Goal: Task Accomplishment & Management: Manage account settings

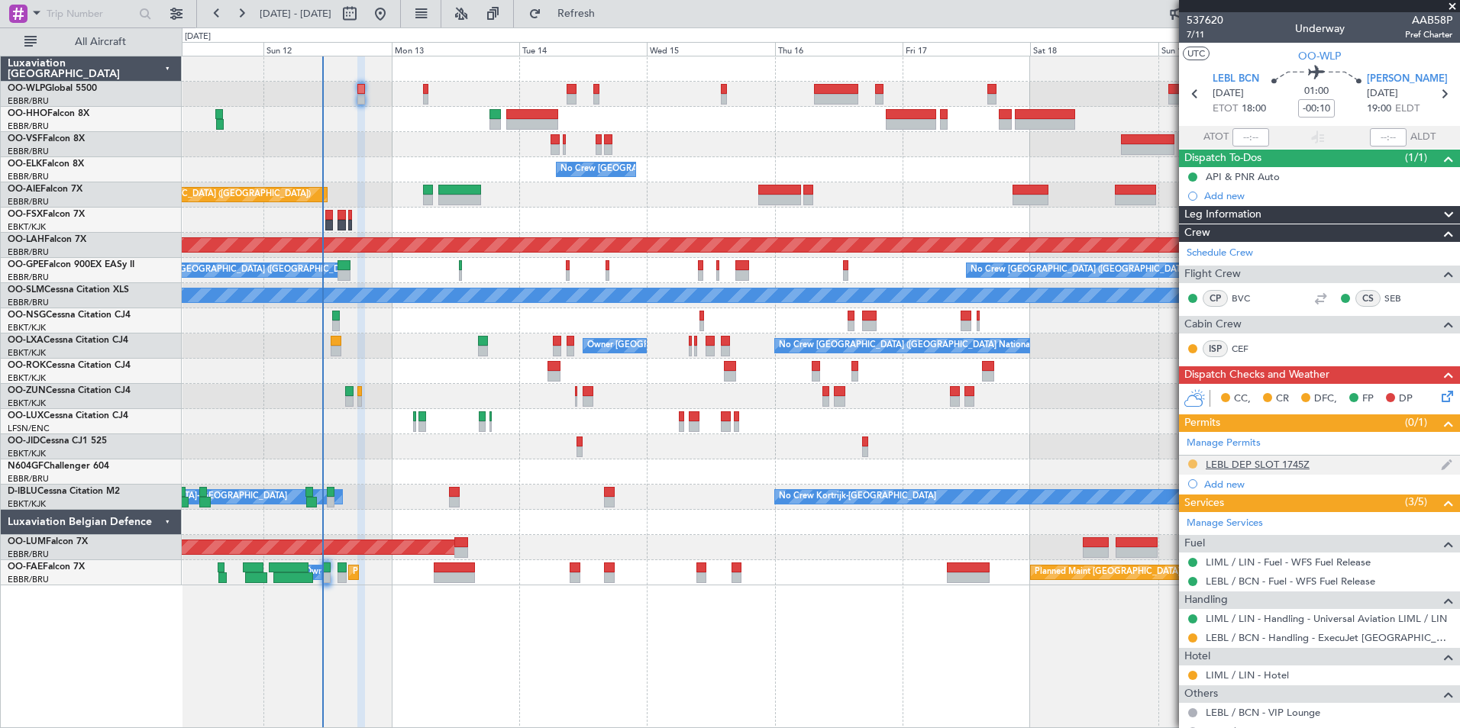
click at [1192, 464] on button at bounding box center [1192, 464] width 9 height 9
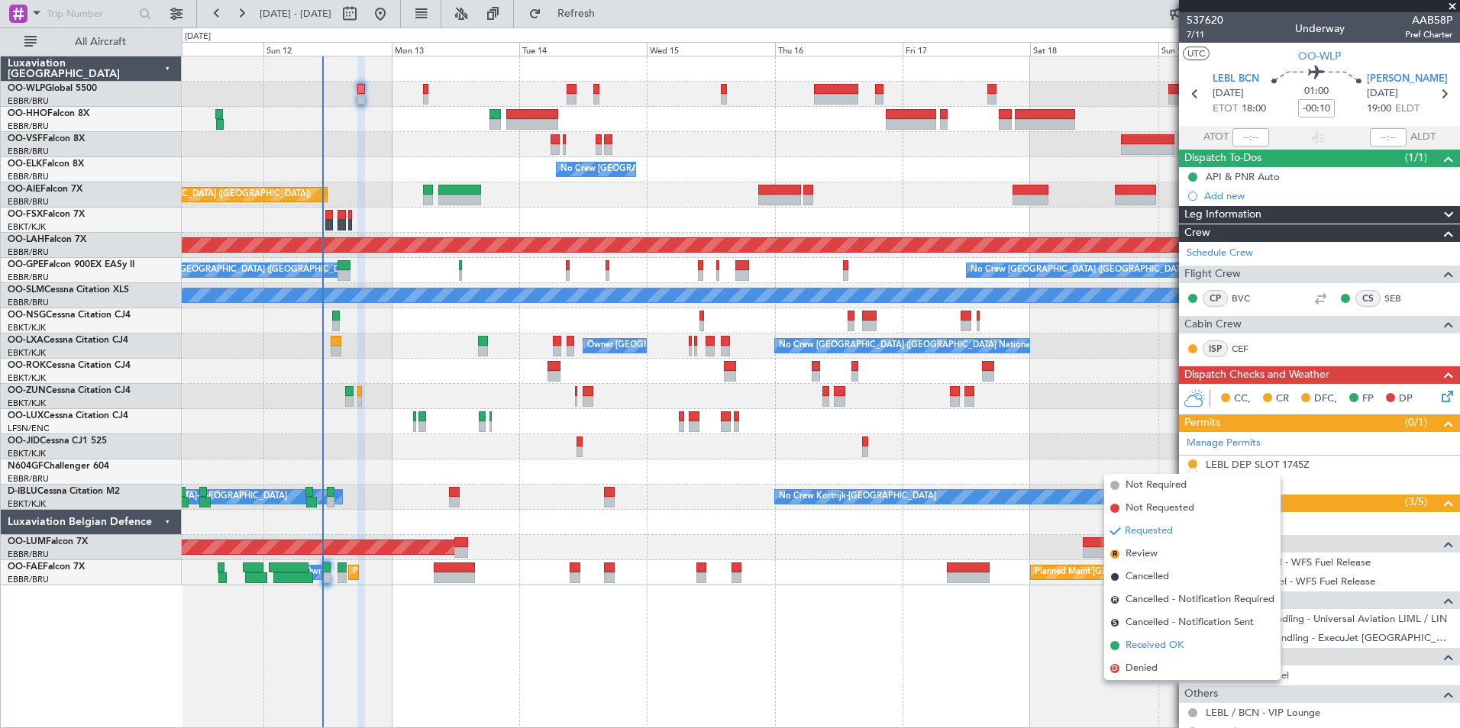
click at [1148, 646] on span "Received OK" at bounding box center [1154, 645] width 58 height 15
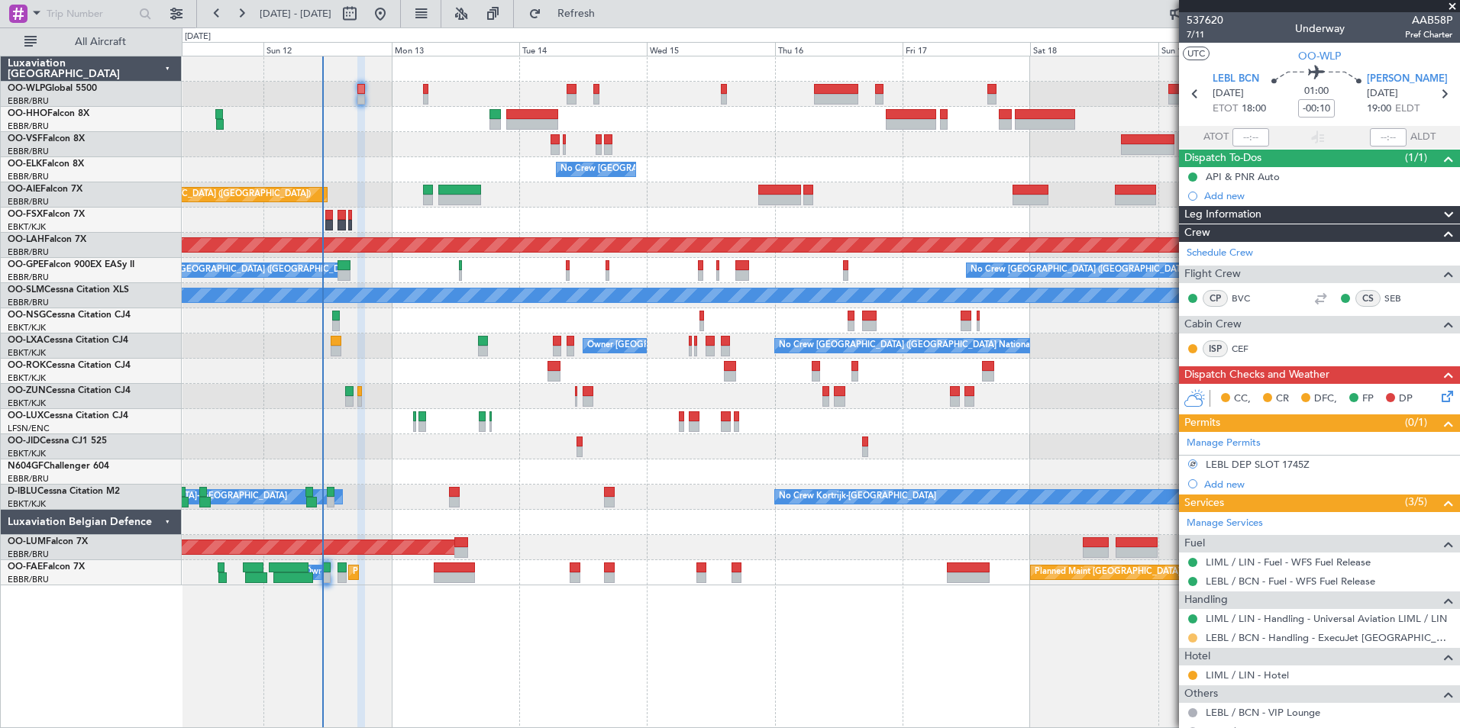
click at [1196, 638] on button at bounding box center [1192, 638] width 9 height 9
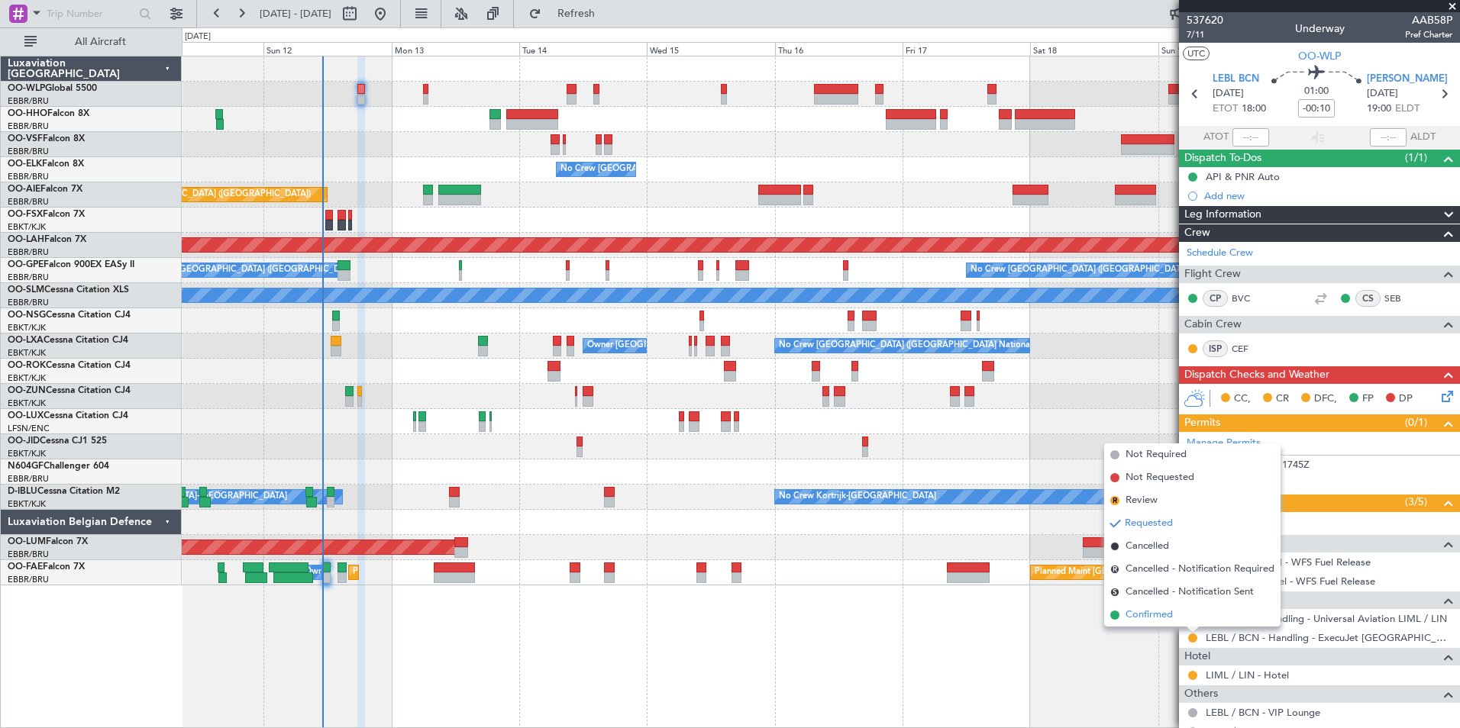
click at [1176, 621] on li "Confirmed" at bounding box center [1192, 615] width 176 height 23
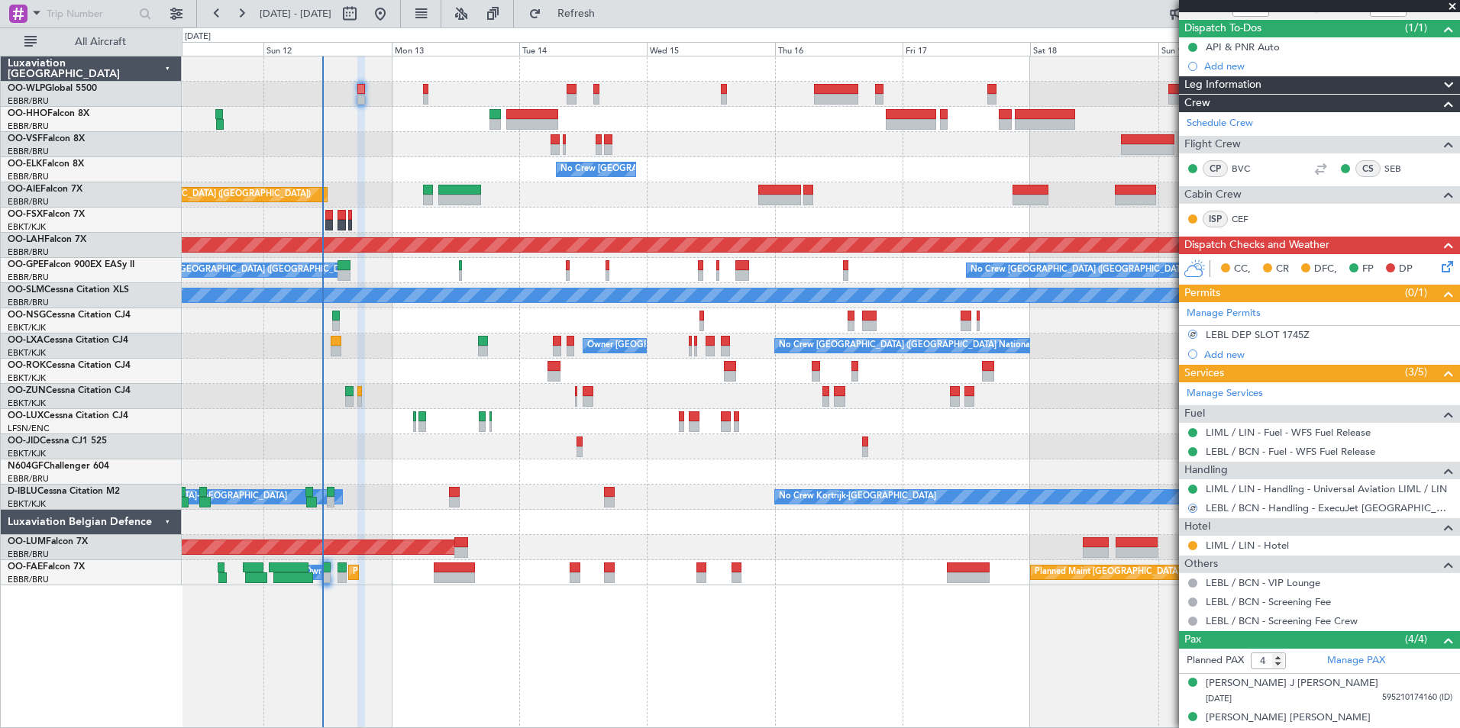
scroll to position [212, 0]
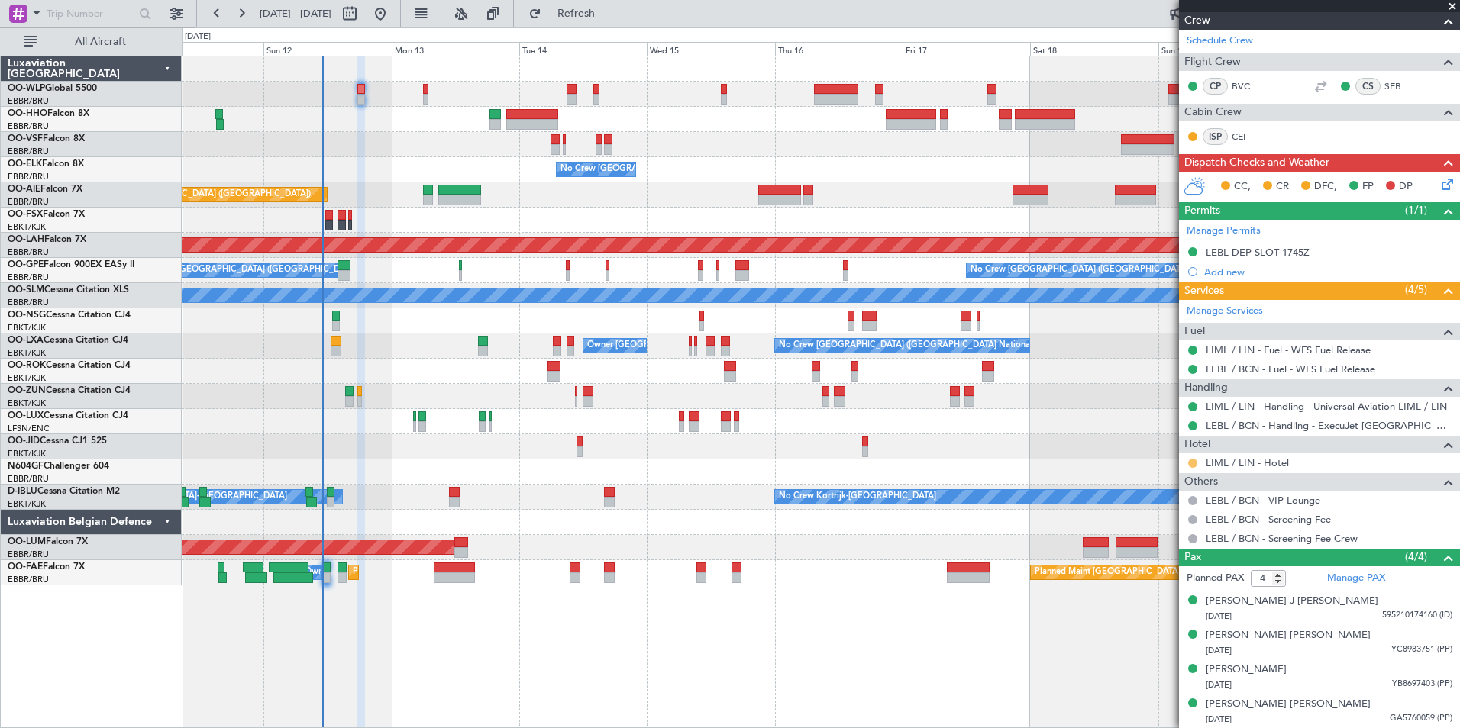
click at [1191, 463] on button at bounding box center [1192, 463] width 9 height 9
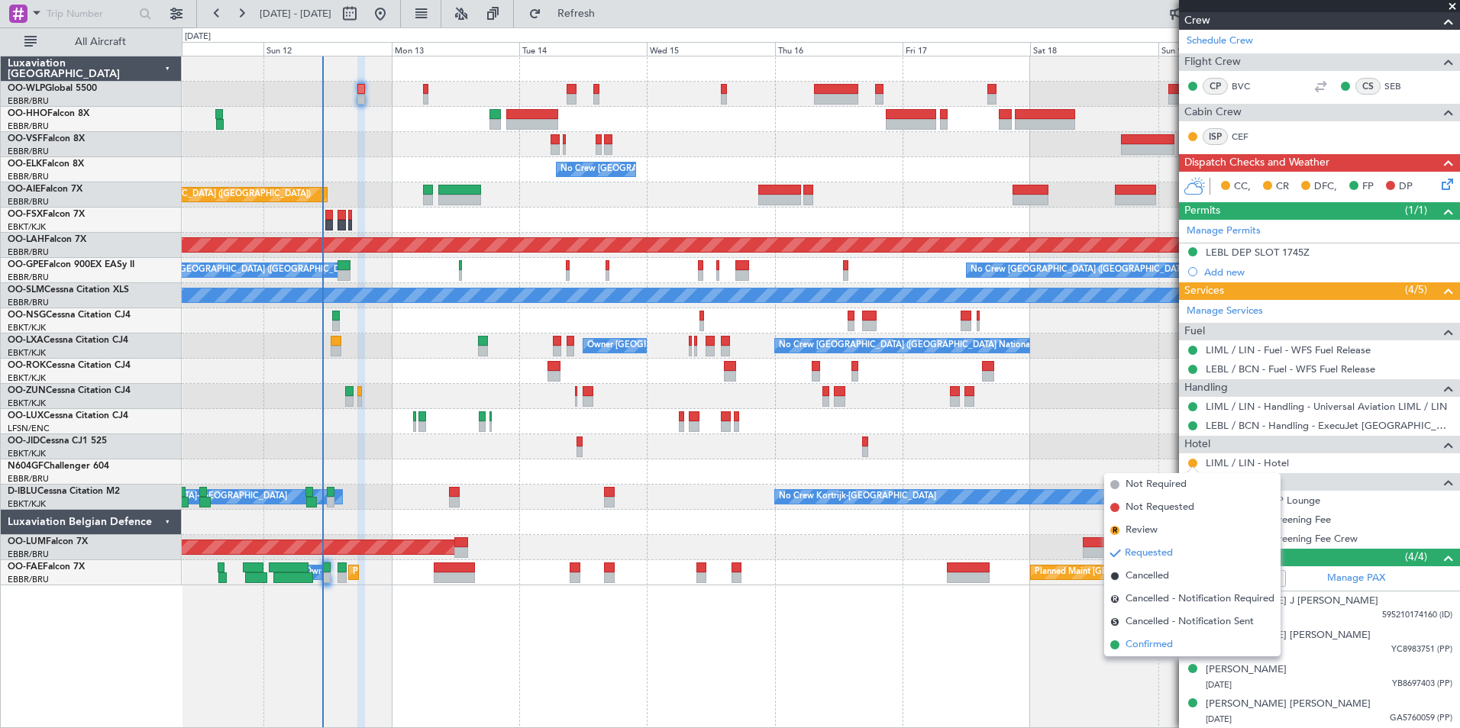
click at [1144, 649] on span "Confirmed" at bounding box center [1148, 644] width 47 height 15
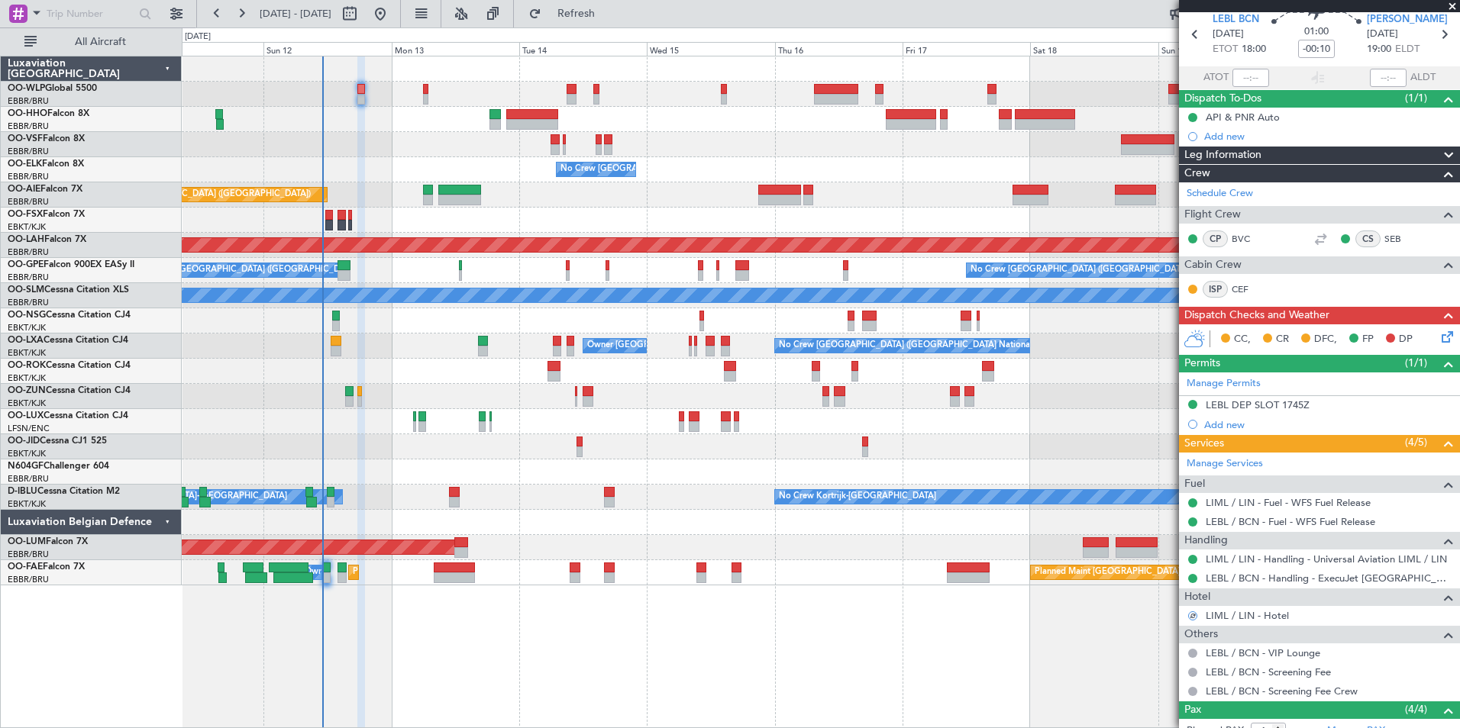
scroll to position [0, 0]
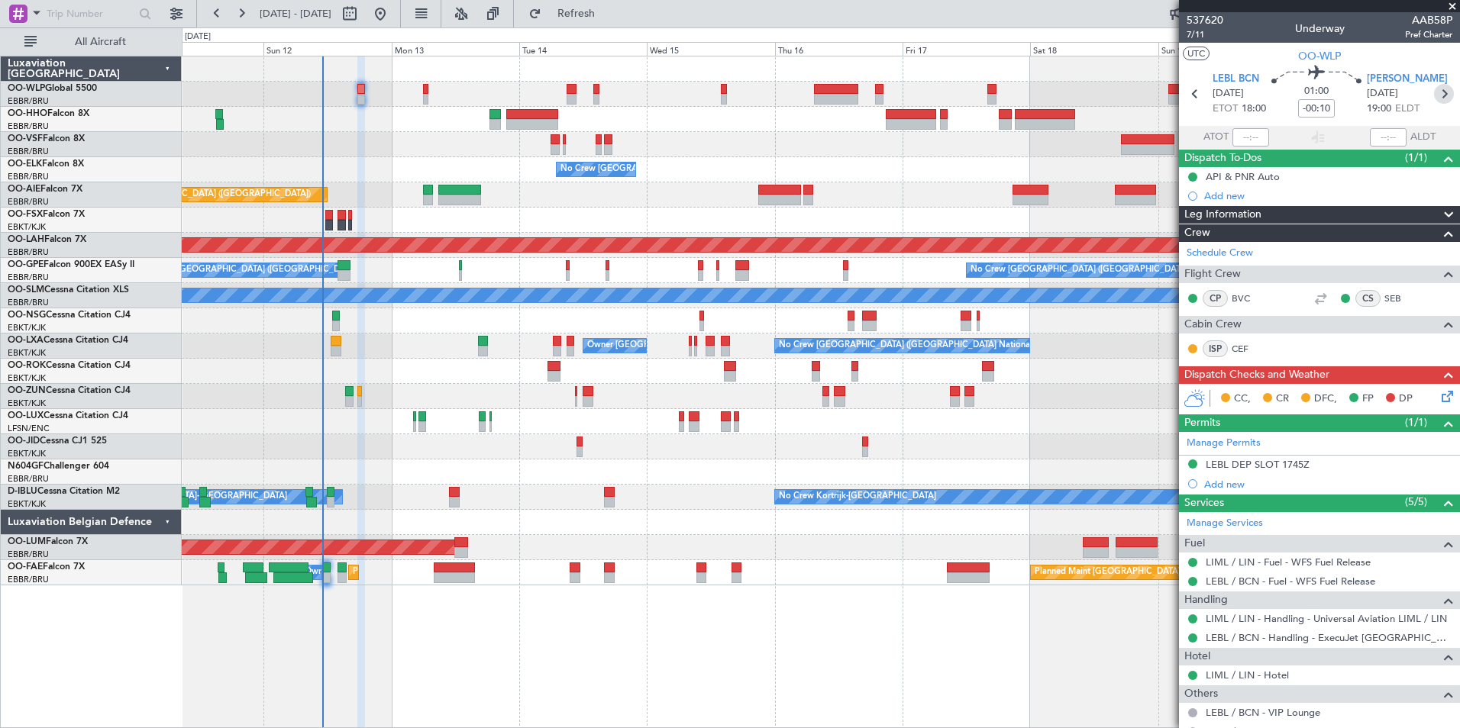
click at [1434, 103] on icon at bounding box center [1444, 94] width 20 height 20
type input "1"
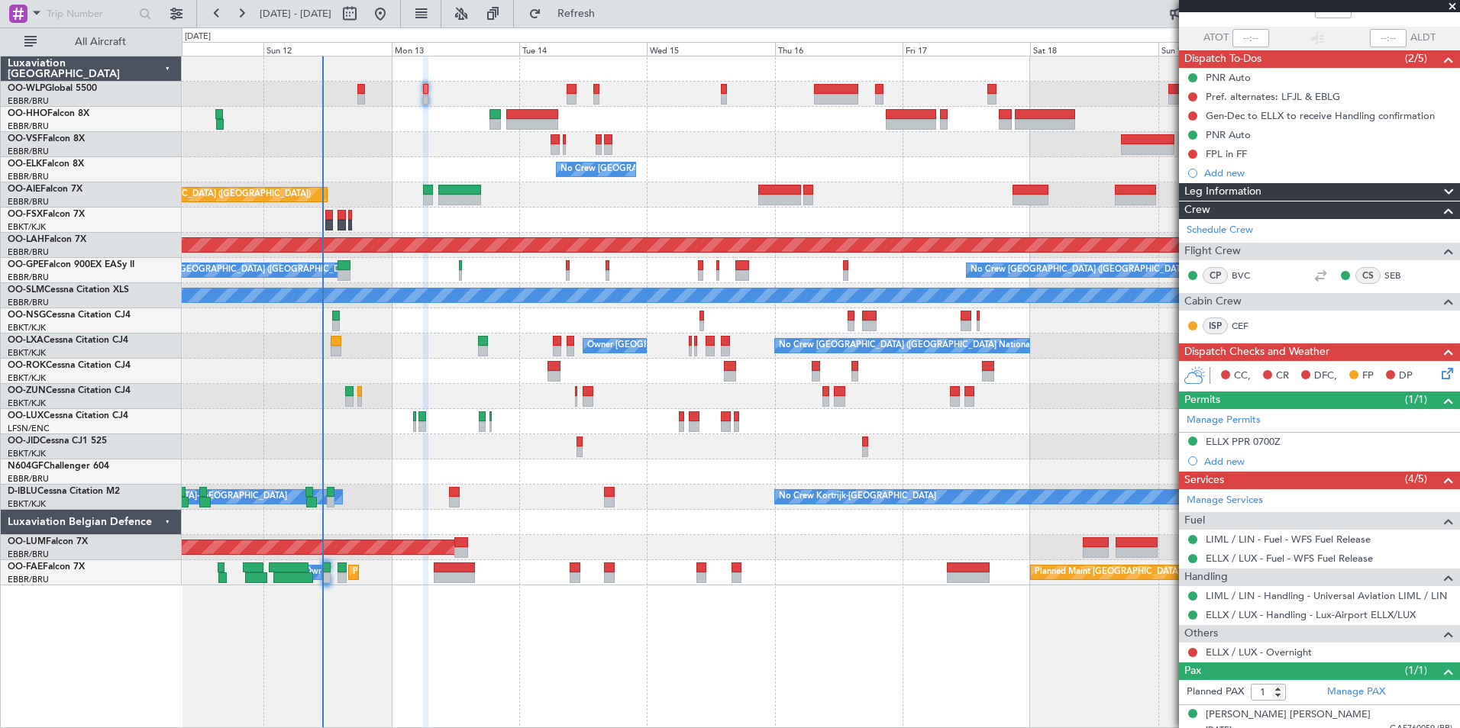
scroll to position [110, 0]
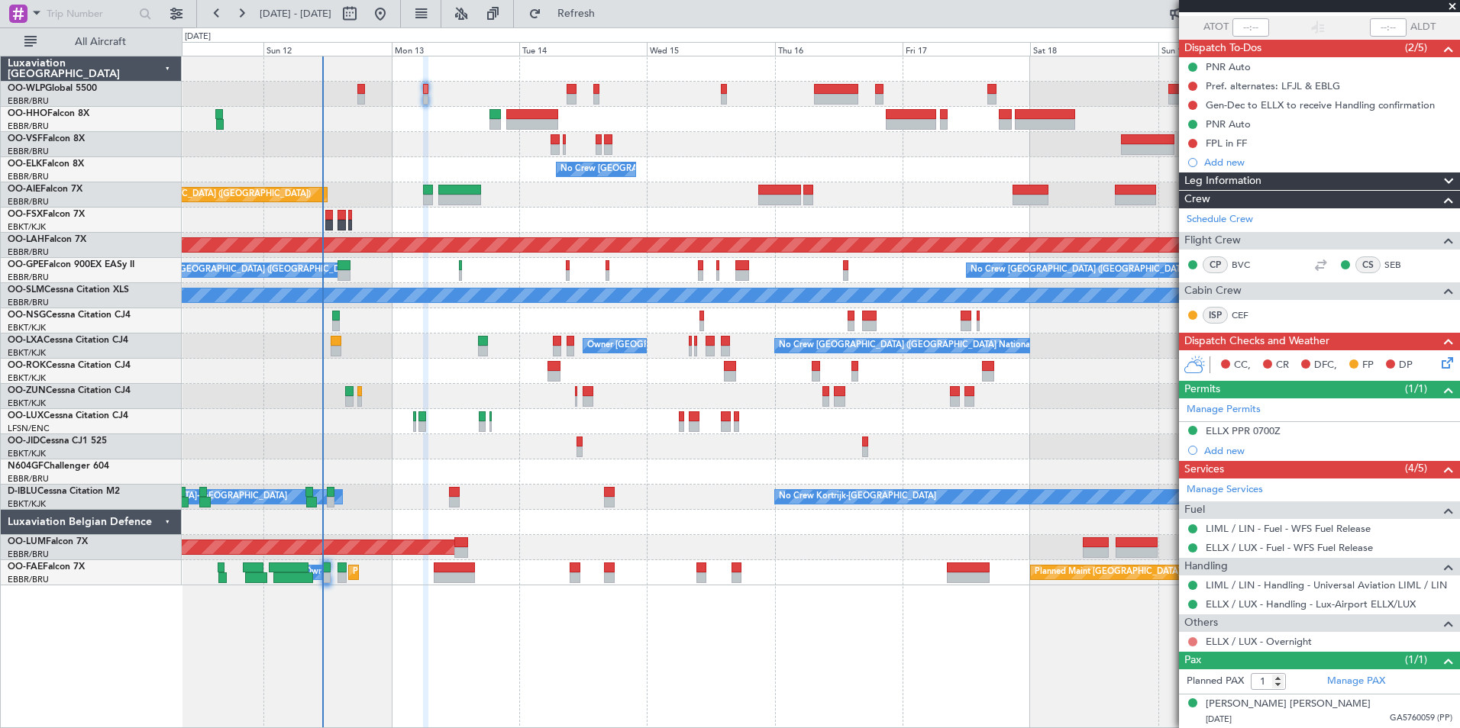
click at [1191, 643] on button at bounding box center [1192, 641] width 9 height 9
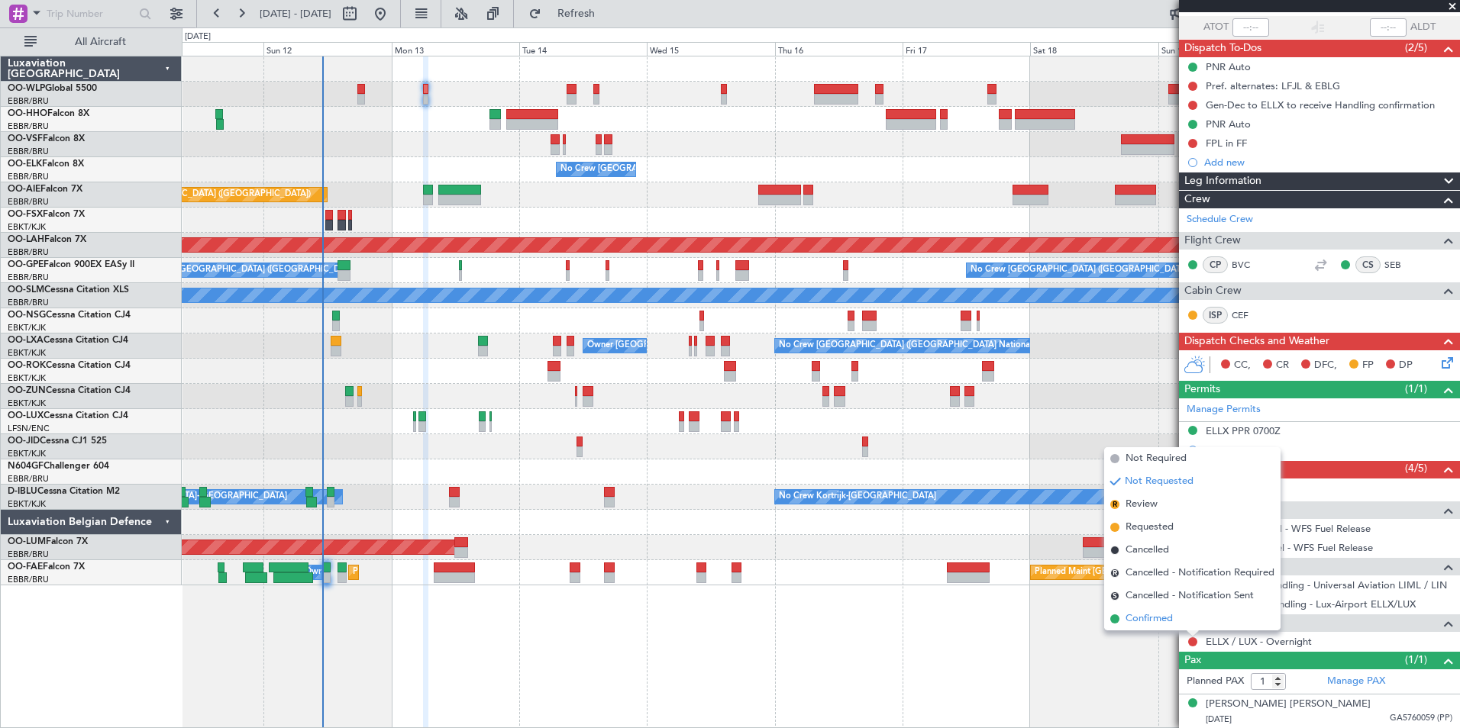
click at [1151, 620] on span "Confirmed" at bounding box center [1148, 618] width 47 height 15
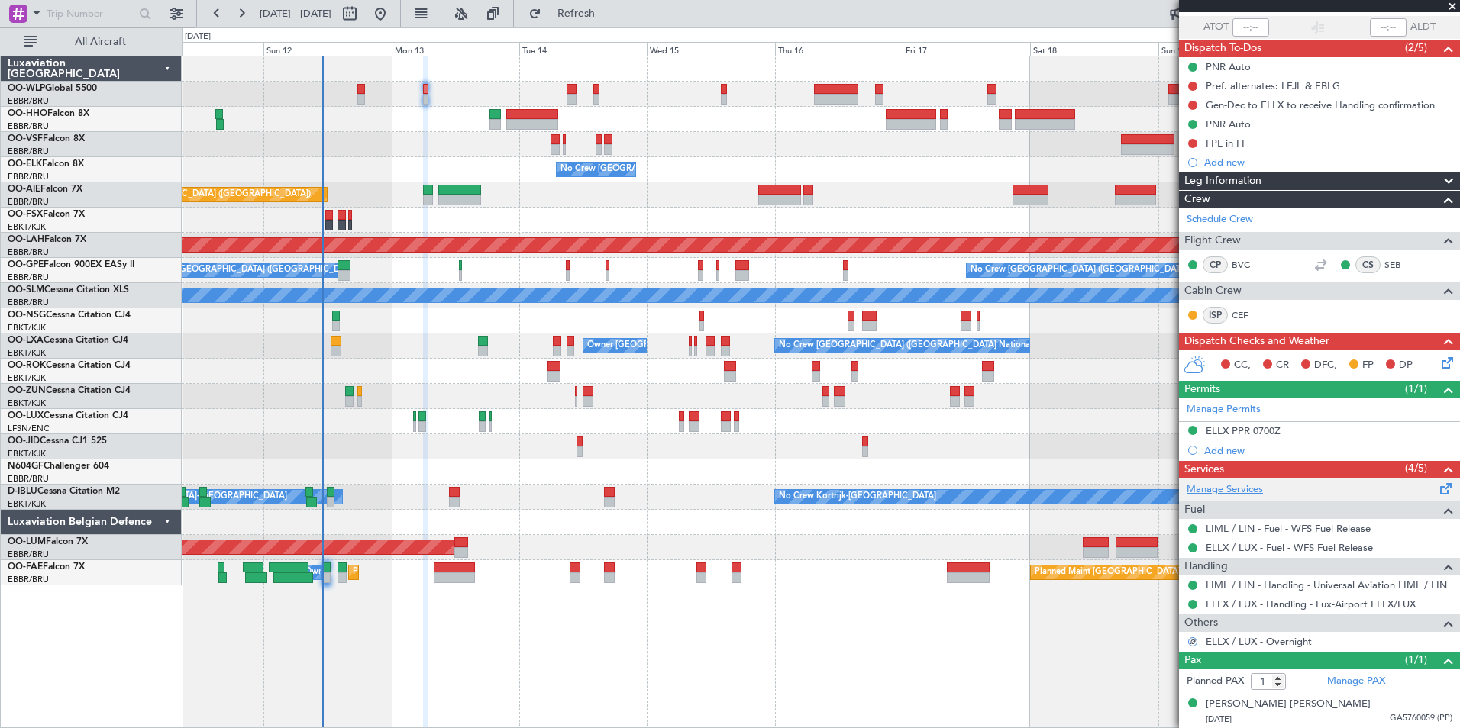
click at [1221, 490] on link "Manage Services" at bounding box center [1224, 489] width 76 height 15
click at [613, 2] on button "Refresh" at bounding box center [567, 14] width 92 height 24
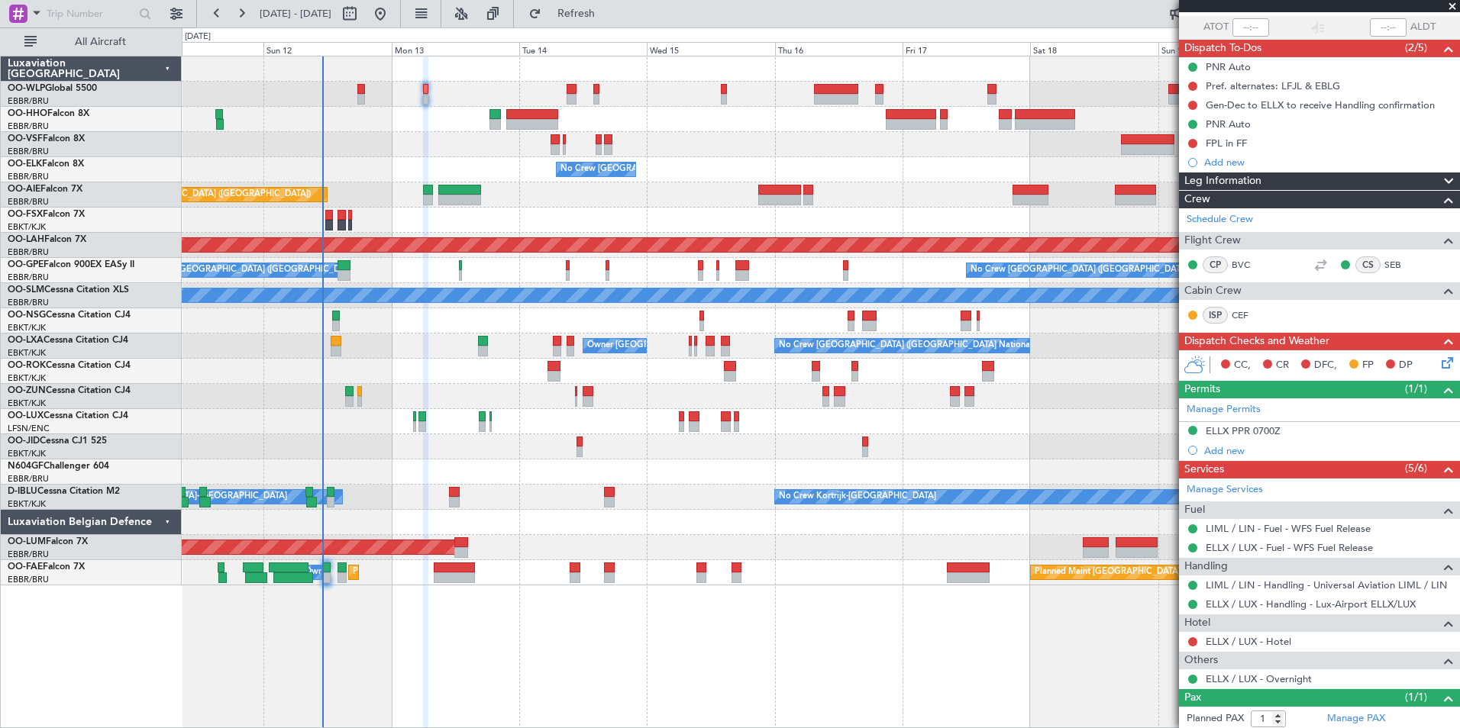
click at [360, 91] on div at bounding box center [361, 89] width 8 height 11
type input "-00:10"
type input "4"
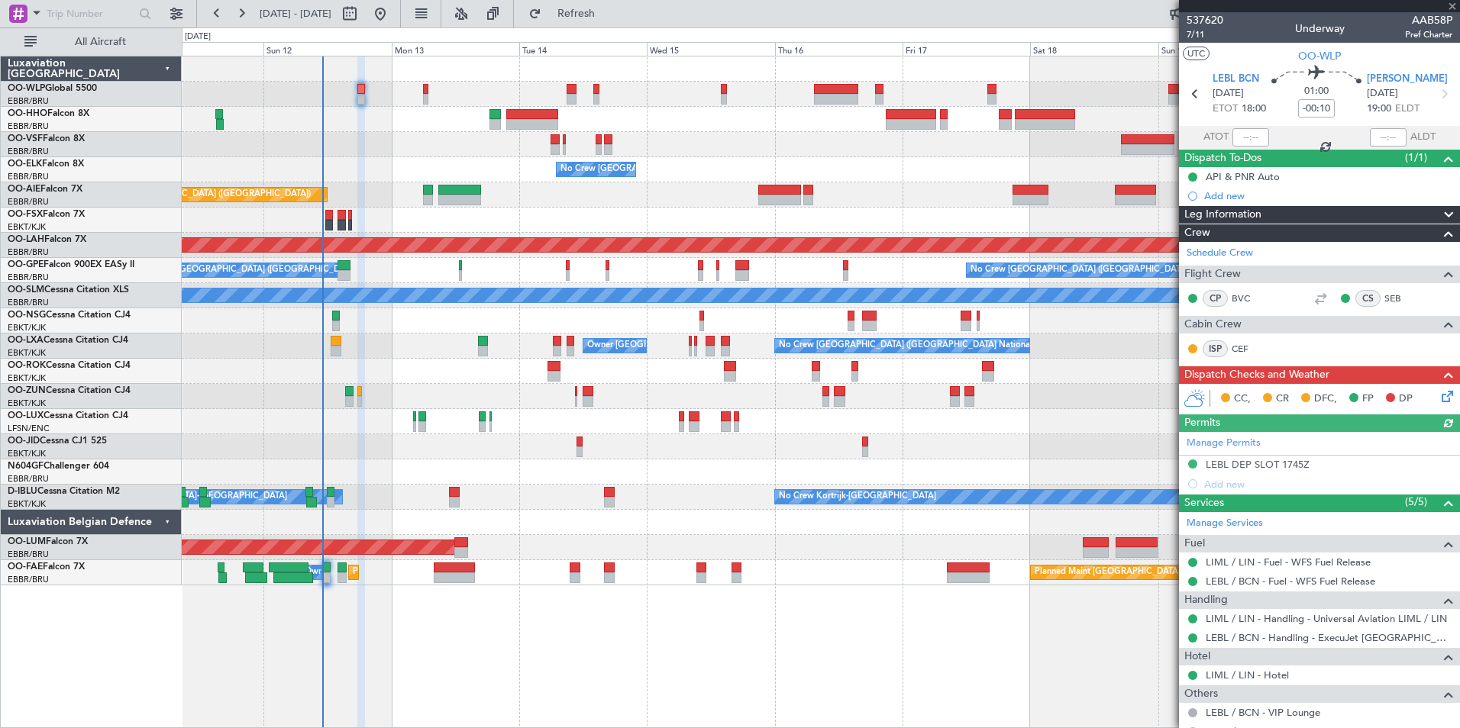
click at [1239, 681] on div "LIML / LIN - Hotel" at bounding box center [1319, 675] width 281 height 19
click at [1238, 674] on link "LIML / LIN - Hotel" at bounding box center [1246, 675] width 83 height 13
click at [1434, 98] on icon at bounding box center [1444, 94] width 20 height 20
type input "1"
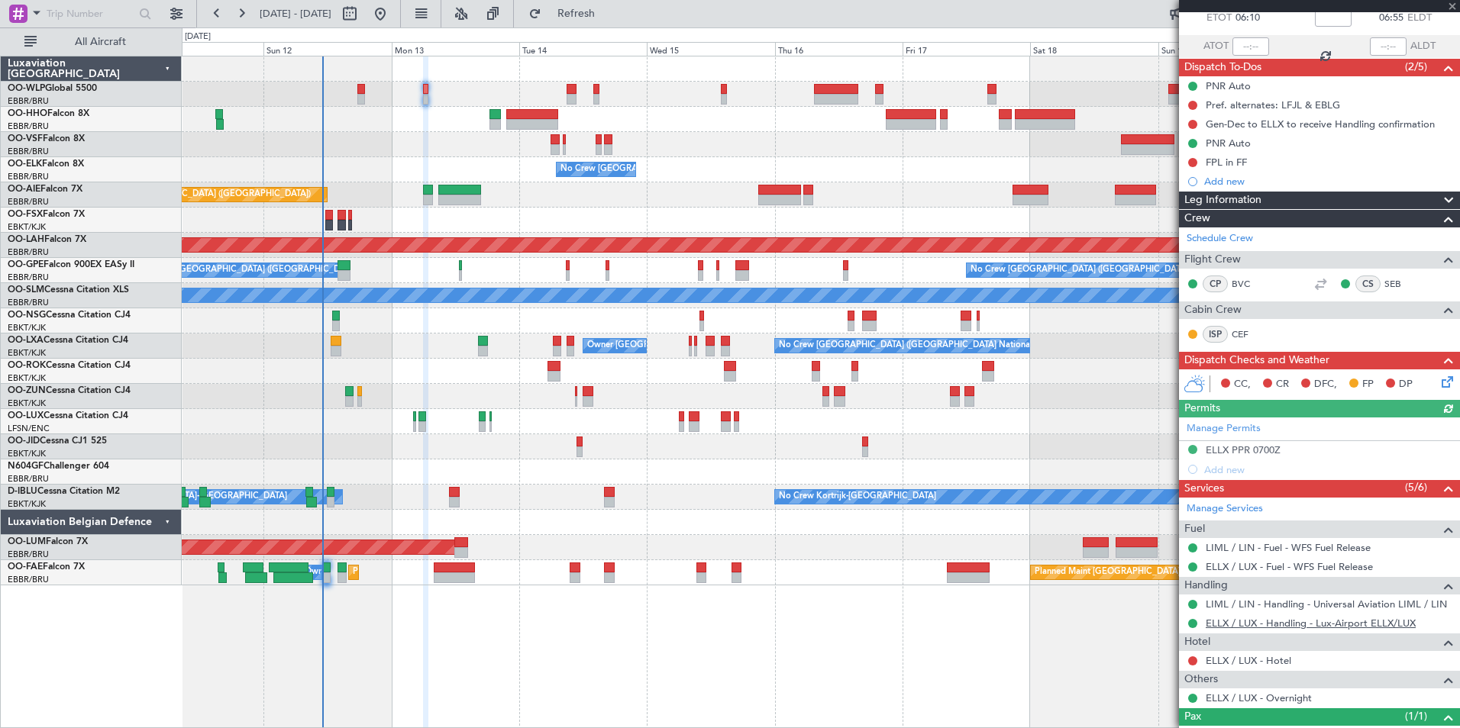
scroll to position [147, 0]
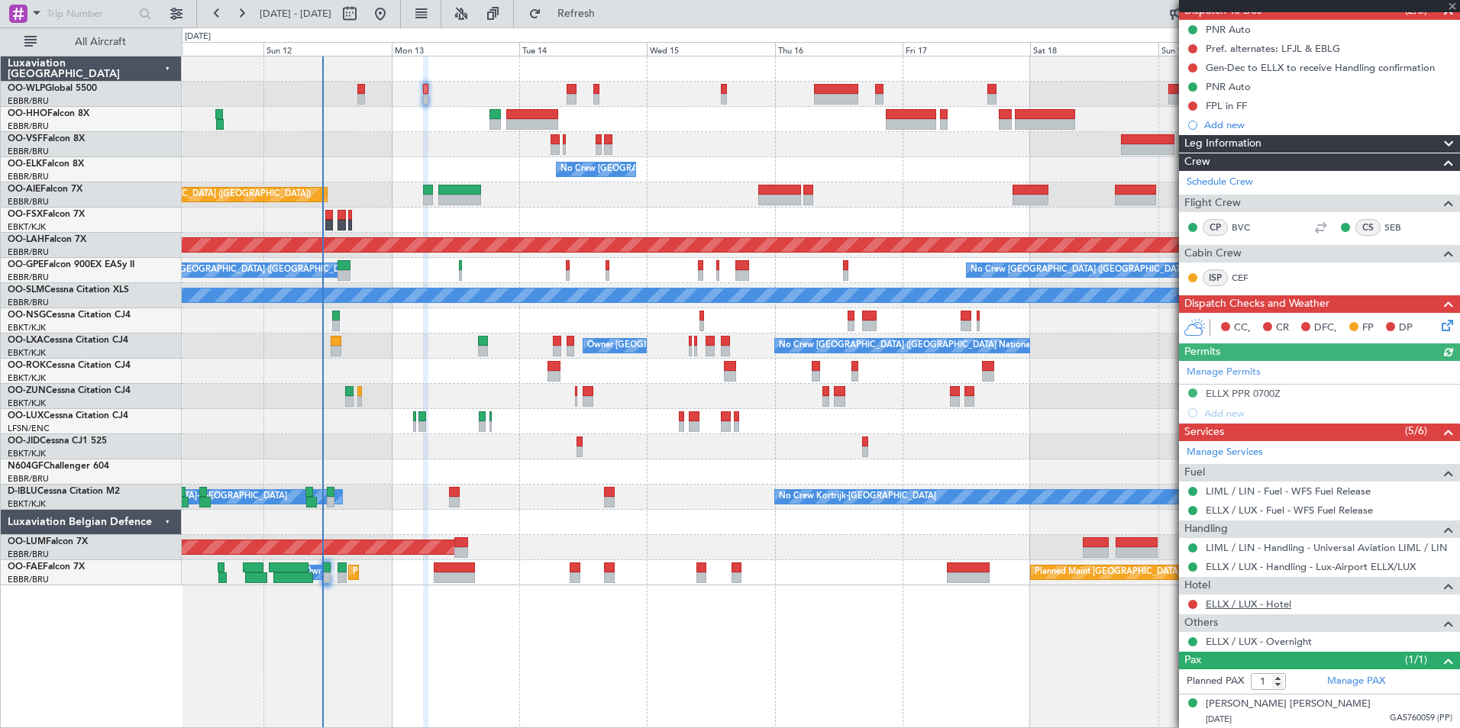
click at [1248, 605] on link "ELLX / LUX - Hotel" at bounding box center [1248, 604] width 86 height 13
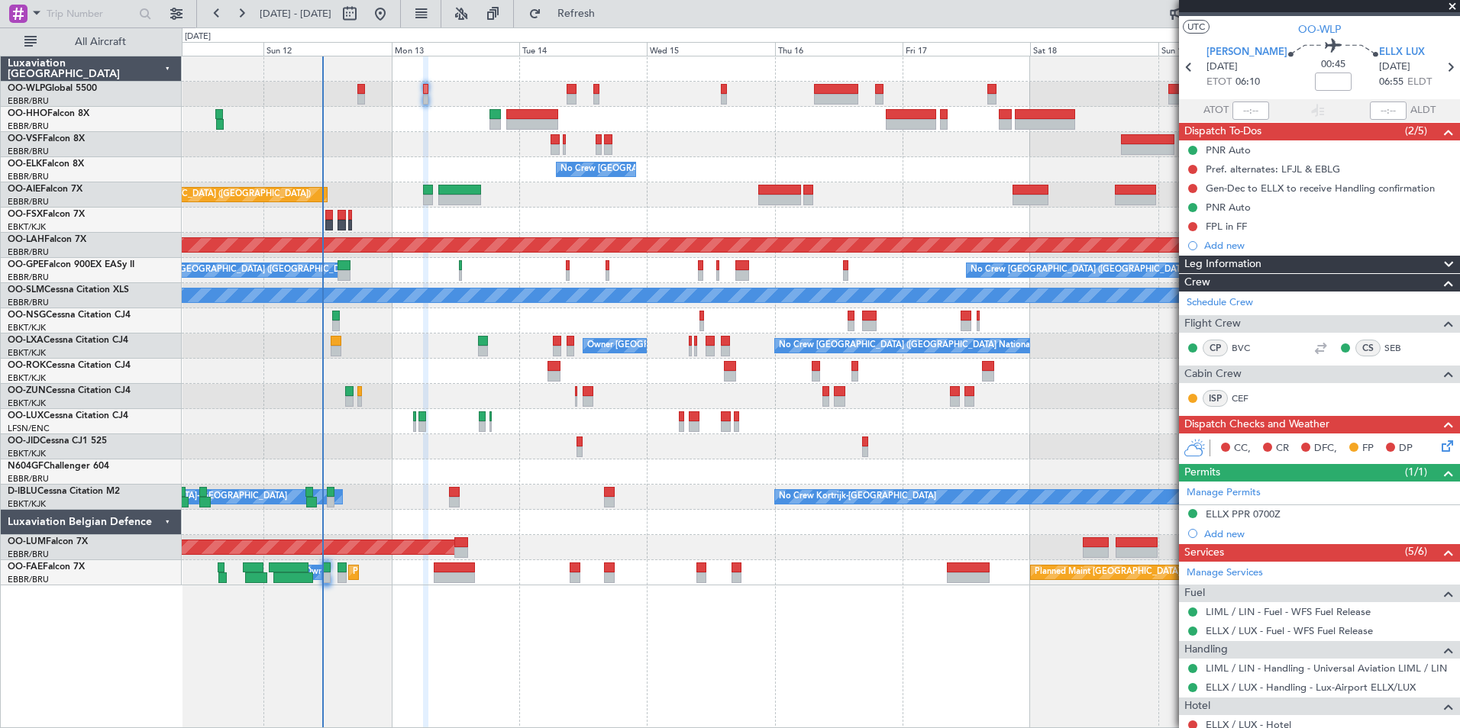
scroll to position [0, 0]
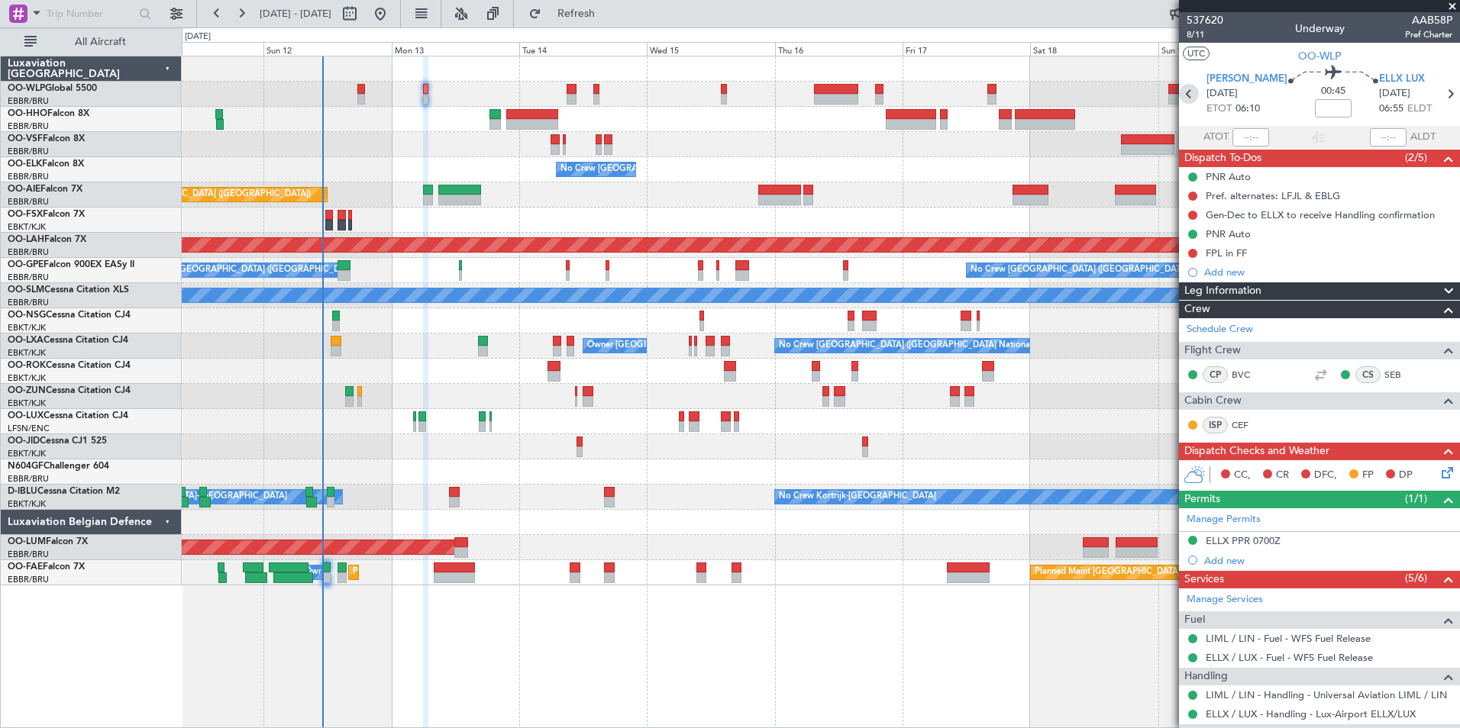
click at [1188, 99] on icon at bounding box center [1189, 94] width 20 height 20
type input "-00:10"
type input "4"
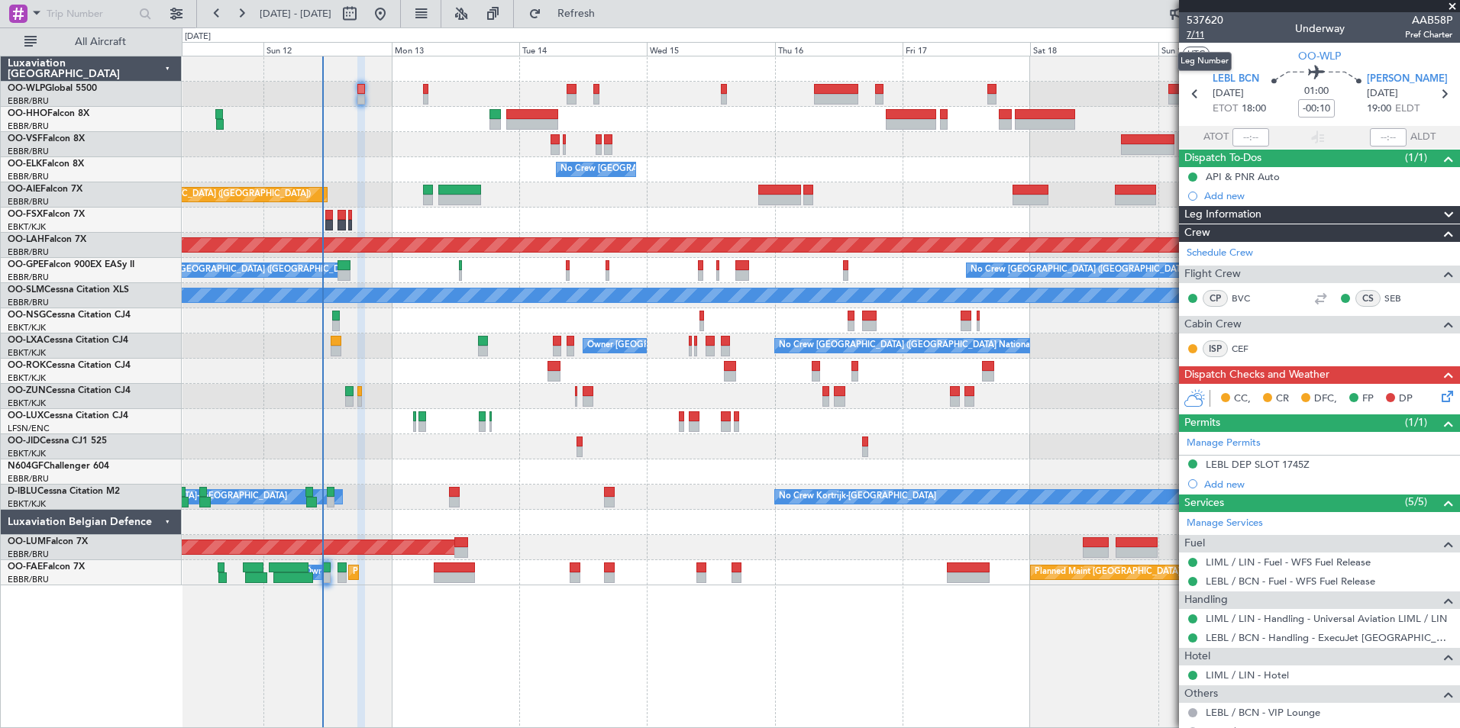
click at [1196, 35] on span "7/11" at bounding box center [1204, 34] width 37 height 13
click at [1199, 35] on span "7/11" at bounding box center [1204, 34] width 37 height 13
click at [1221, 581] on link "LEBL / BCN - Fuel - WFS Fuel Release" at bounding box center [1289, 581] width 169 height 13
click at [1277, 560] on link "LIML / LIN - Fuel - WFS Fuel Release" at bounding box center [1287, 562] width 165 height 13
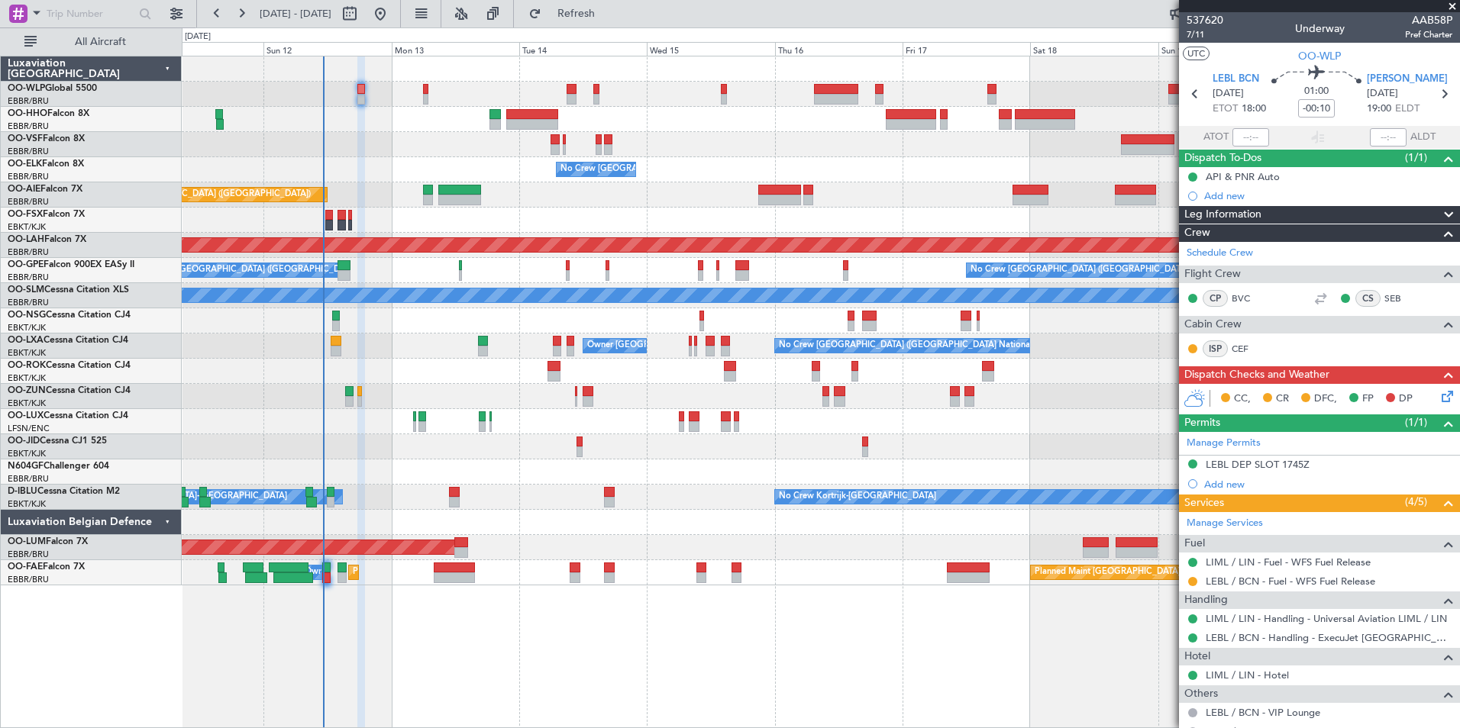
click at [1438, 396] on icon at bounding box center [1444, 394] width 12 height 12
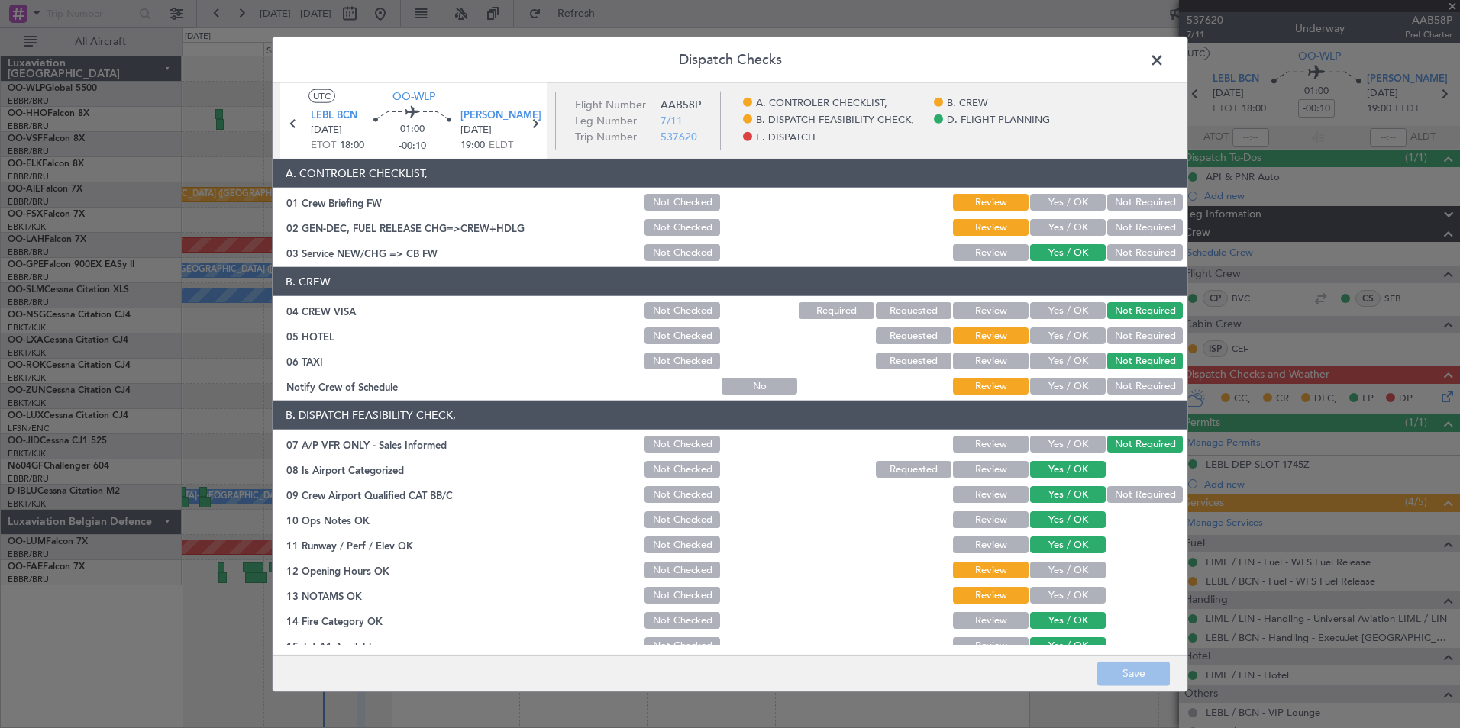
click at [1074, 215] on section "A. CONTROLER CHECKLIST, 01 Crew Briefing FW Not Checked Review Yes / OK Not Req…" at bounding box center [730, 211] width 915 height 105
click at [1057, 204] on button "Yes / OK" at bounding box center [1068, 202] width 76 height 17
click at [1052, 229] on button "Yes / OK" at bounding box center [1068, 227] width 76 height 17
click at [1063, 335] on button "Yes / OK" at bounding box center [1068, 336] width 76 height 17
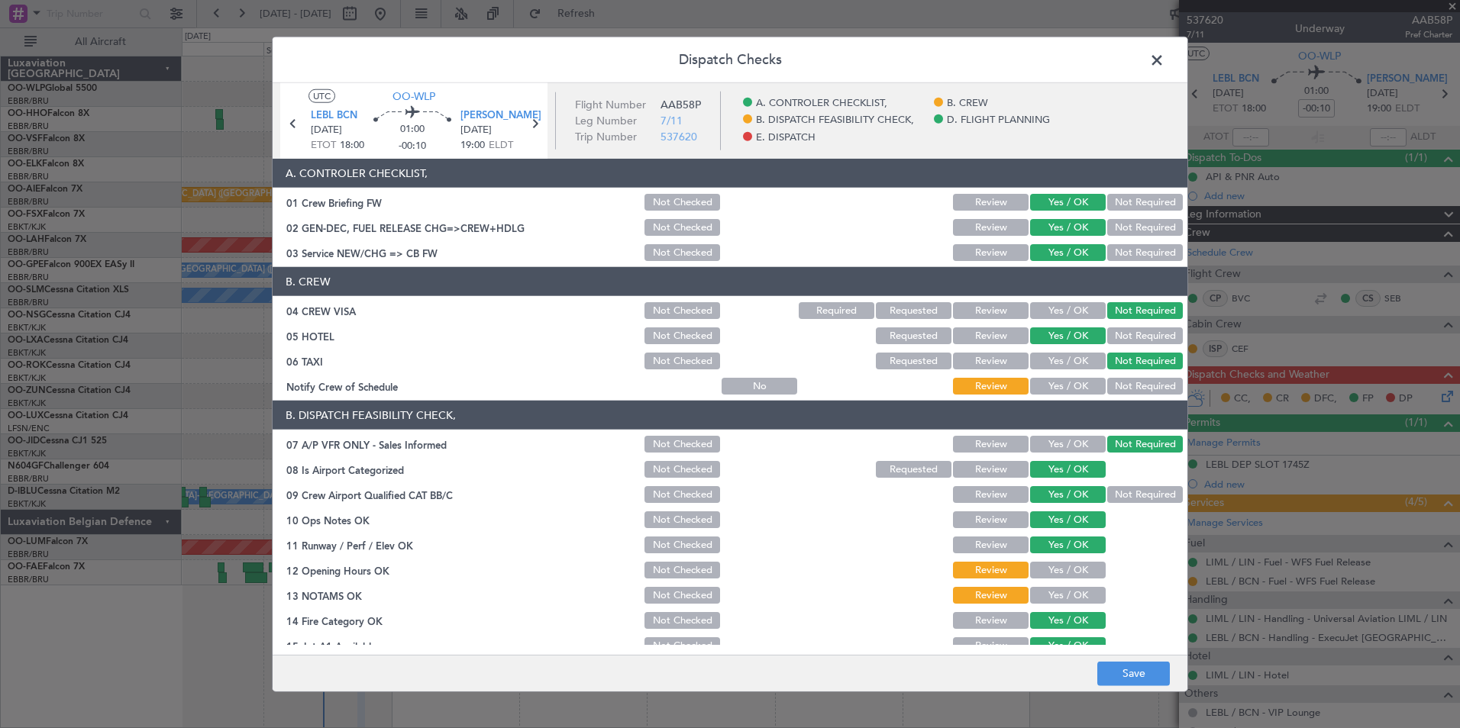
click at [1063, 386] on button "Yes / OK" at bounding box center [1068, 386] width 76 height 17
click at [1057, 576] on button "Yes / OK" at bounding box center [1068, 570] width 76 height 17
click at [1057, 604] on div "Yes / OK" at bounding box center [1066, 595] width 77 height 21
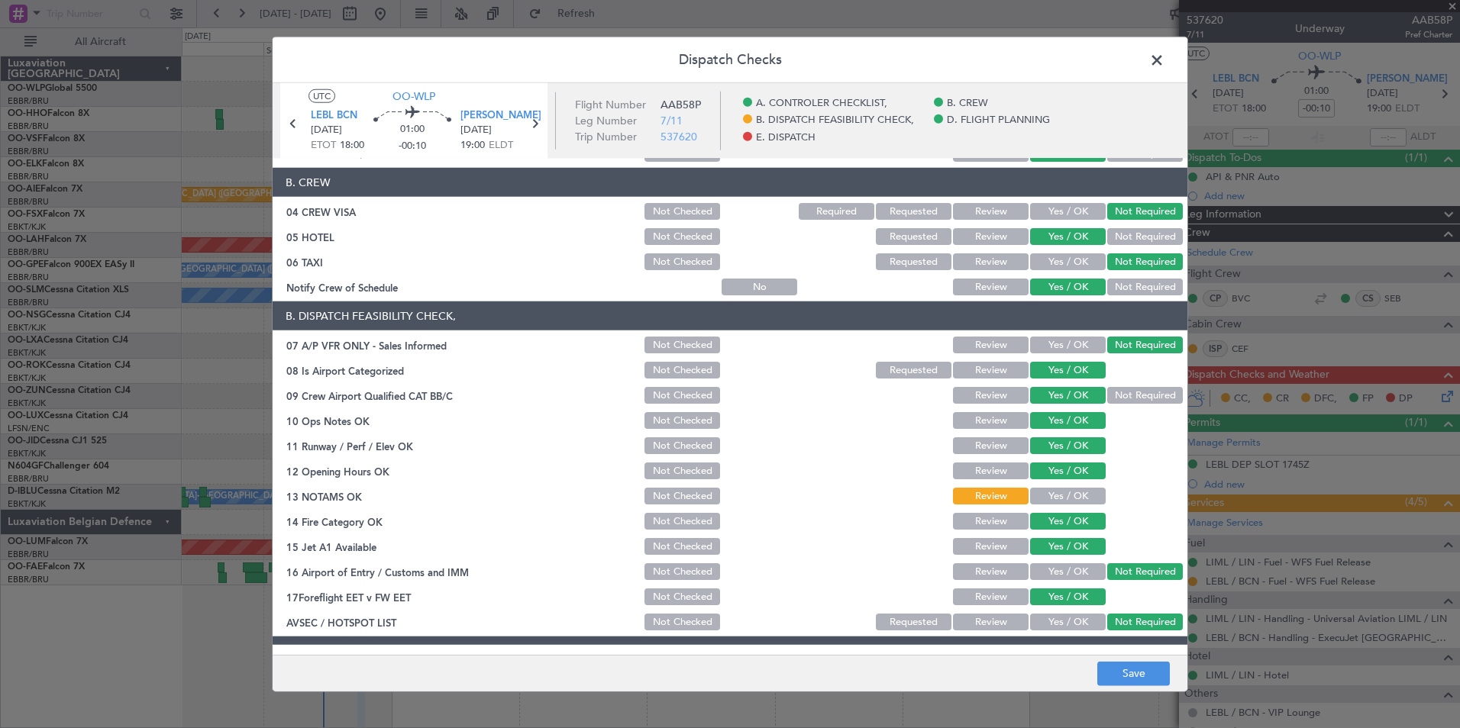
scroll to position [229, 0]
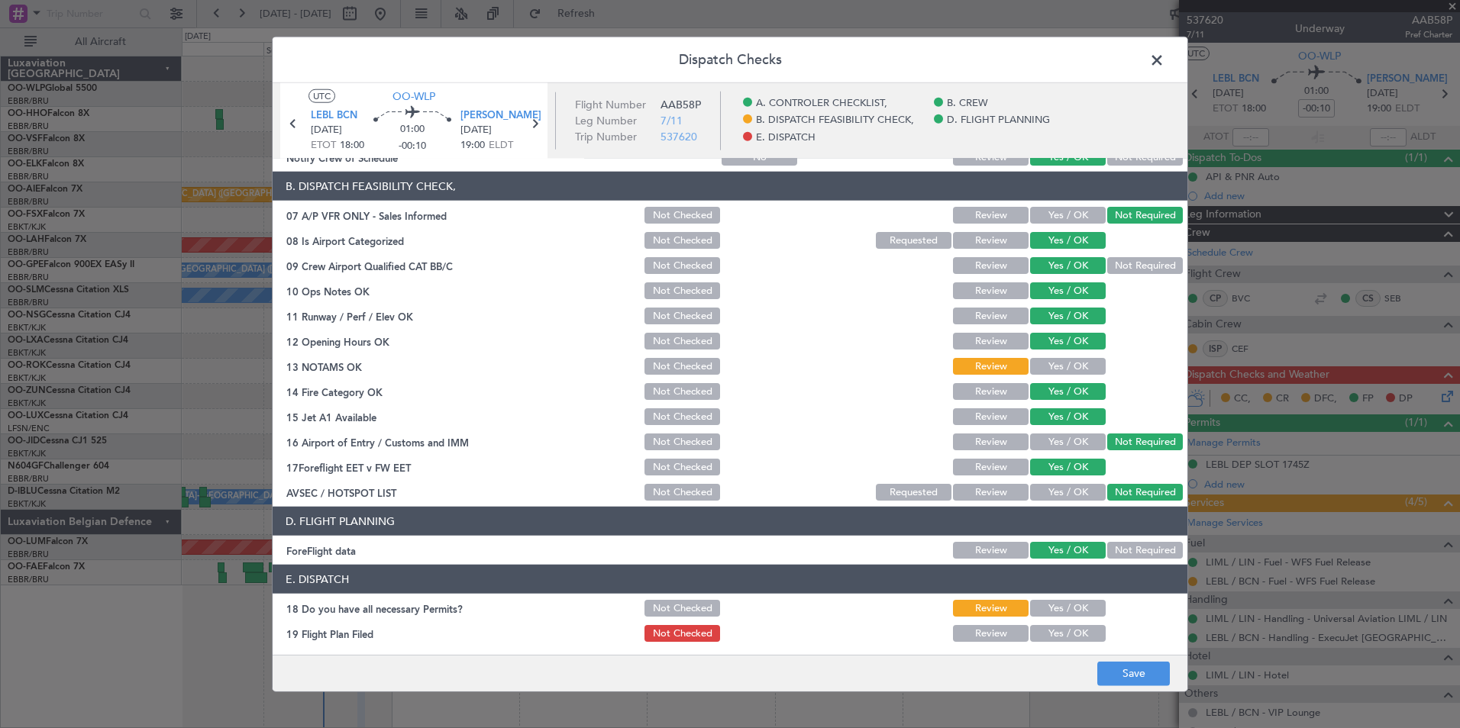
click at [1031, 373] on button "Yes / OK" at bounding box center [1068, 366] width 76 height 17
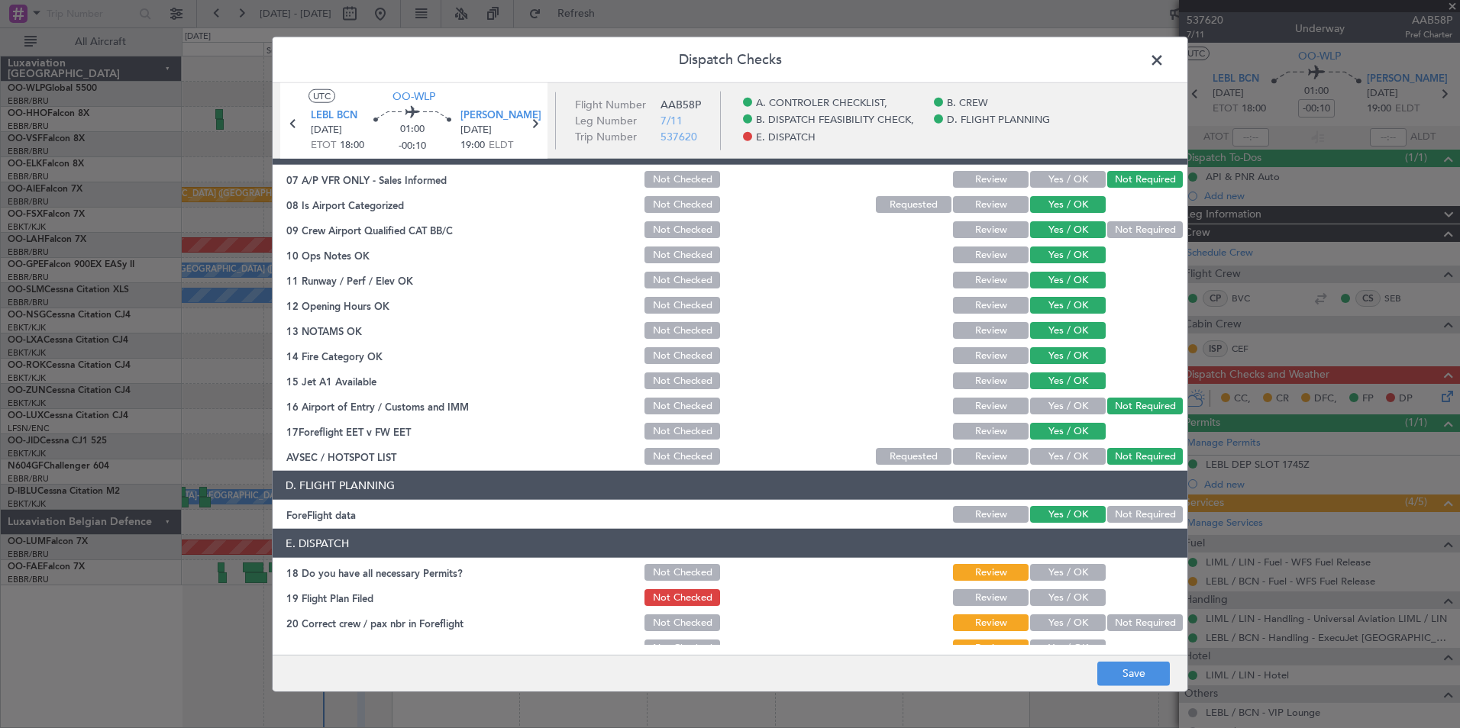
scroll to position [282, 0]
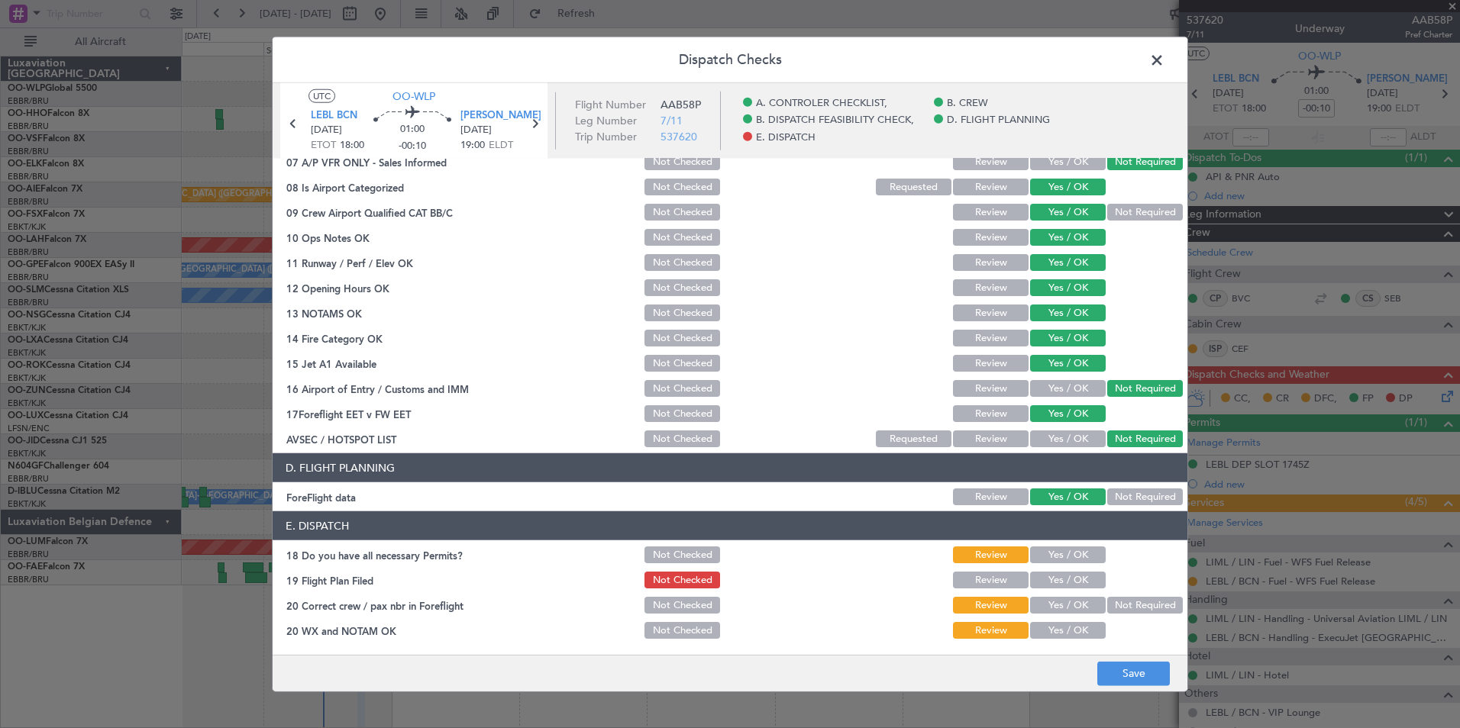
click at [1056, 571] on div "Yes / OK" at bounding box center [1066, 580] width 77 height 21
click at [1056, 552] on button "Yes / OK" at bounding box center [1068, 555] width 76 height 17
click at [1050, 598] on button "Yes / OK" at bounding box center [1068, 605] width 76 height 17
click at [1057, 592] on section "E. DISPATCH 18 Do you have all necessary Permits? Not Checked Review Yes / OK 1…" at bounding box center [730, 576] width 915 height 130
click at [1057, 583] on button "Yes / OK" at bounding box center [1068, 580] width 76 height 17
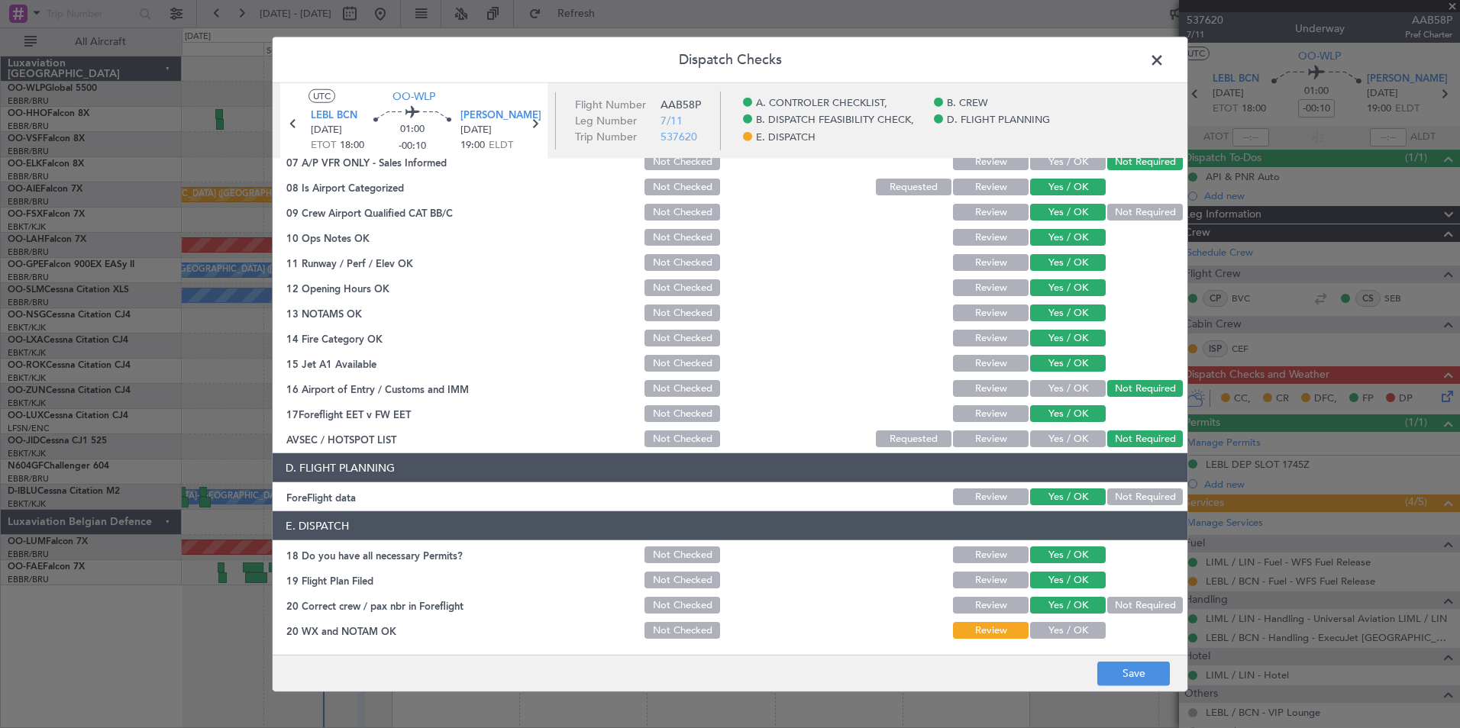
click at [1057, 635] on button "Yes / OK" at bounding box center [1068, 630] width 76 height 17
click at [1138, 668] on button "Save" at bounding box center [1133, 673] width 73 height 24
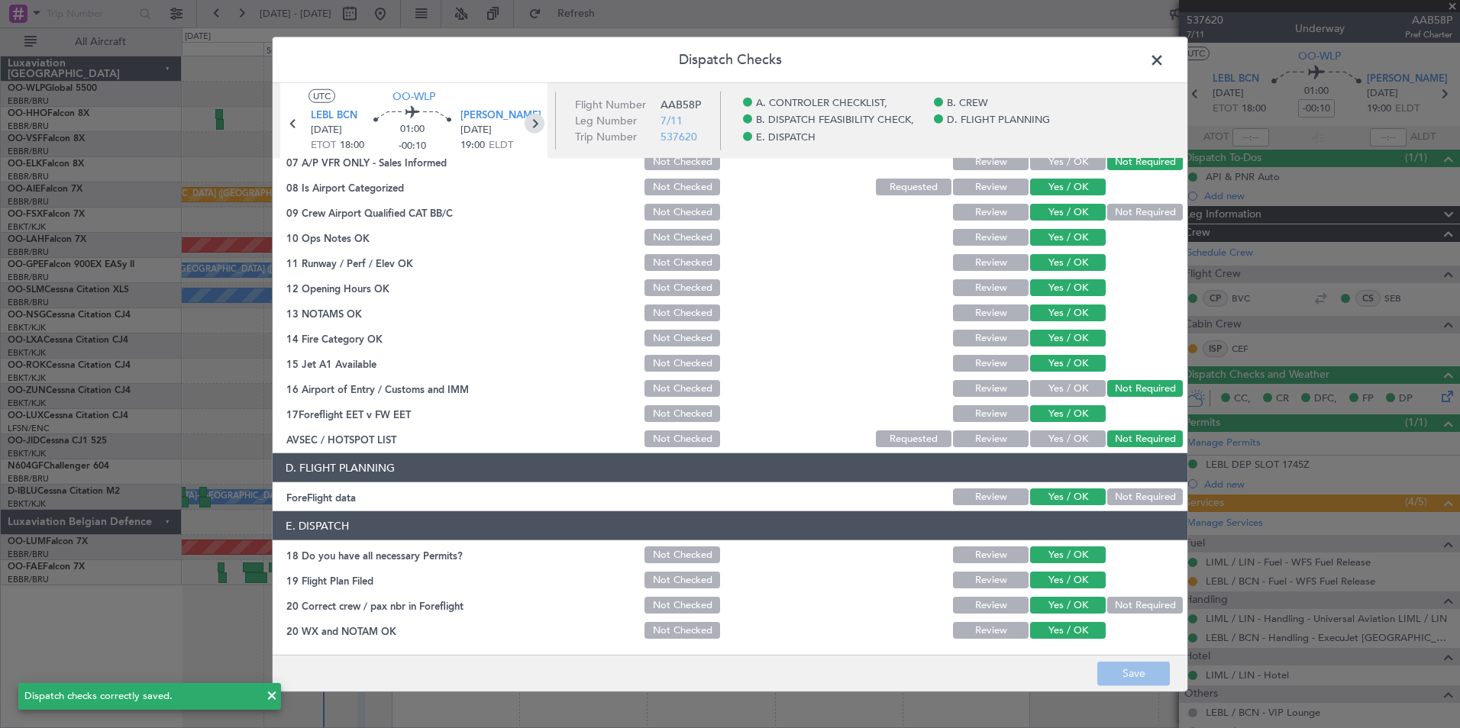
click at [535, 124] on icon at bounding box center [534, 124] width 20 height 20
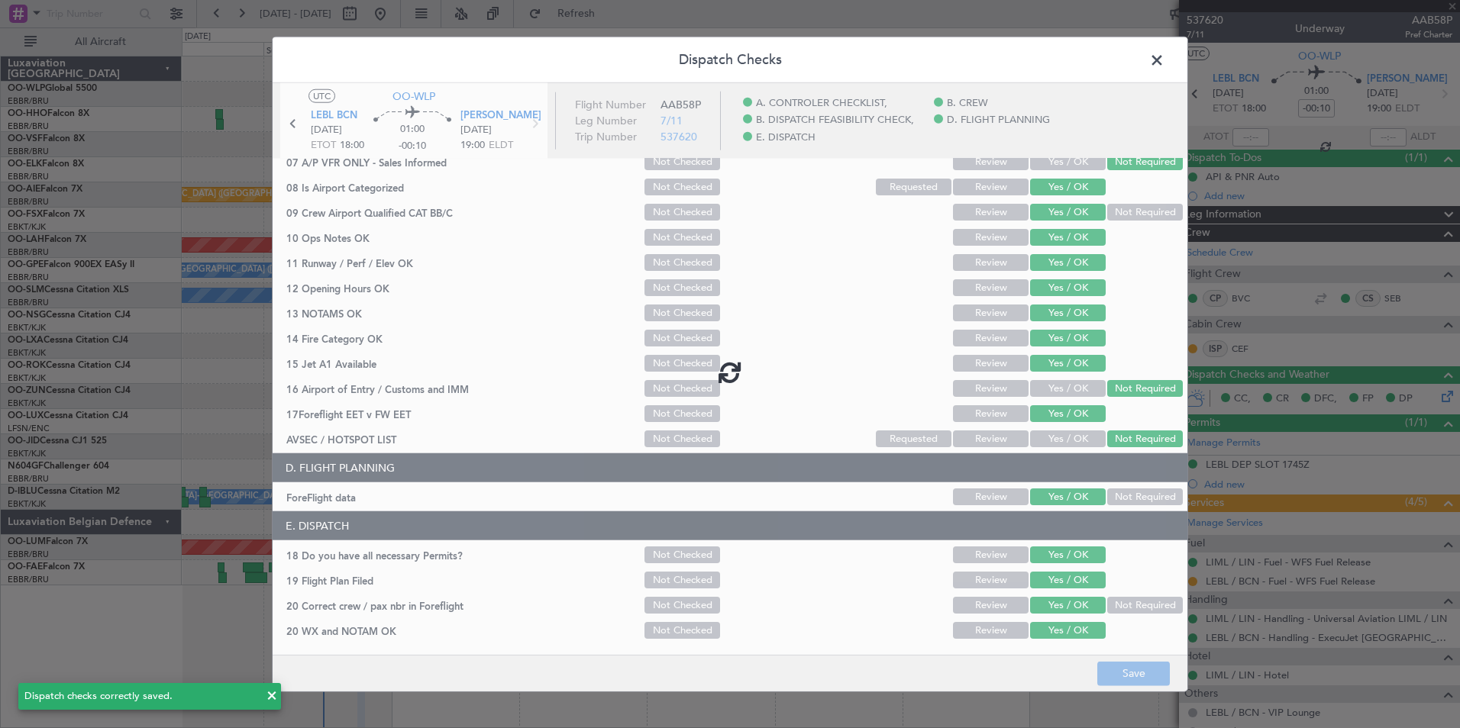
type input "1"
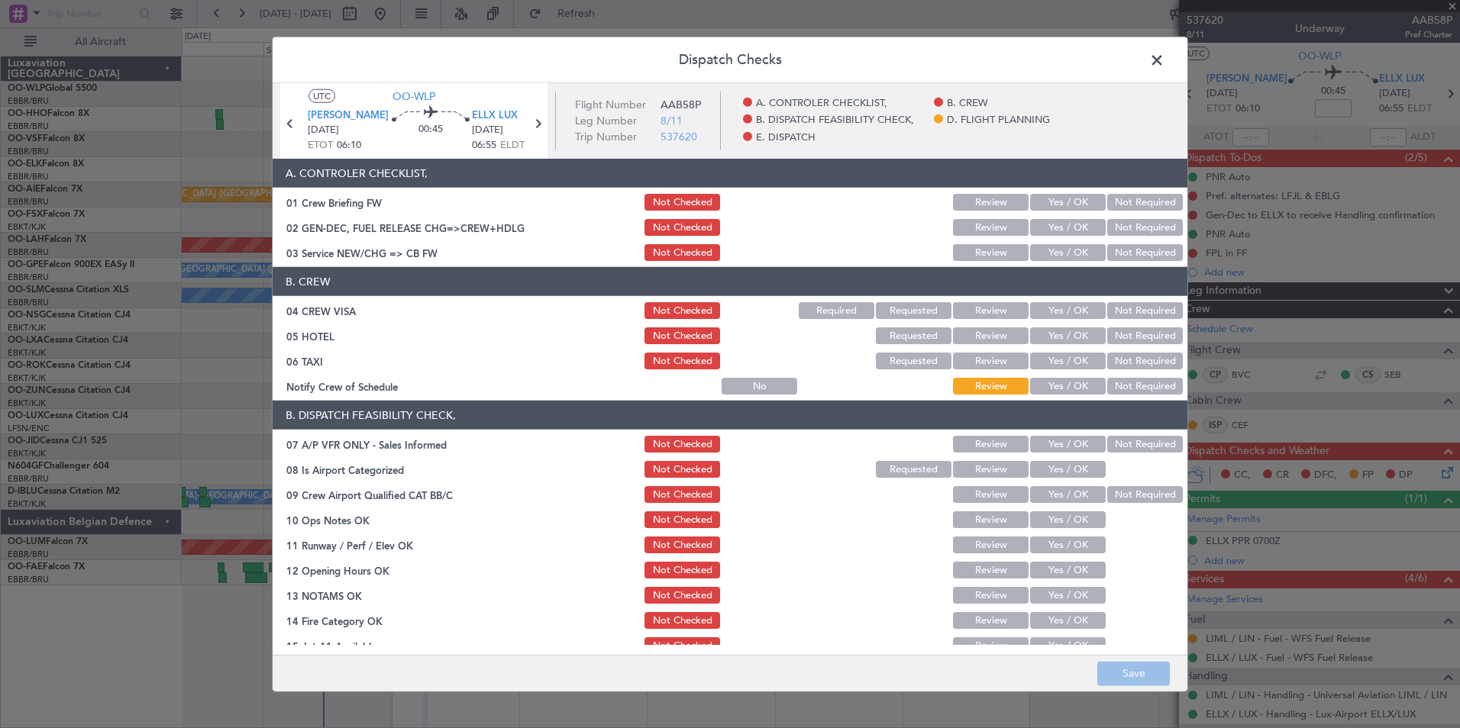
click at [1164, 60] on span at bounding box center [1164, 64] width 0 height 31
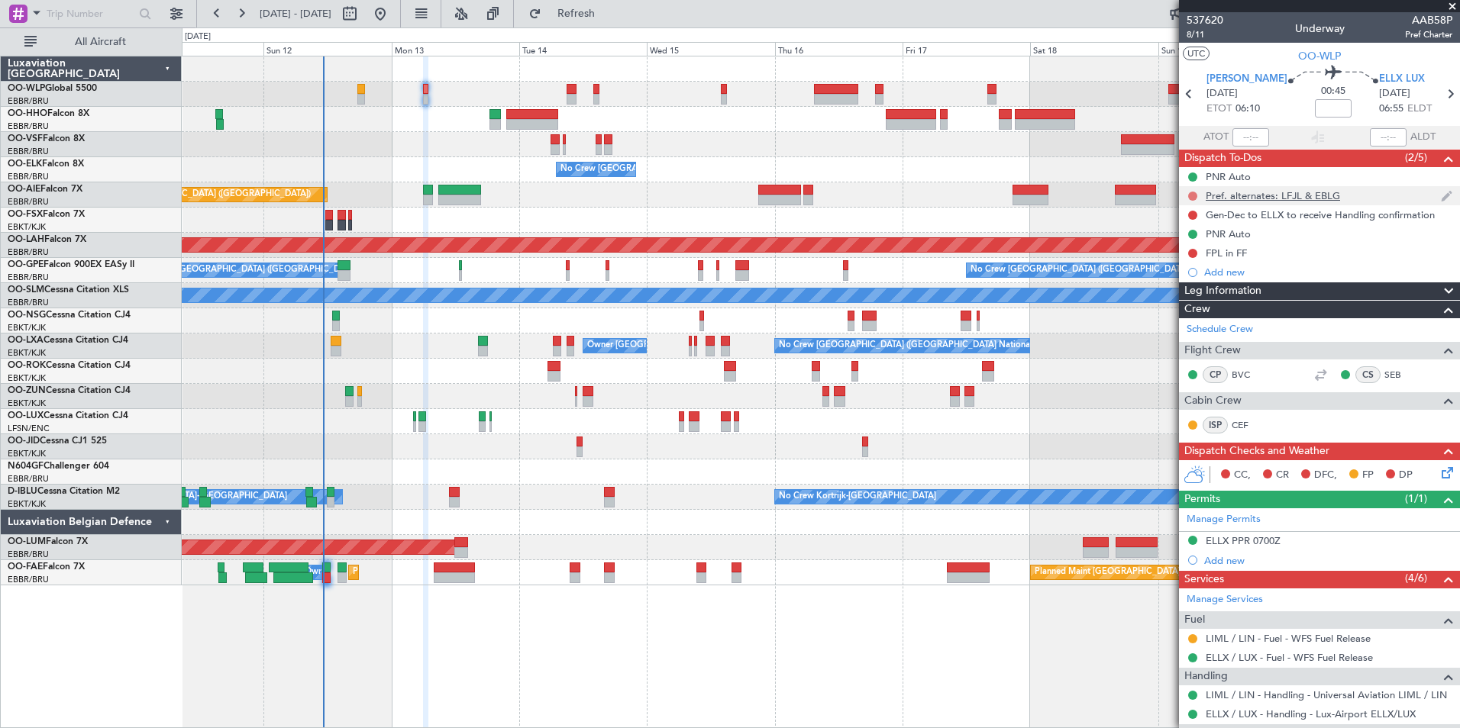
click at [1196, 197] on button at bounding box center [1192, 196] width 9 height 9
click at [1186, 258] on span "Completed" at bounding box center [1199, 263] width 50 height 15
click at [1190, 215] on button at bounding box center [1192, 215] width 9 height 9
click at [1189, 285] on span "Completed" at bounding box center [1199, 282] width 50 height 15
click at [1192, 252] on button at bounding box center [1192, 253] width 9 height 9
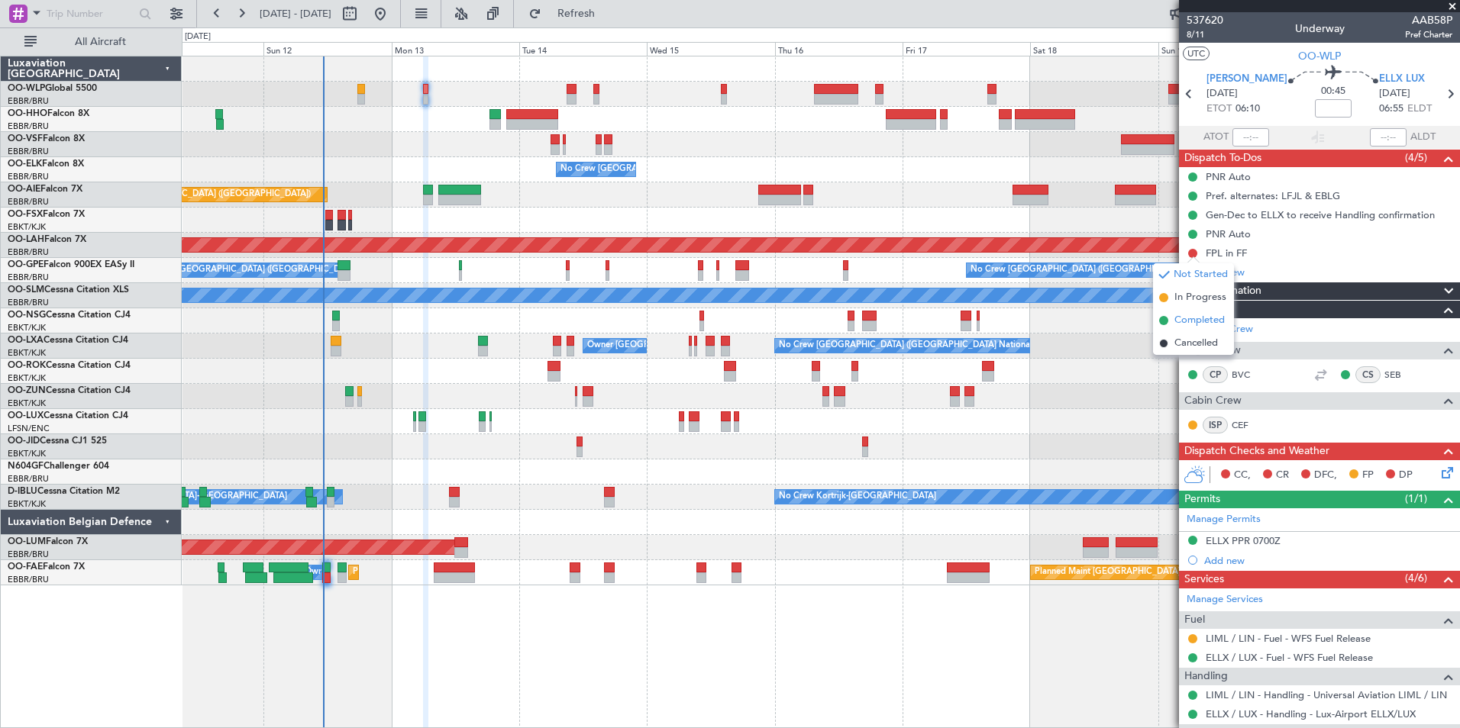
click at [1188, 325] on span "Completed" at bounding box center [1199, 320] width 50 height 15
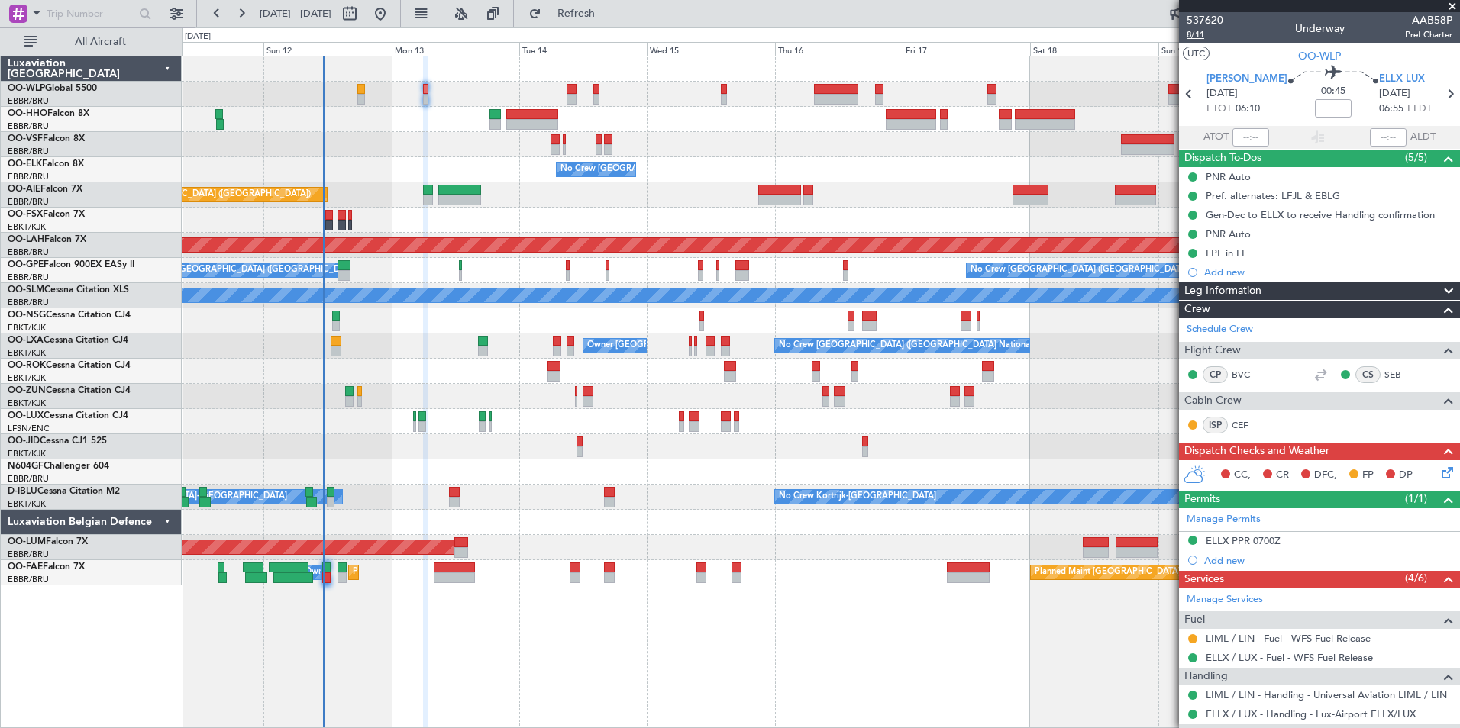
click at [1196, 40] on span "8/11" at bounding box center [1204, 34] width 37 height 13
click at [1438, 476] on icon at bounding box center [1444, 470] width 12 height 12
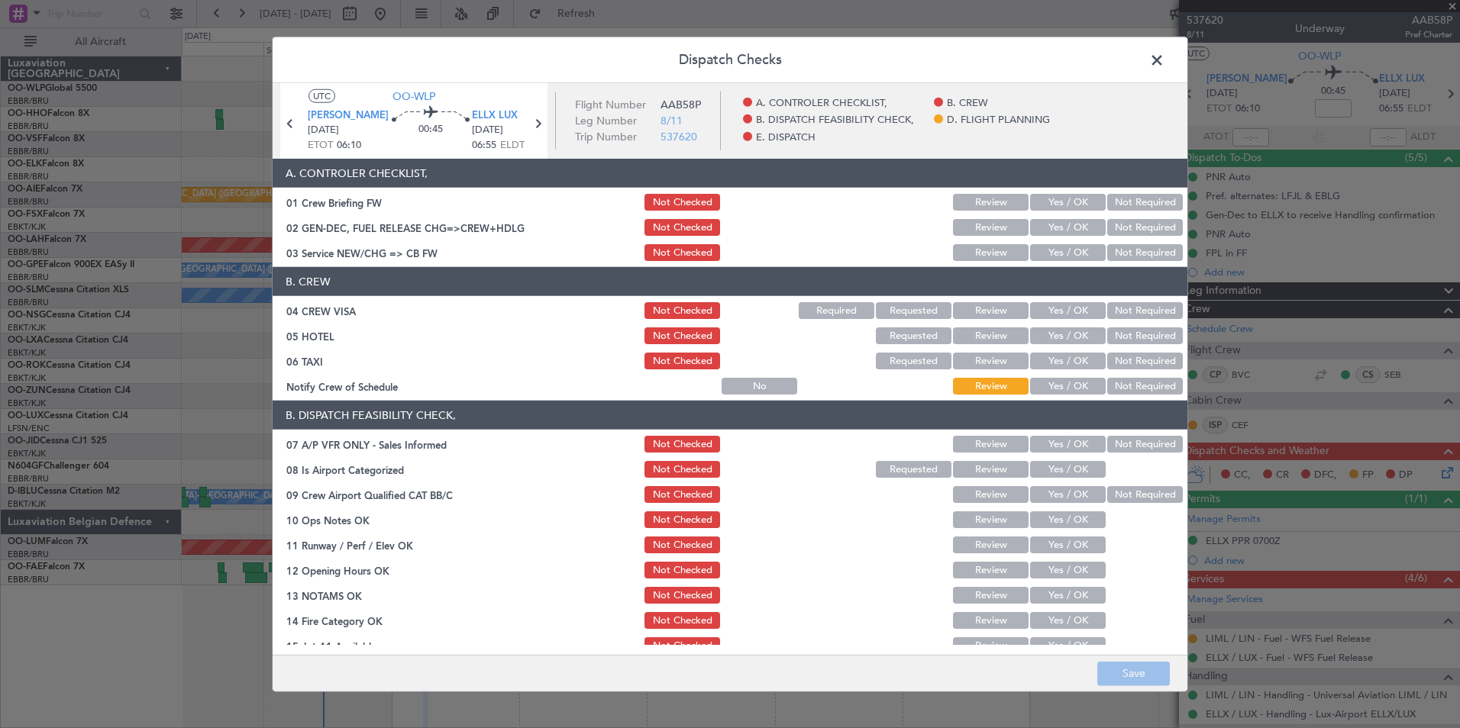
click at [1041, 200] on button "Yes / OK" at bounding box center [1068, 202] width 76 height 17
click at [1050, 234] on button "Yes / OK" at bounding box center [1068, 227] width 76 height 17
click at [1050, 247] on button "Yes / OK" at bounding box center [1068, 252] width 76 height 17
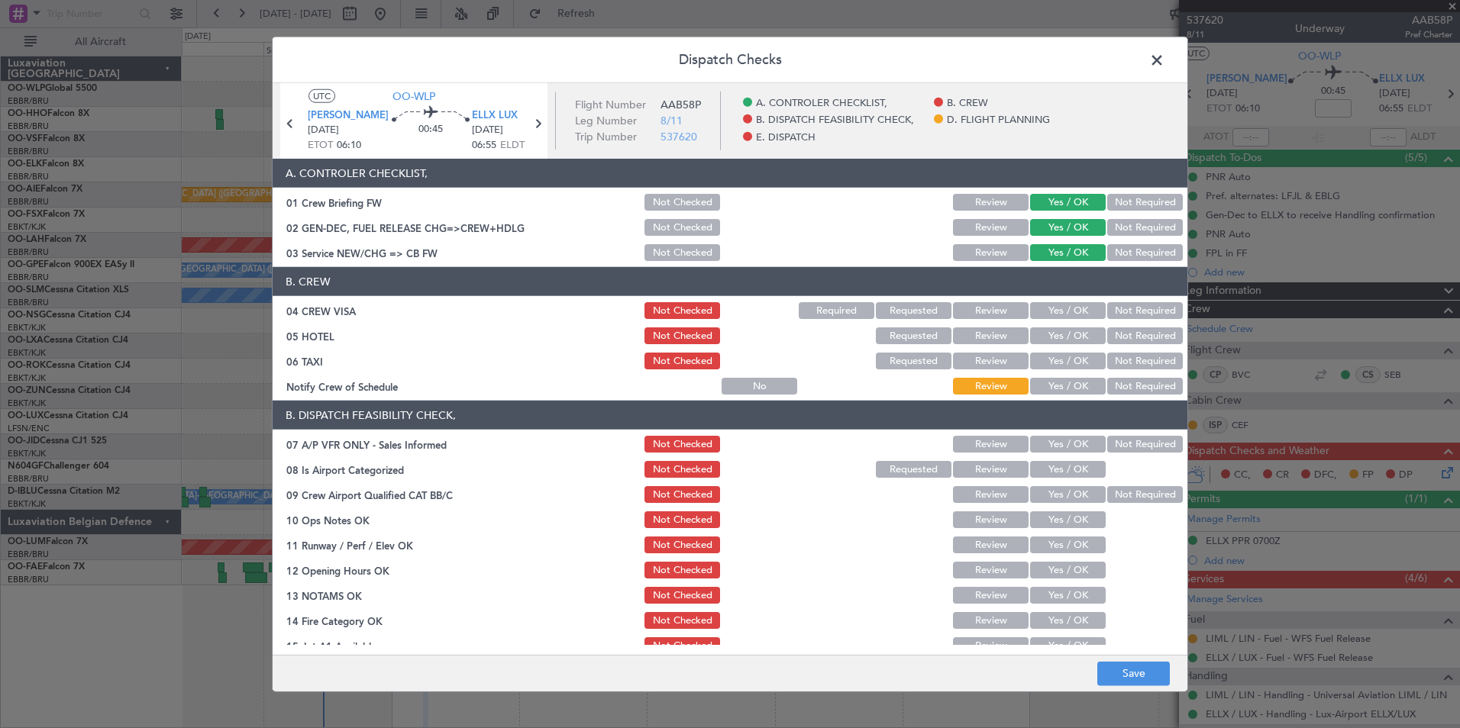
click at [1134, 299] on section "B. CREW 04 CREW VISA Not Checked Required Requested Review Yes / OK Not Require…" at bounding box center [730, 332] width 915 height 130
click at [1133, 309] on button "Not Required" at bounding box center [1145, 310] width 76 height 17
click at [1064, 337] on button "Yes / OK" at bounding box center [1068, 336] width 76 height 17
click at [1111, 367] on button "Not Required" at bounding box center [1145, 361] width 76 height 17
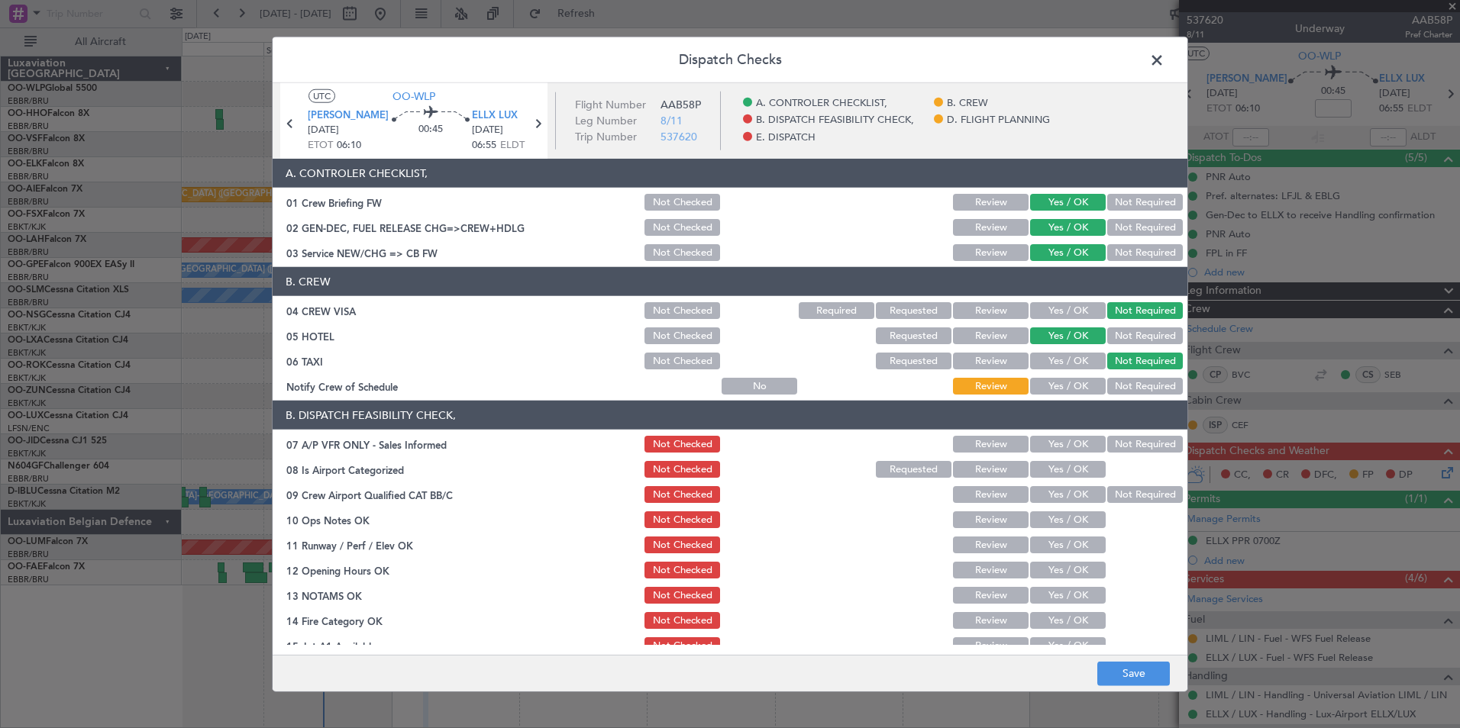
click at [1060, 389] on button "Yes / OK" at bounding box center [1068, 386] width 76 height 17
drag, startPoint x: 1132, startPoint y: 440, endPoint x: 1083, endPoint y: 451, distance: 50.0
click at [1131, 443] on button "Not Required" at bounding box center [1145, 444] width 76 height 17
click at [1042, 469] on button "Yes / OK" at bounding box center [1068, 469] width 76 height 17
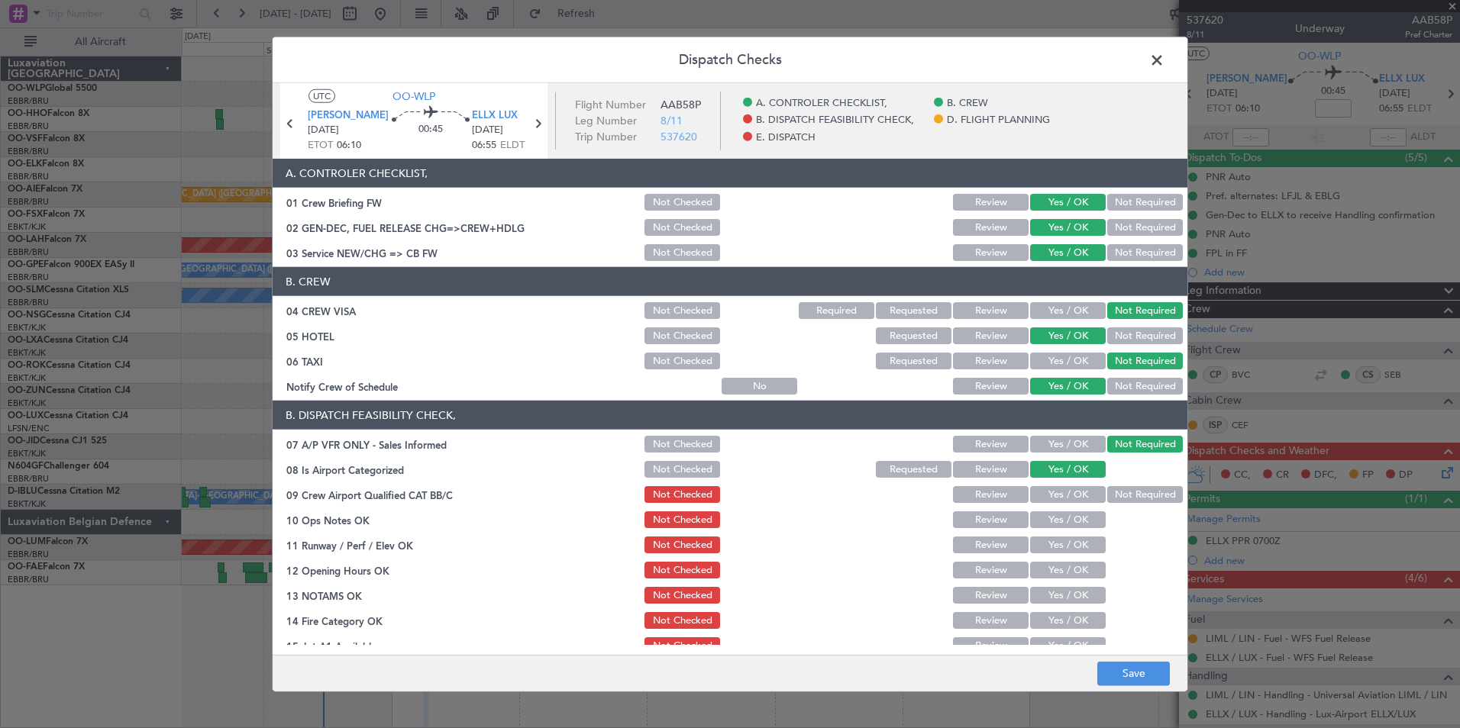
click at [1050, 501] on button "Yes / OK" at bounding box center [1068, 494] width 76 height 17
click at [1052, 508] on section "B. DISPATCH FEASIBILITY CHECK, 07 A/P VFR ONLY - Sales Informed Not Checked Rev…" at bounding box center [730, 566] width 915 height 331
click at [1057, 516] on button "Yes / OK" at bounding box center [1068, 519] width 76 height 17
click at [1057, 549] on button "Yes / OK" at bounding box center [1068, 545] width 76 height 17
click at [1057, 582] on section "B. DISPATCH FEASIBILITY CHECK, 07 A/P VFR ONLY - Sales Informed Not Checked Rev…" at bounding box center [730, 566] width 915 height 331
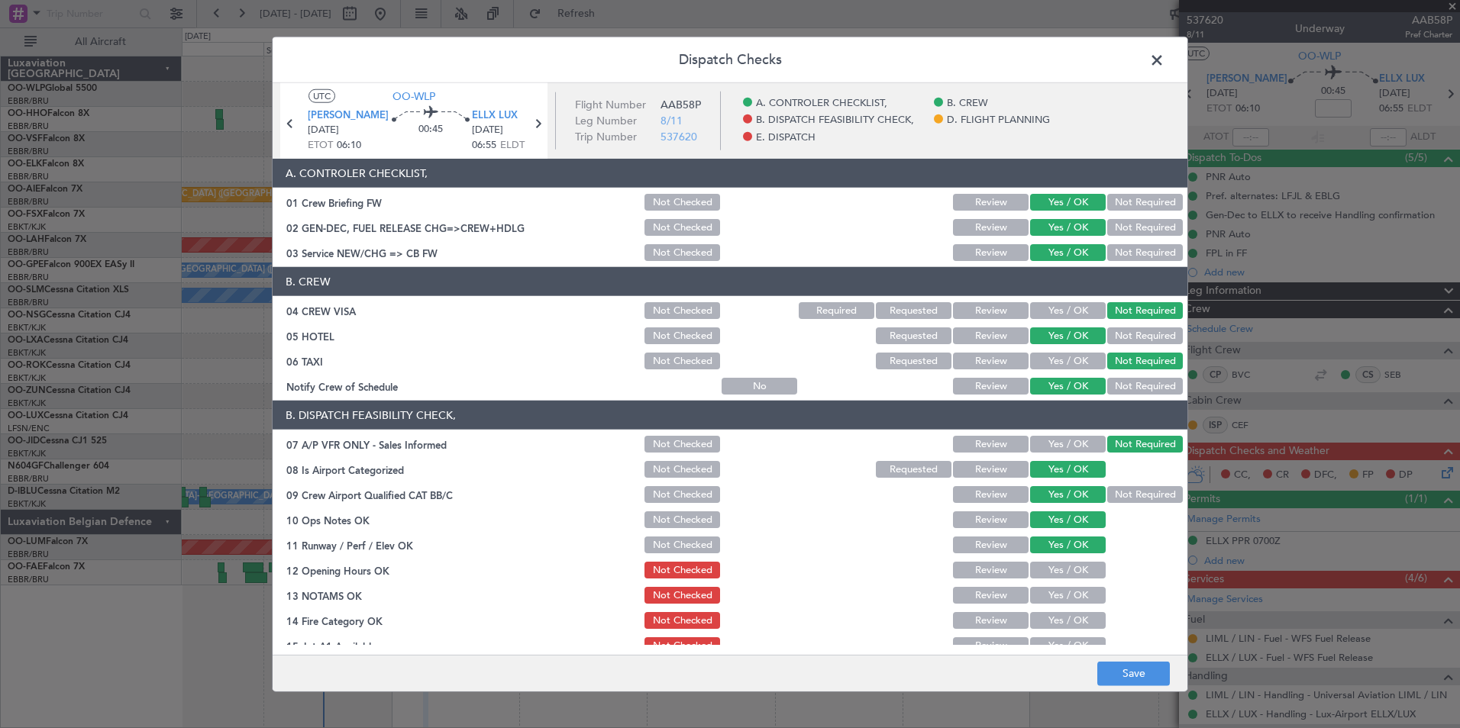
click at [1054, 564] on button "Yes / OK" at bounding box center [1068, 570] width 76 height 17
click at [1054, 592] on button "Yes / OK" at bounding box center [1068, 595] width 76 height 17
click at [1054, 626] on button "Yes / OK" at bounding box center [1068, 620] width 76 height 17
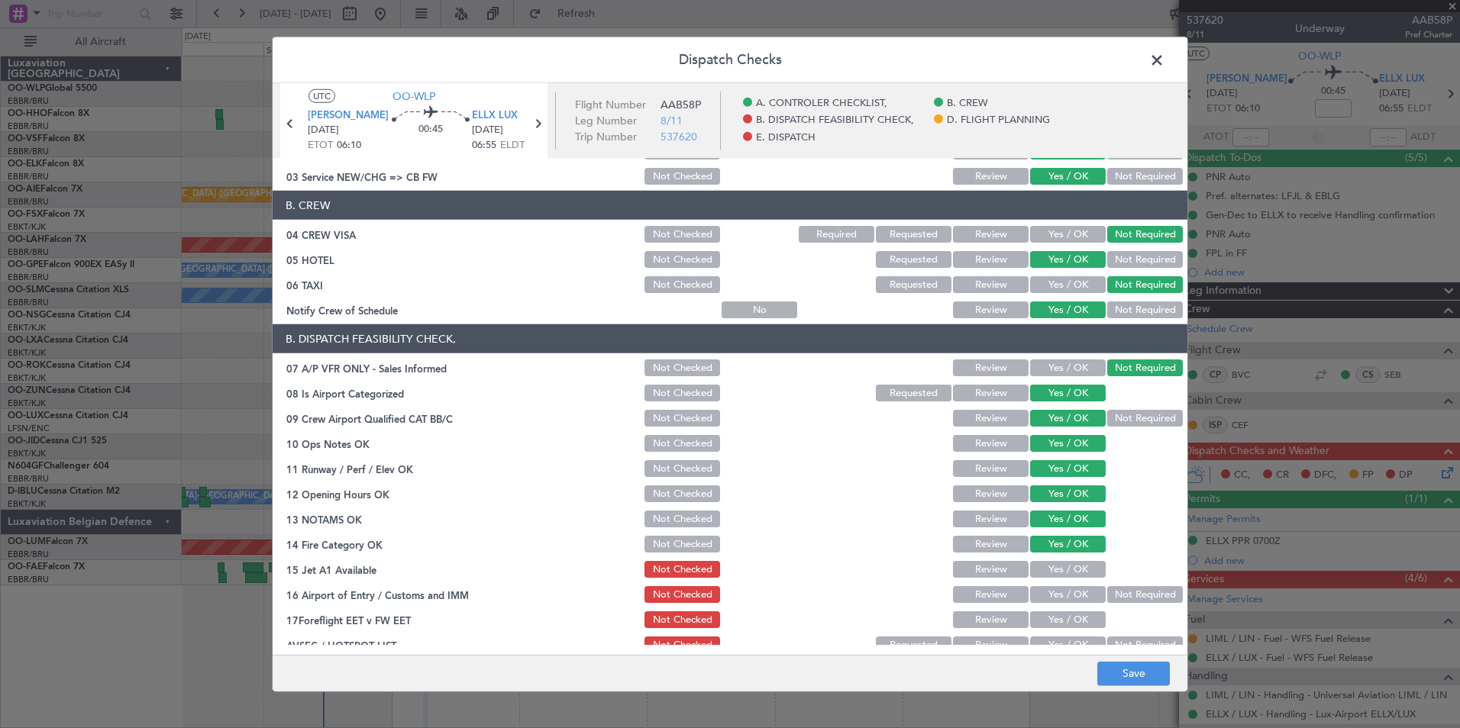
scroll to position [229, 0]
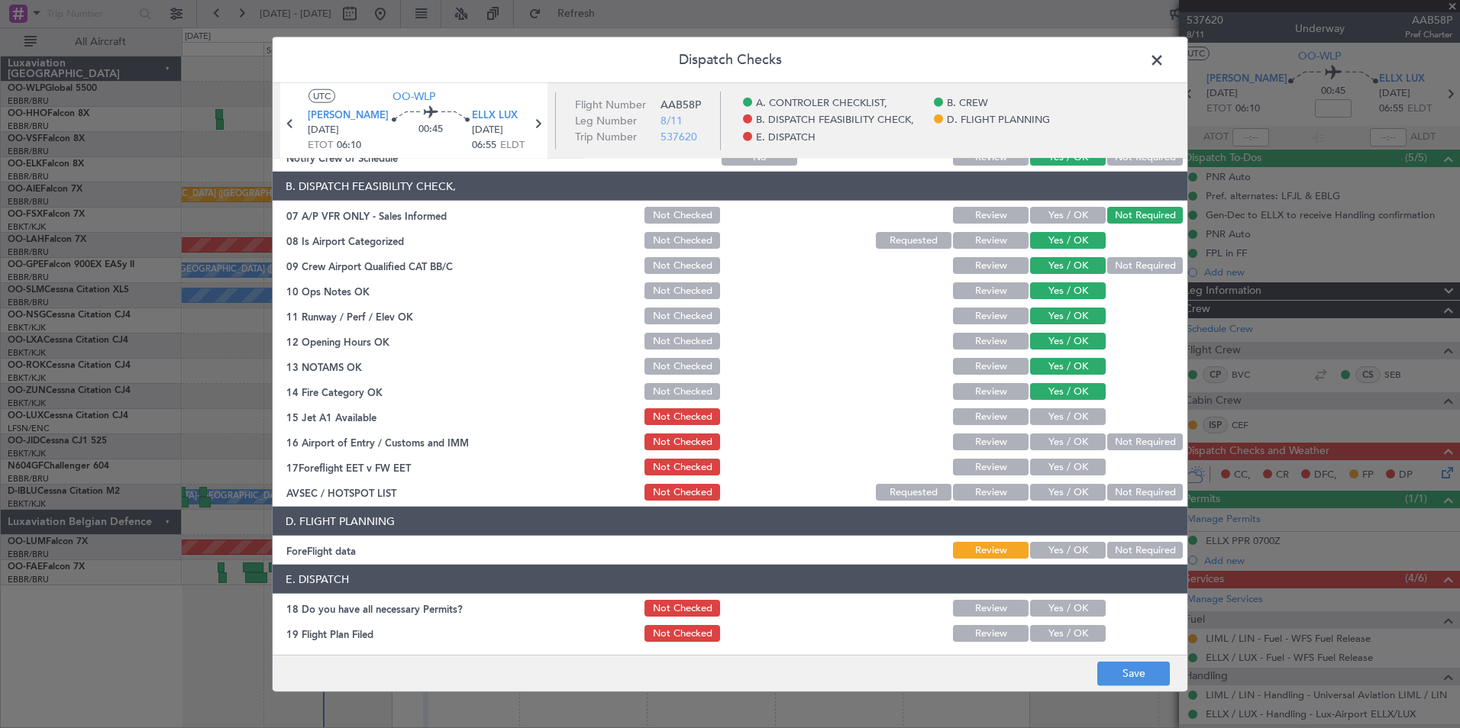
click at [1064, 411] on button "Yes / OK" at bounding box center [1068, 416] width 76 height 17
click at [1127, 439] on button "Not Required" at bounding box center [1145, 442] width 76 height 17
click at [1065, 464] on button "Yes / OK" at bounding box center [1068, 467] width 76 height 17
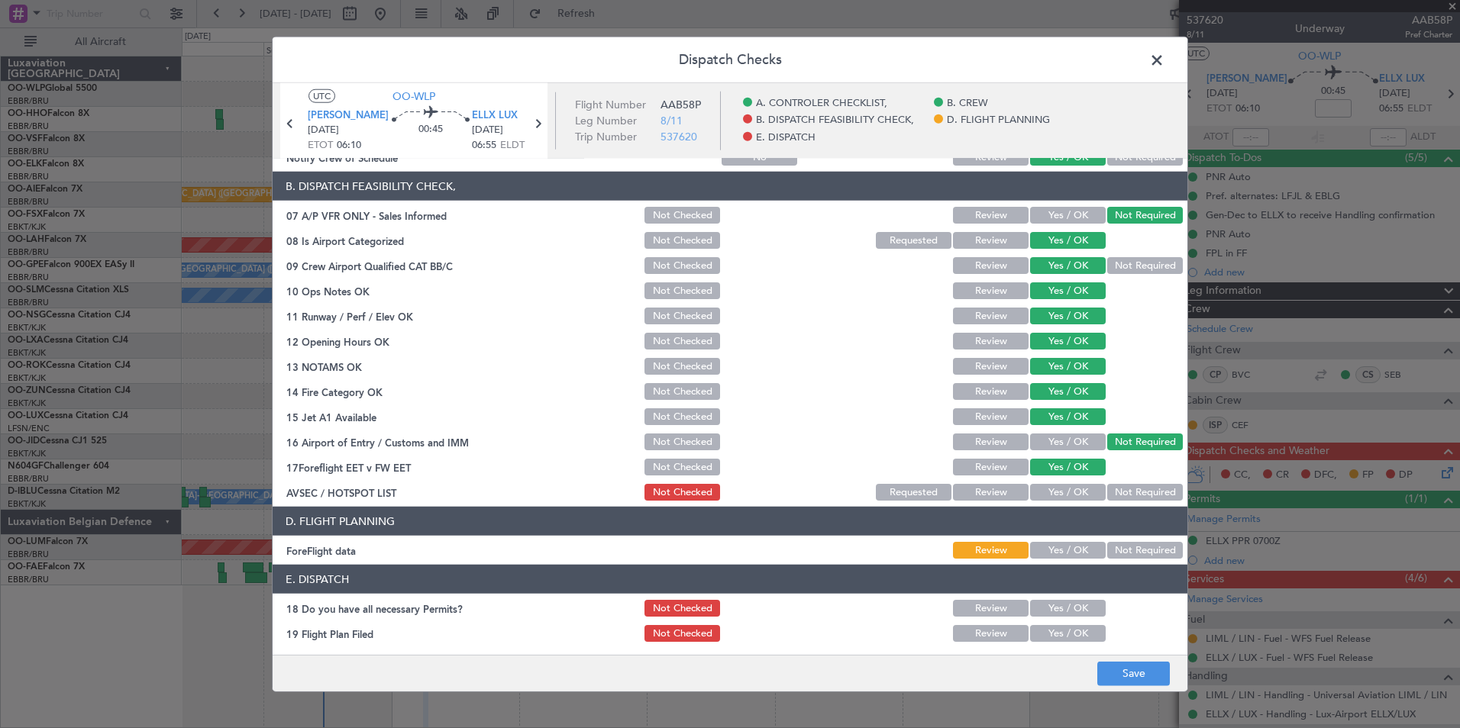
click at [1111, 489] on button "Not Required" at bounding box center [1145, 492] width 76 height 17
click at [1057, 559] on div "Yes / OK" at bounding box center [1066, 550] width 77 height 21
click at [1056, 551] on button "Yes / OK" at bounding box center [1068, 550] width 76 height 17
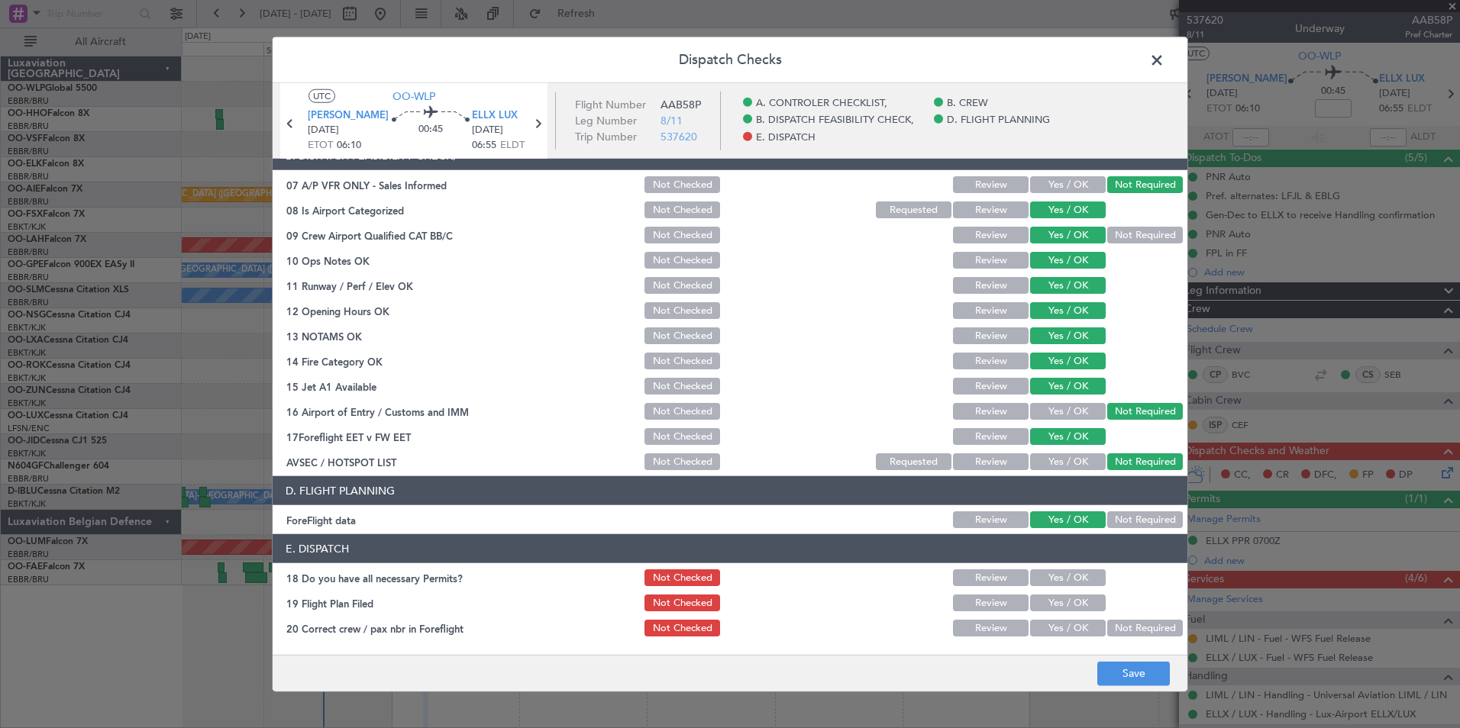
scroll to position [282, 0]
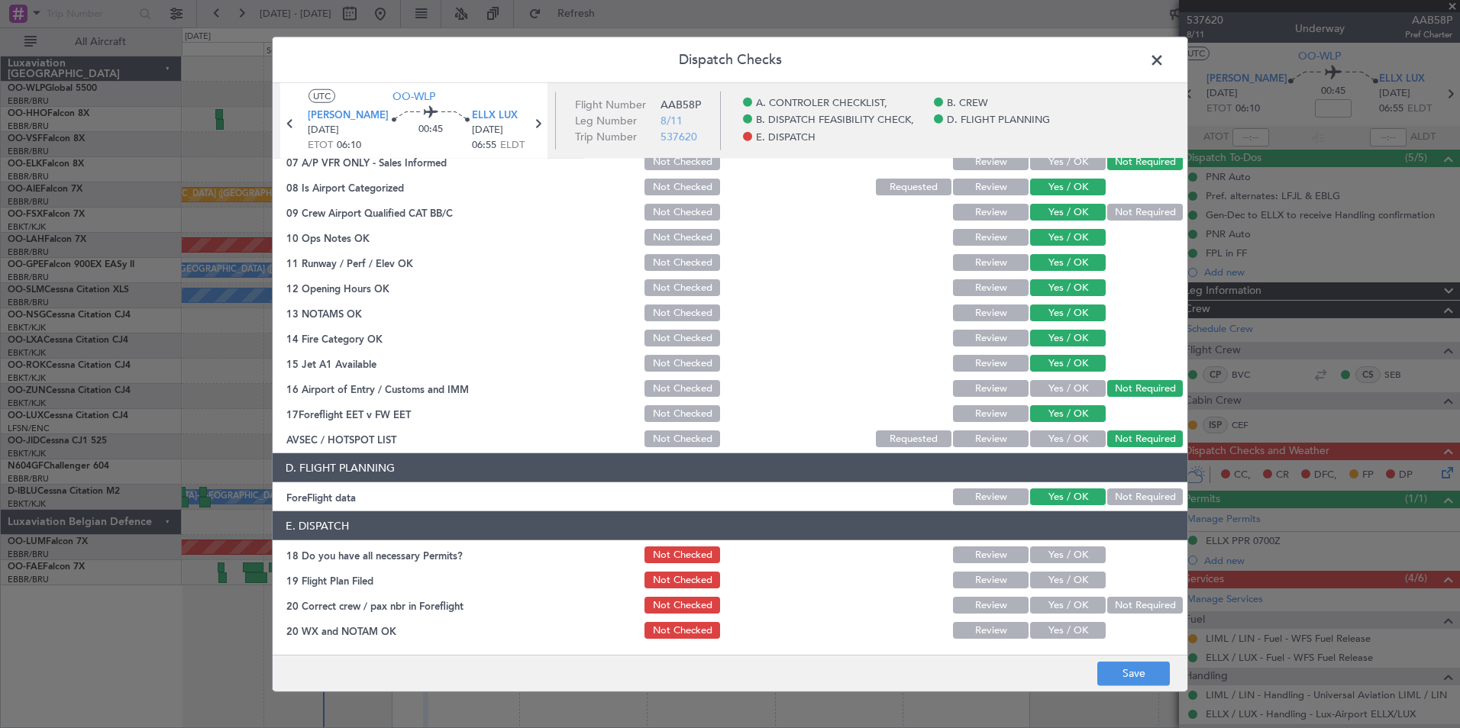
click at [1042, 560] on button "Yes / OK" at bounding box center [1068, 555] width 76 height 17
click at [1042, 583] on button "Yes / OK" at bounding box center [1068, 580] width 76 height 17
click at [1045, 595] on section "E. DISPATCH 18 Do you have all necessary Permits? Not Checked Review Yes / OK 1…" at bounding box center [730, 576] width 915 height 130
click at [1050, 609] on button "Yes / OK" at bounding box center [1068, 605] width 76 height 17
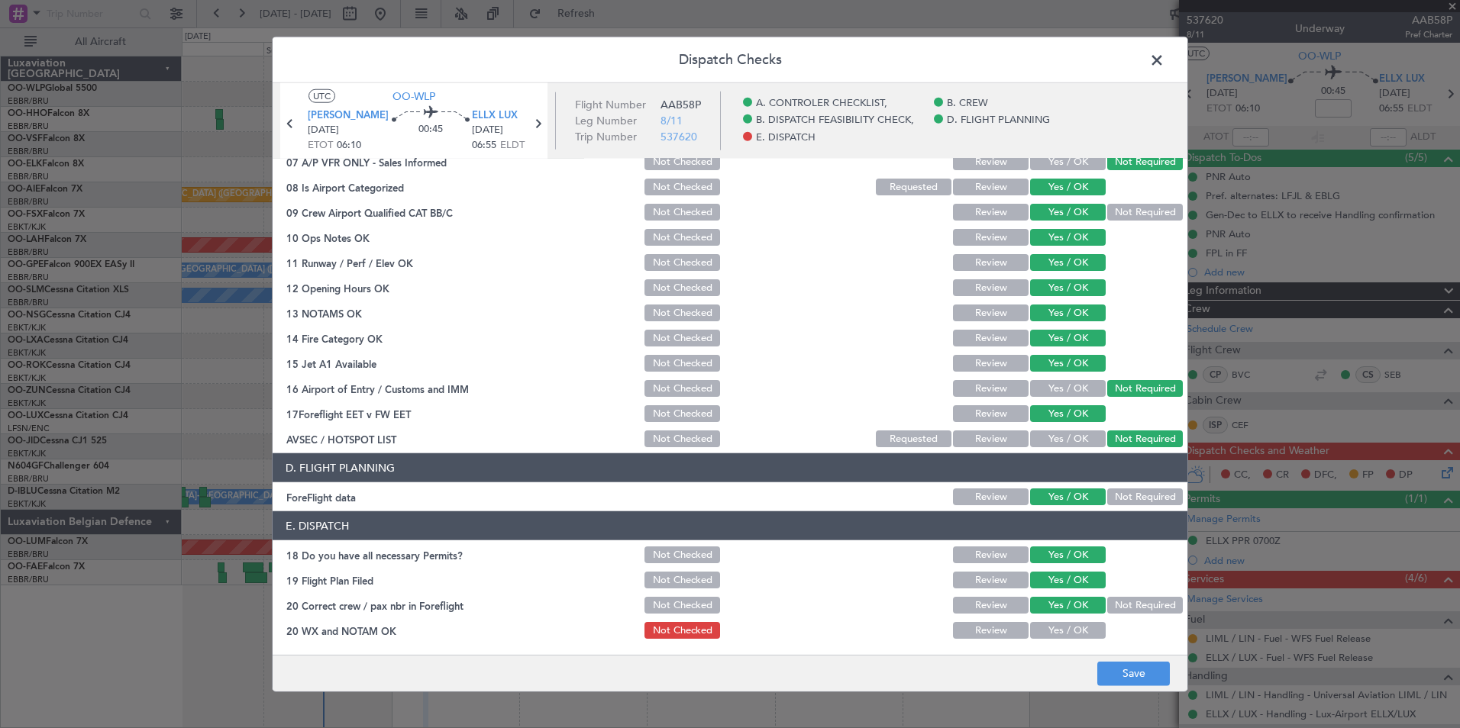
click at [1062, 639] on div "Yes / OK" at bounding box center [1066, 630] width 77 height 21
click at [1076, 637] on button "Yes / OK" at bounding box center [1068, 630] width 76 height 17
click at [1135, 674] on button "Save" at bounding box center [1133, 673] width 73 height 24
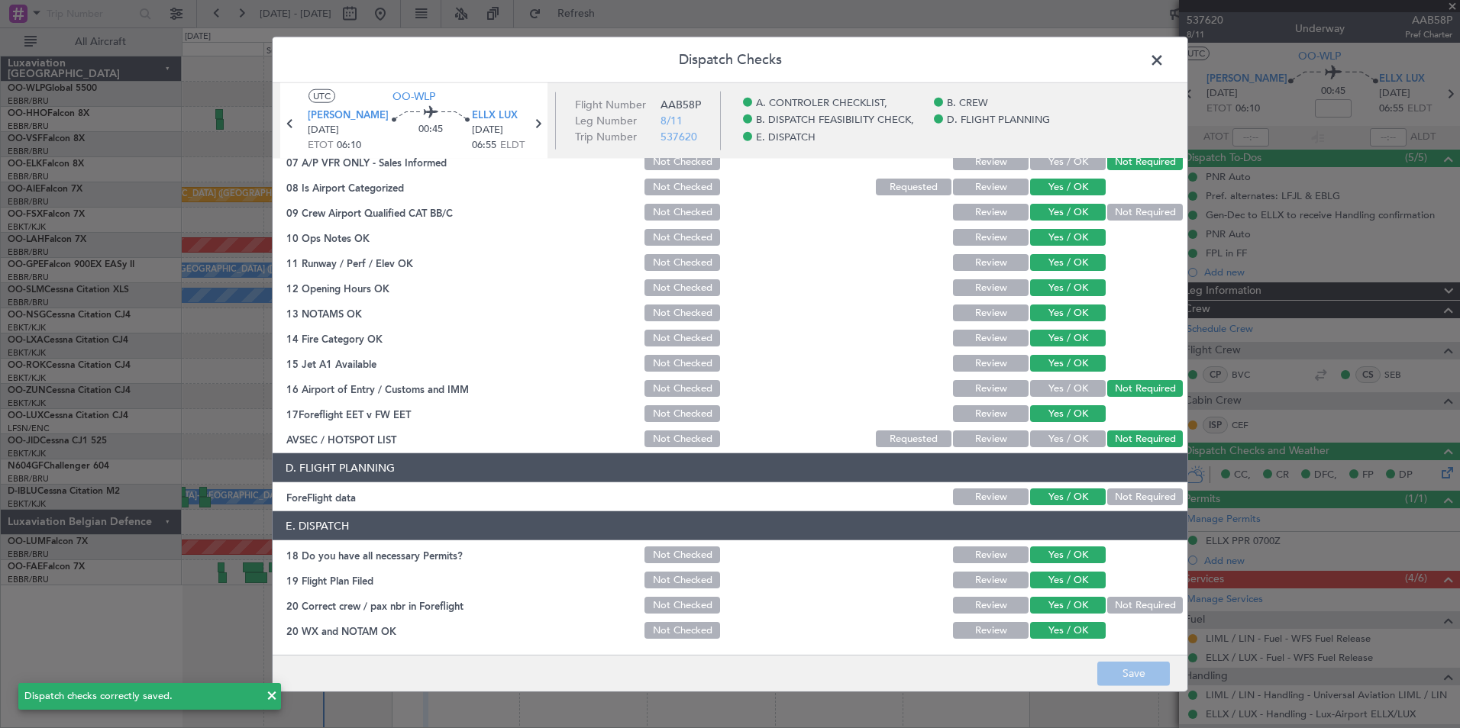
click at [1164, 66] on span at bounding box center [1164, 64] width 0 height 31
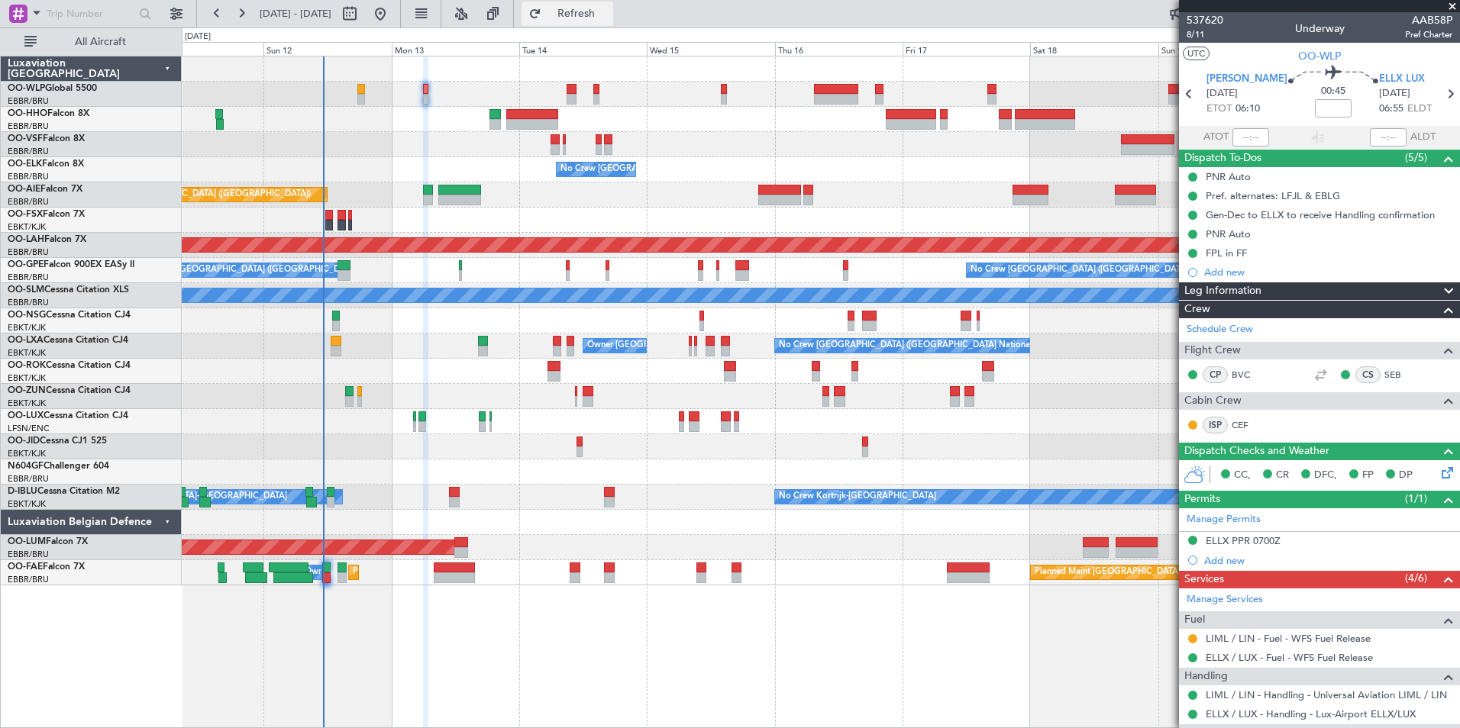
click at [599, 10] on span "Refresh" at bounding box center [576, 13] width 64 height 11
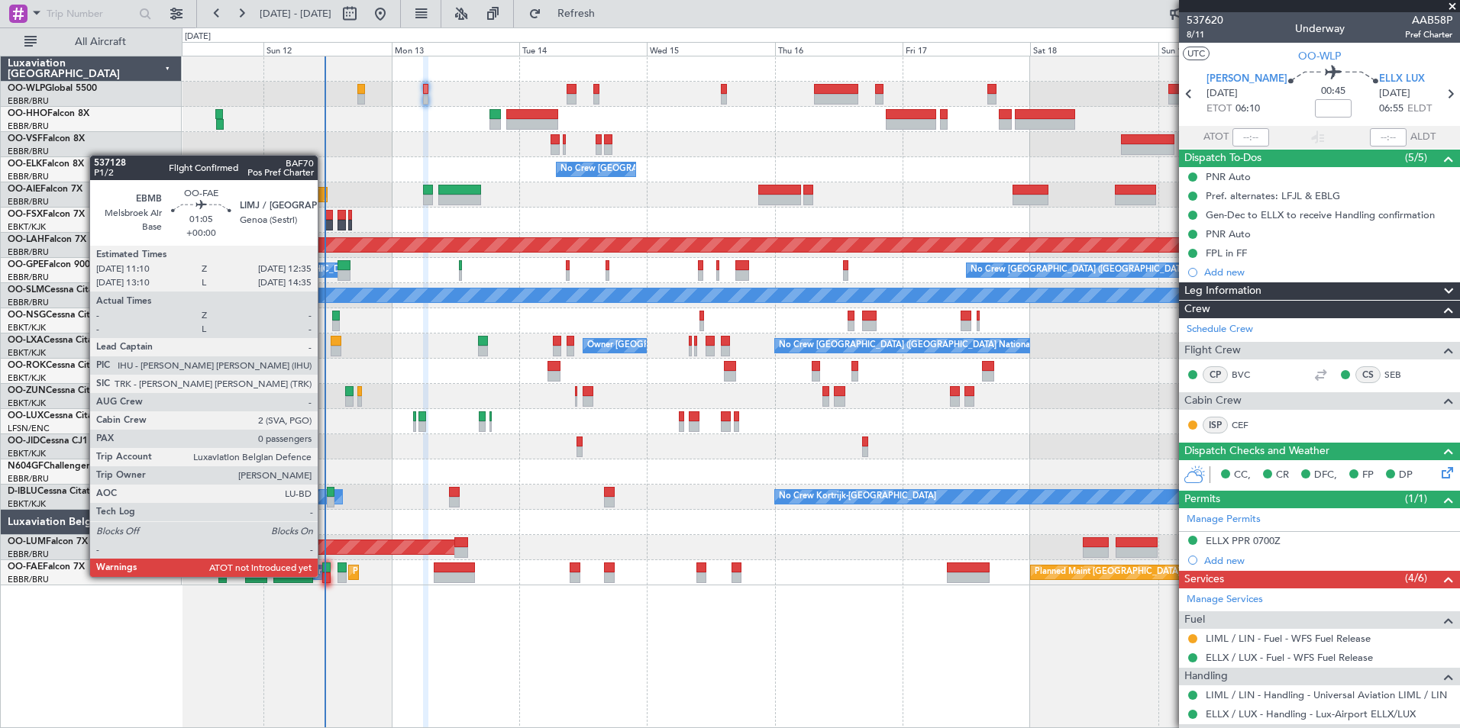
click at [324, 576] on div at bounding box center [326, 578] width 8 height 11
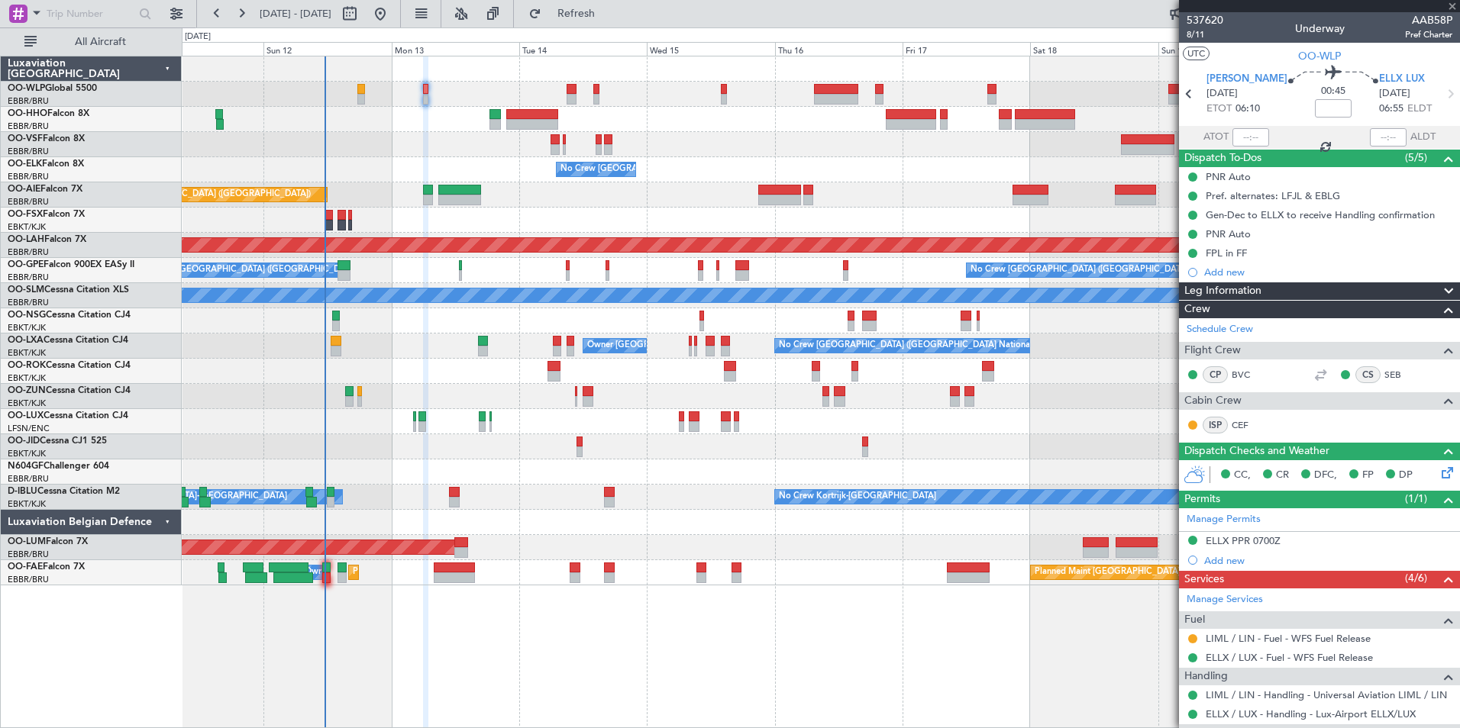
type input "0"
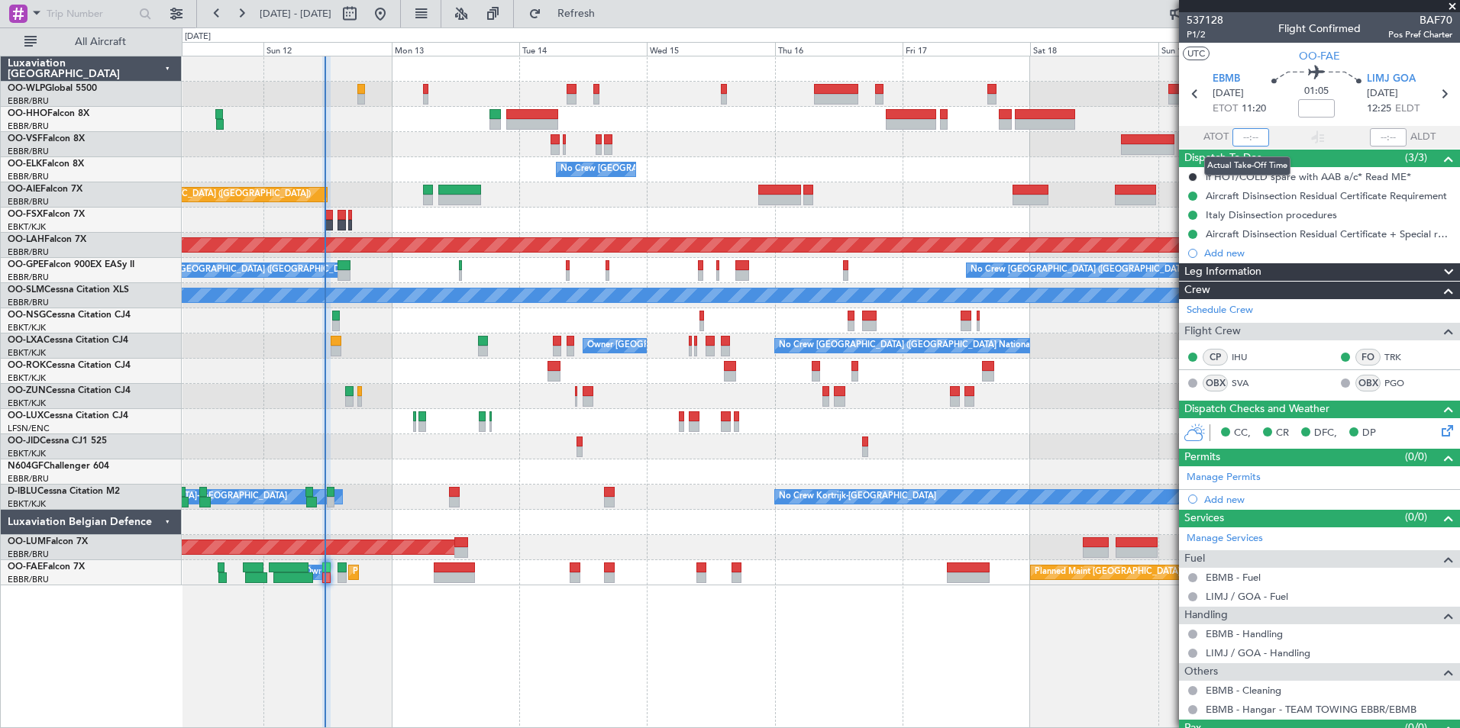
click at [1241, 138] on input "text" at bounding box center [1250, 137] width 37 height 18
click at [916, 153] on div at bounding box center [820, 144] width 1277 height 25
type input "11:31"
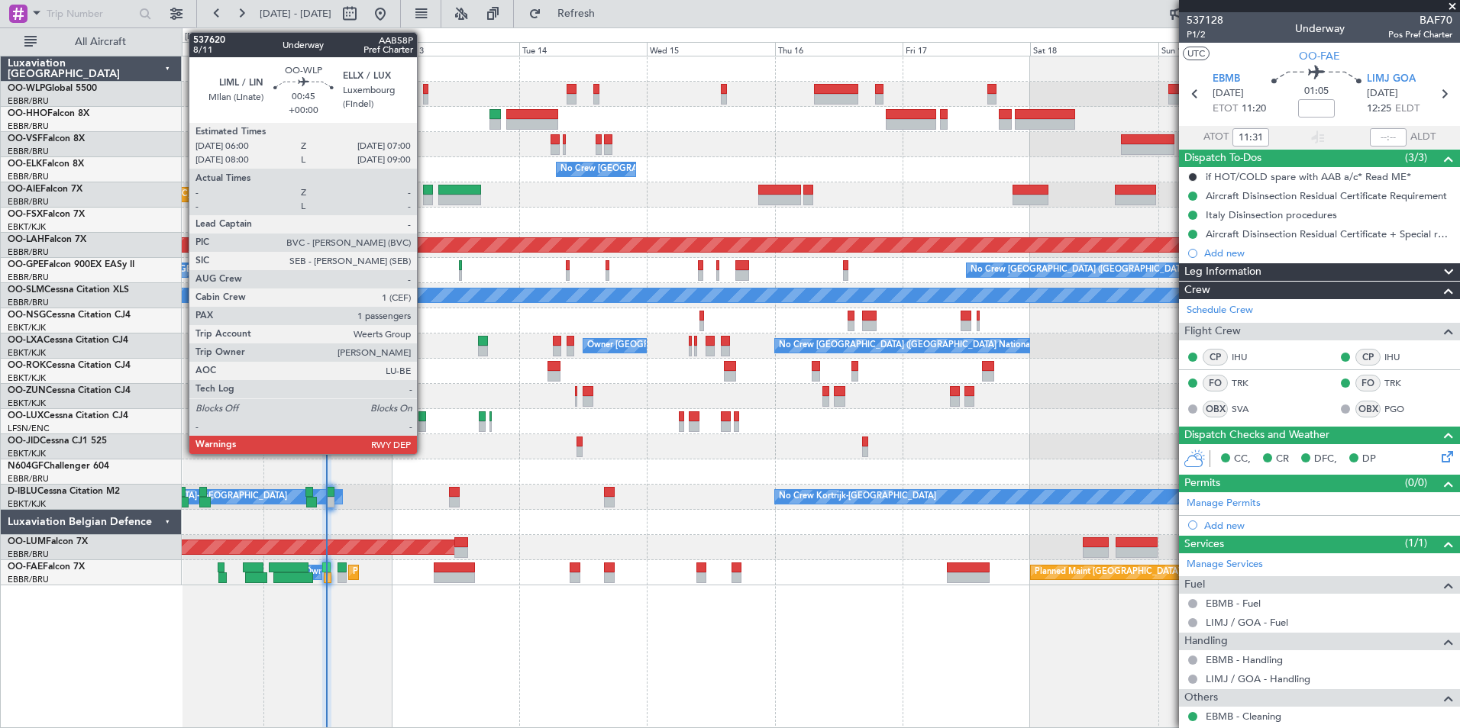
click at [424, 102] on div at bounding box center [425, 99] width 5 height 11
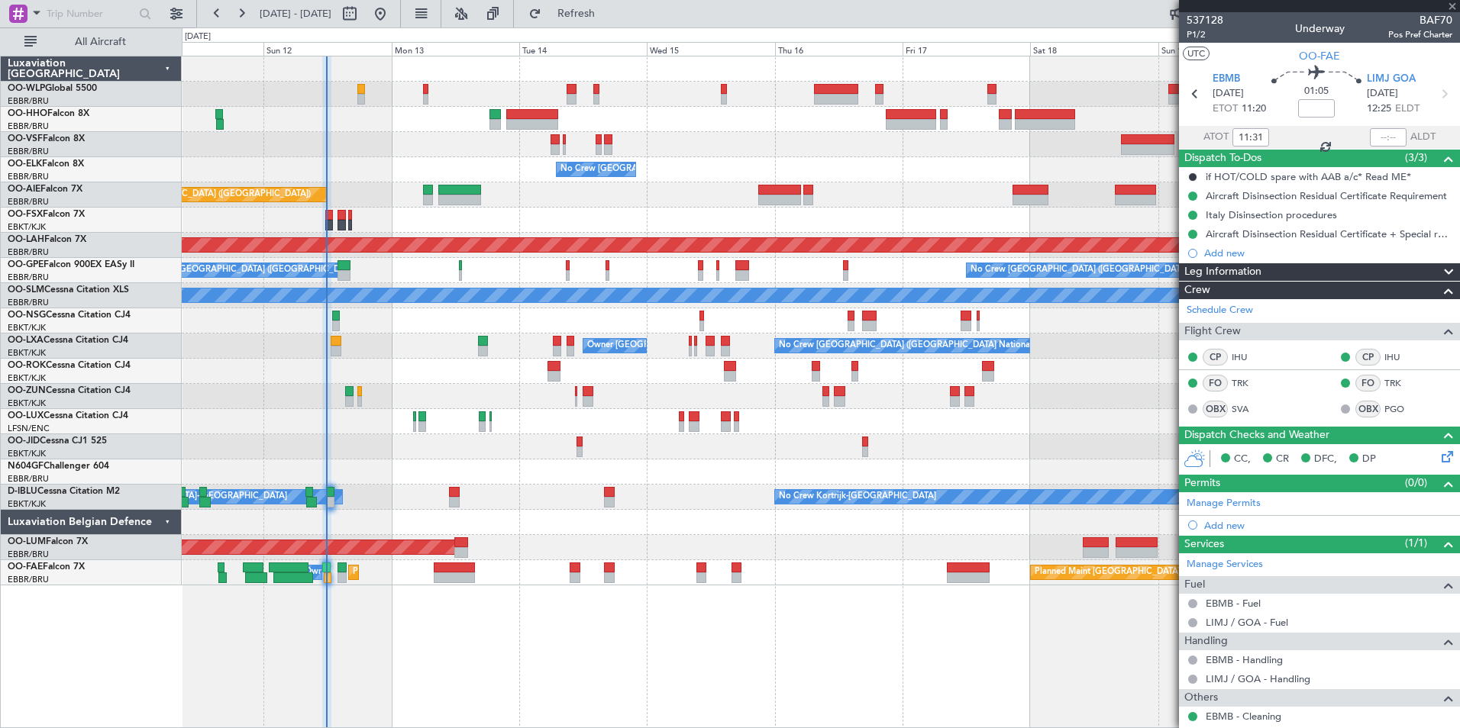
type input "1"
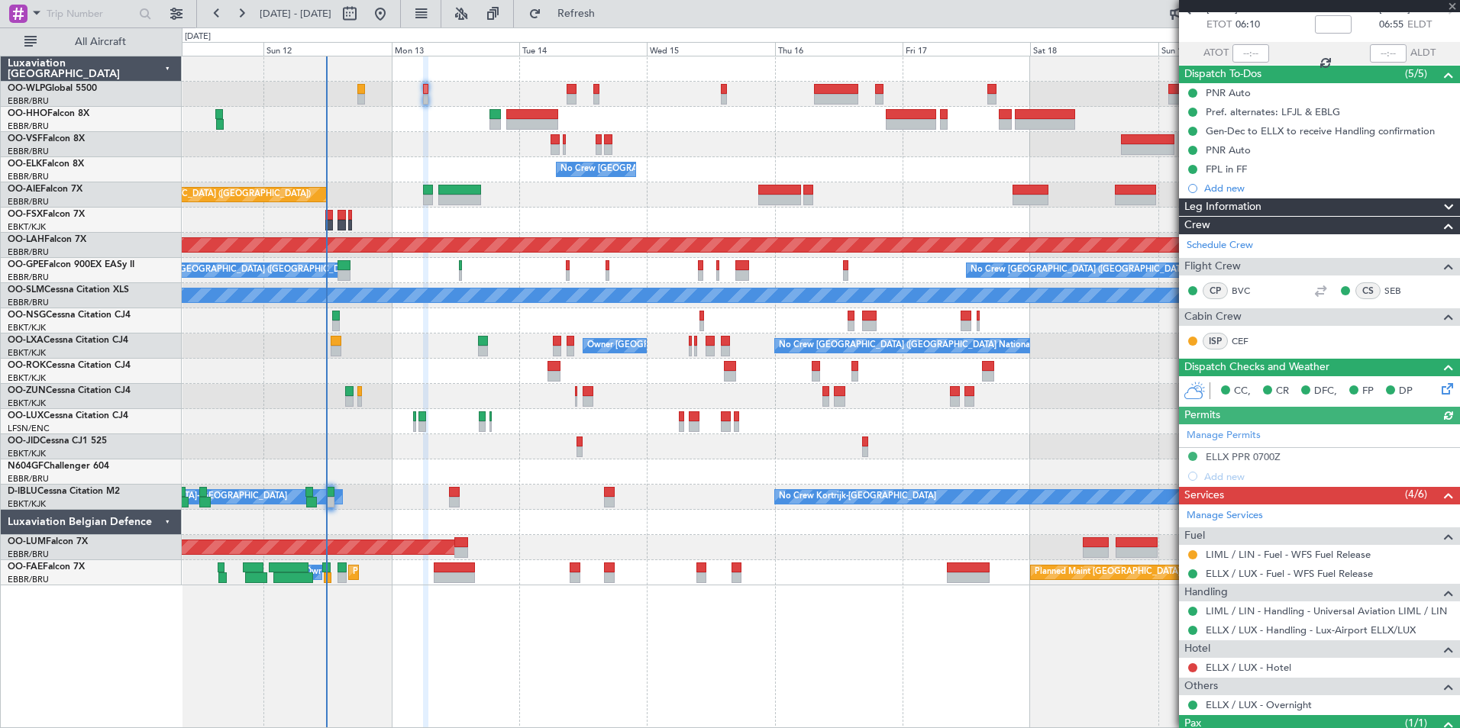
scroll to position [147, 0]
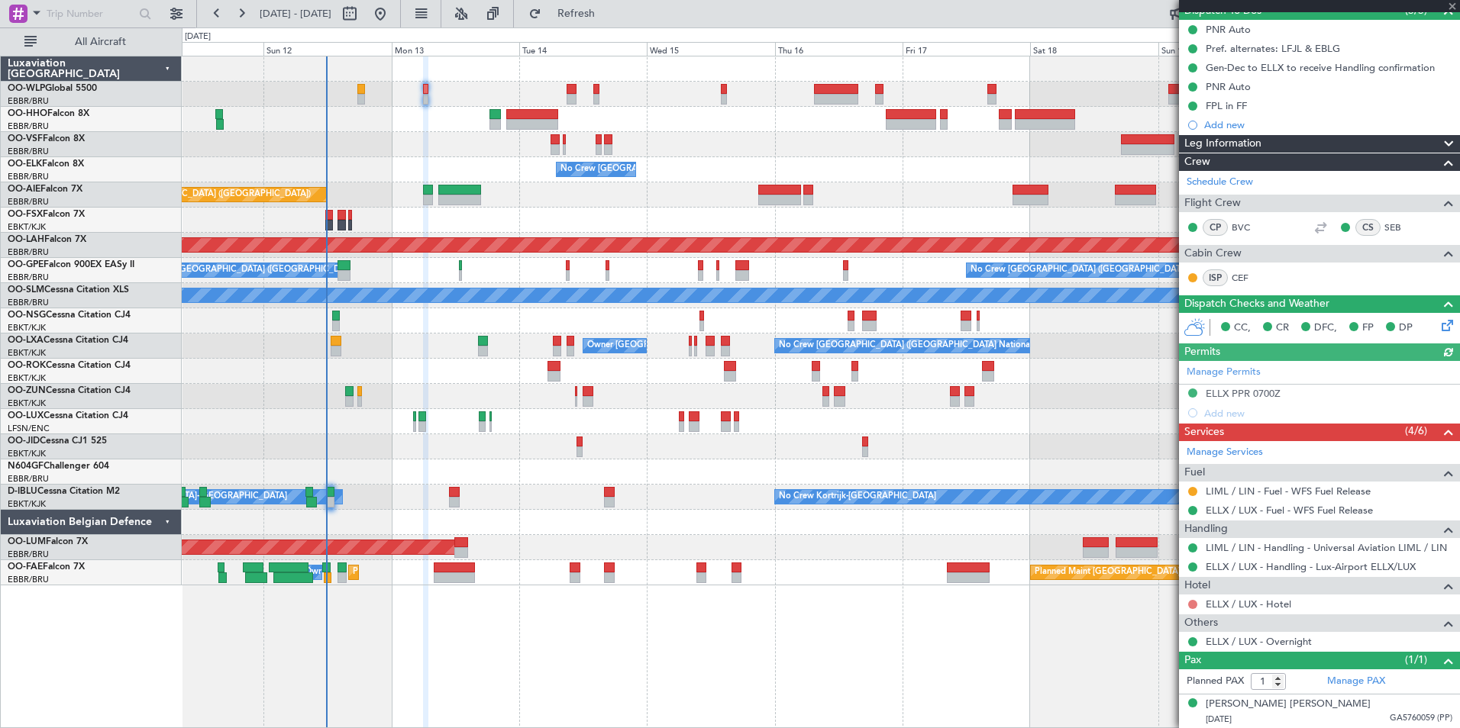
click at [1192, 602] on button at bounding box center [1192, 604] width 9 height 9
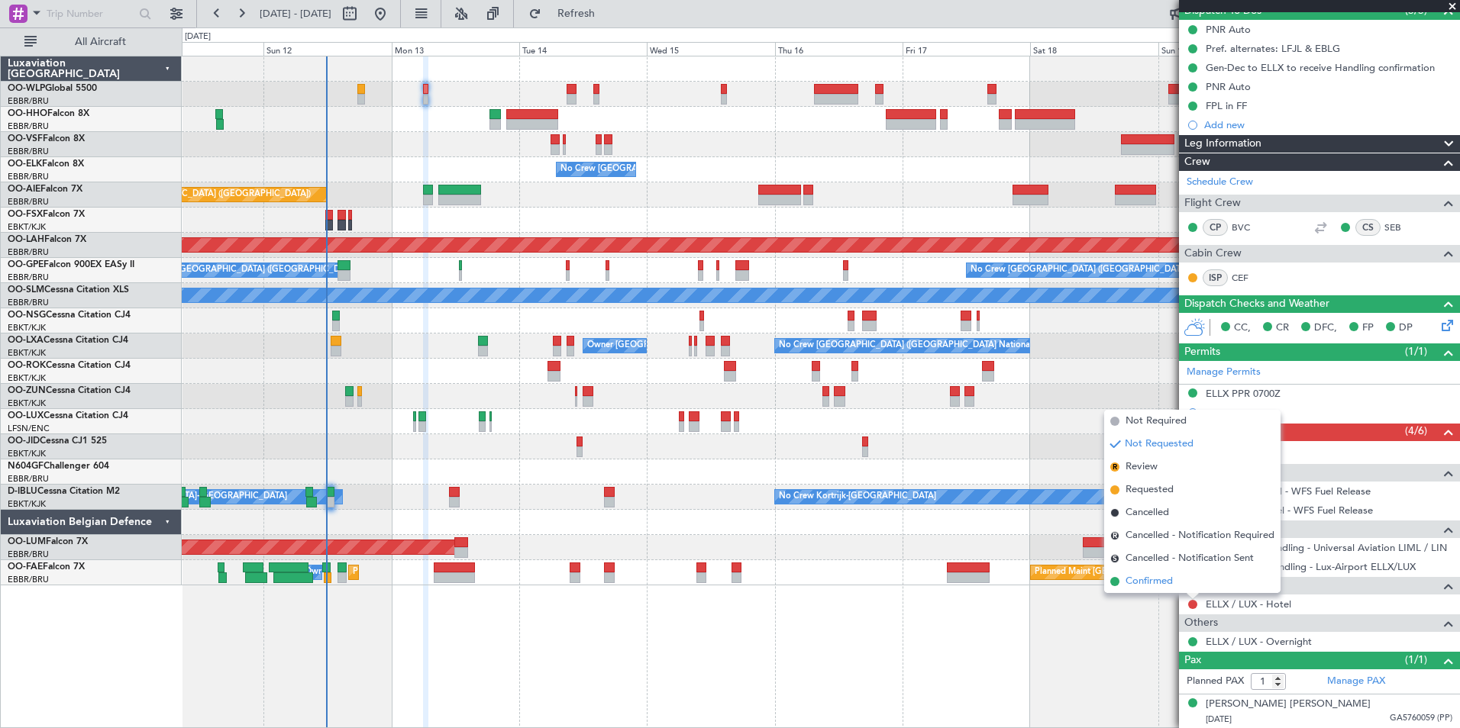
click at [1154, 582] on span "Confirmed" at bounding box center [1148, 581] width 47 height 15
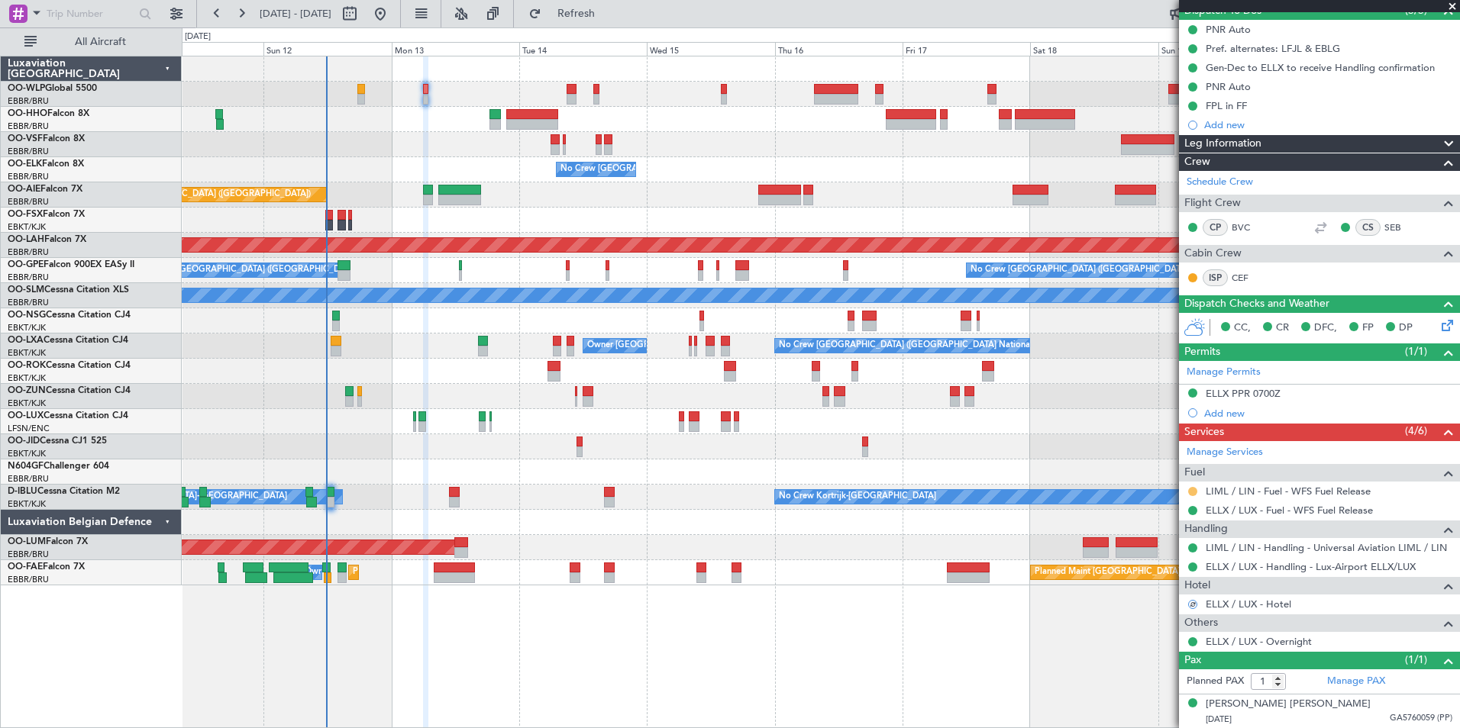
click at [1194, 491] on button at bounding box center [1192, 491] width 9 height 9
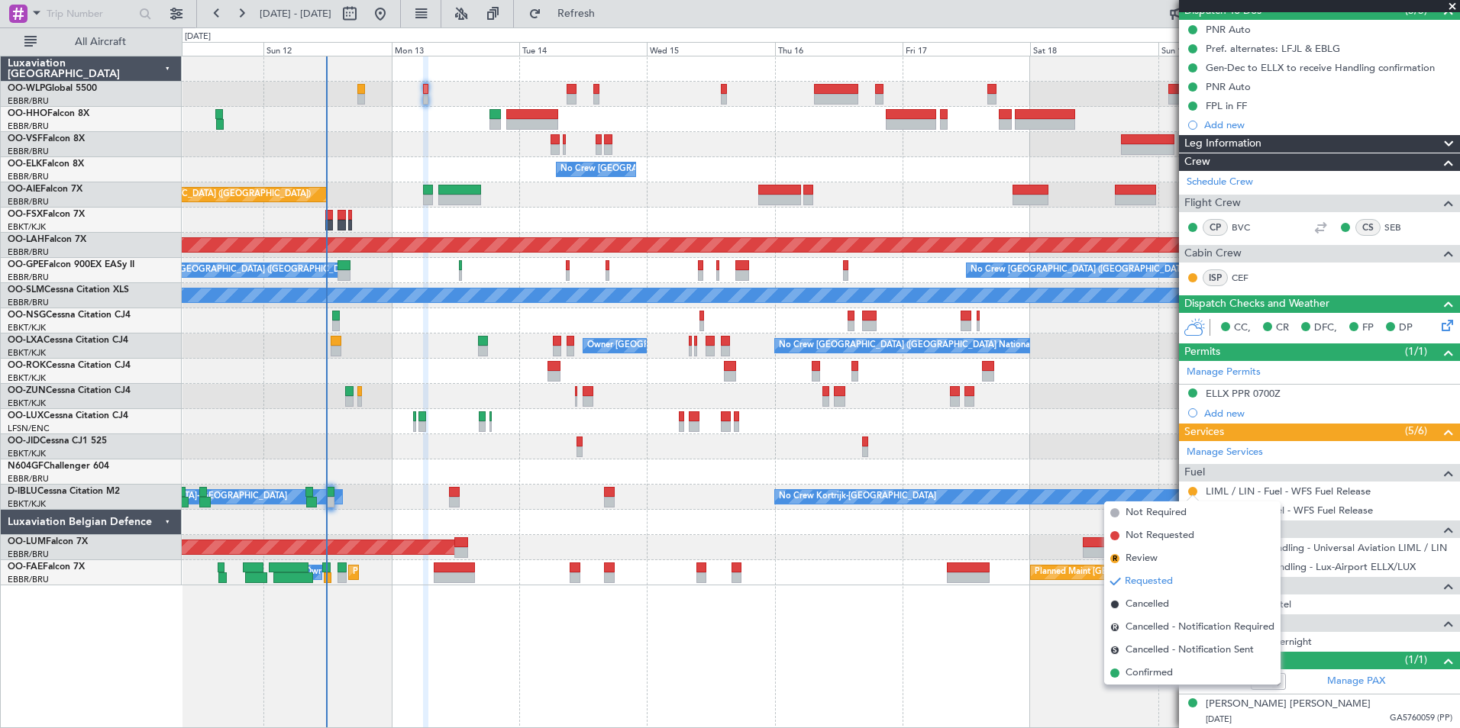
drag, startPoint x: 1163, startPoint y: 672, endPoint x: 1173, endPoint y: 652, distance: 22.5
click at [1163, 673] on span "Confirmed" at bounding box center [1148, 673] width 47 height 15
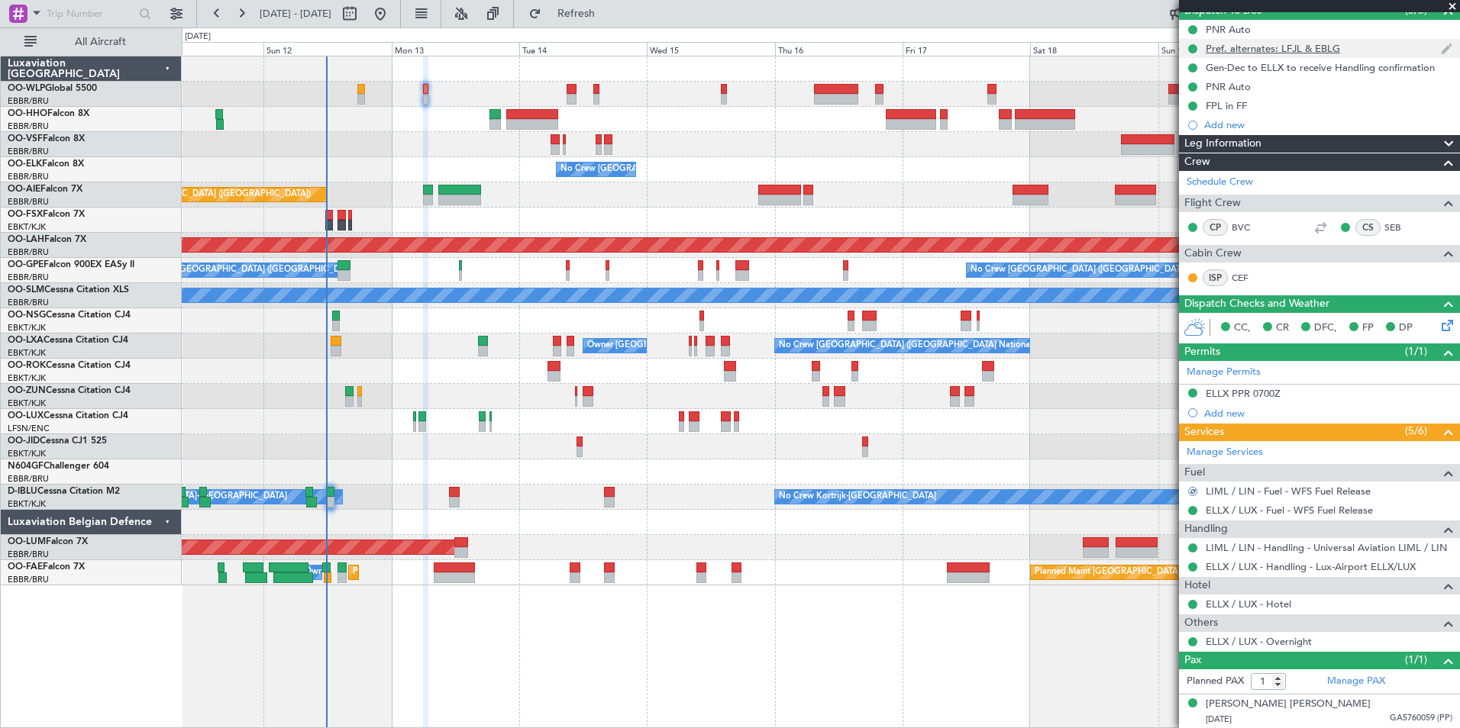
scroll to position [0, 0]
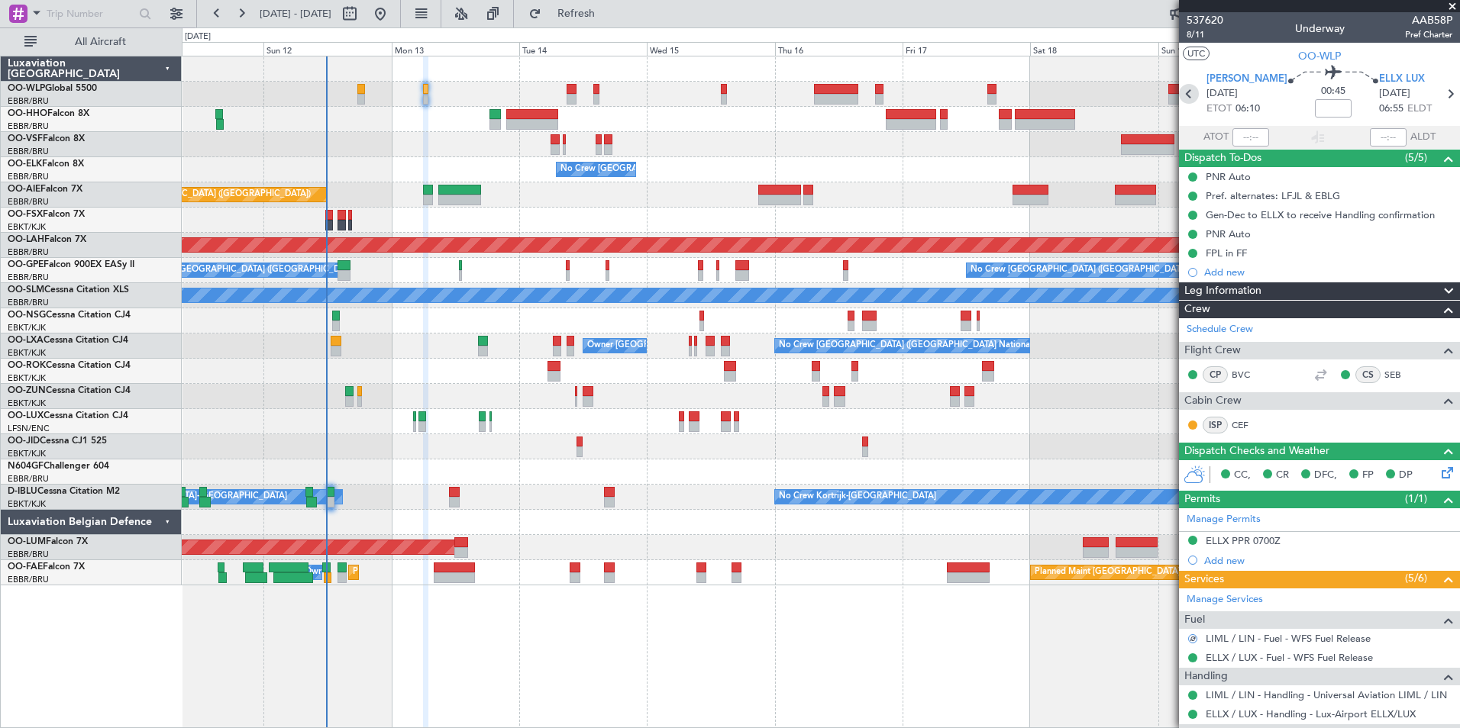
click at [1196, 90] on icon at bounding box center [1189, 94] width 20 height 20
type input "-00:10"
type input "4"
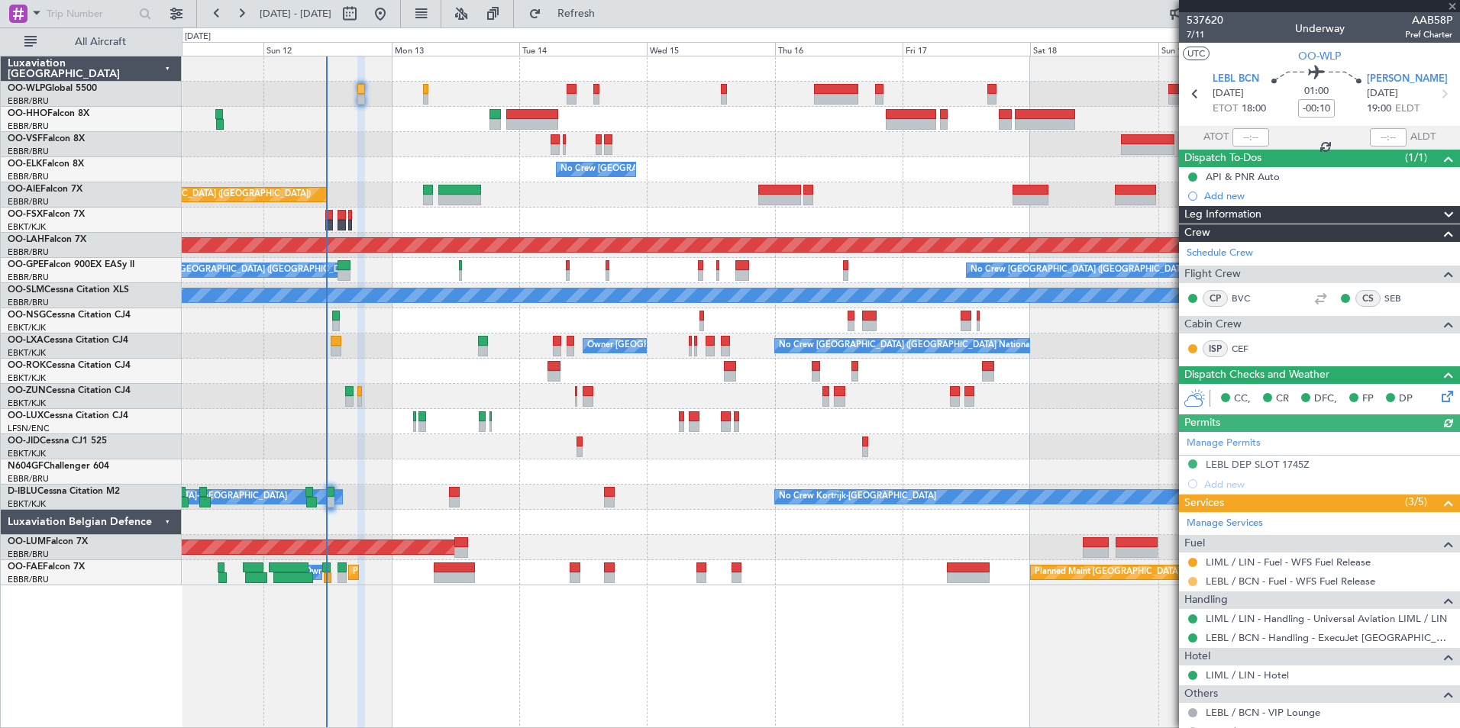
click at [1195, 584] on button at bounding box center [1192, 581] width 9 height 9
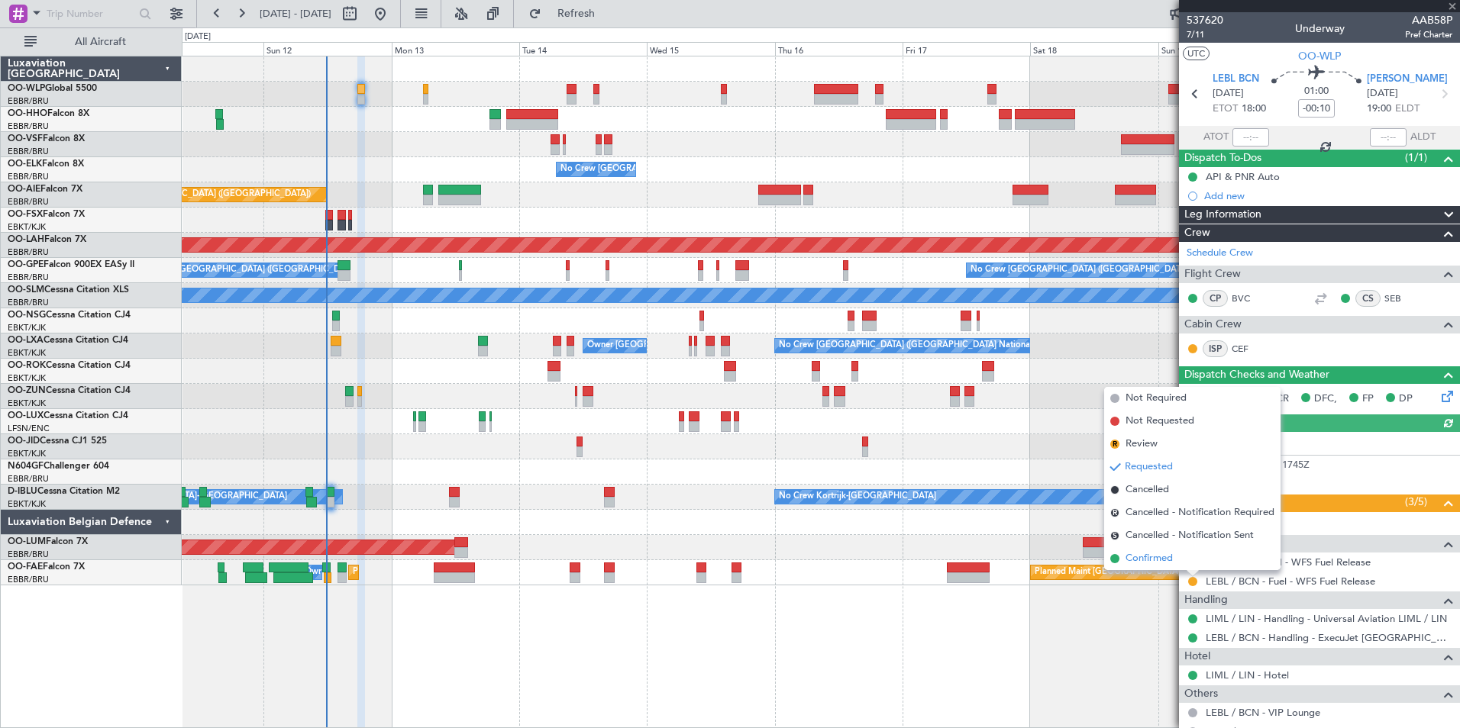
click at [1154, 557] on span "Confirmed" at bounding box center [1148, 558] width 47 height 15
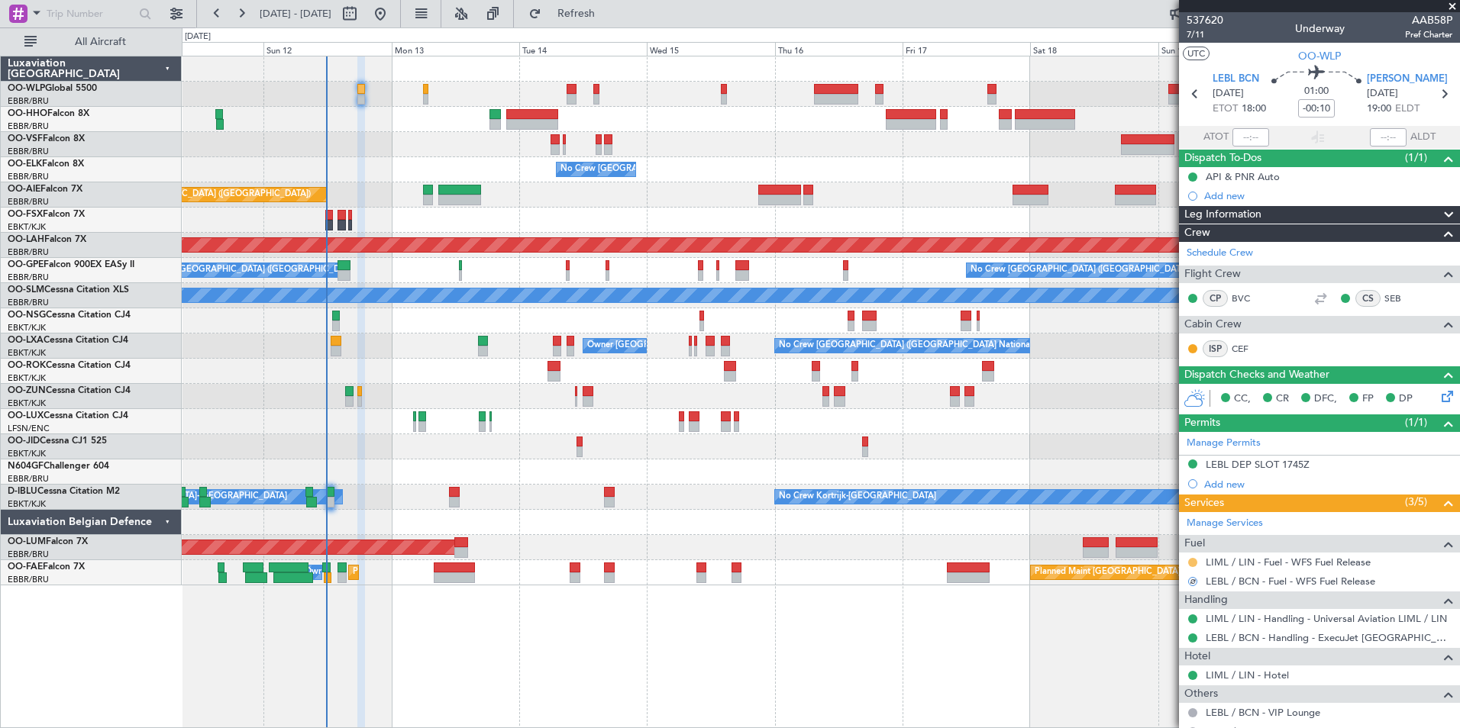
click at [1192, 561] on button at bounding box center [1192, 562] width 9 height 9
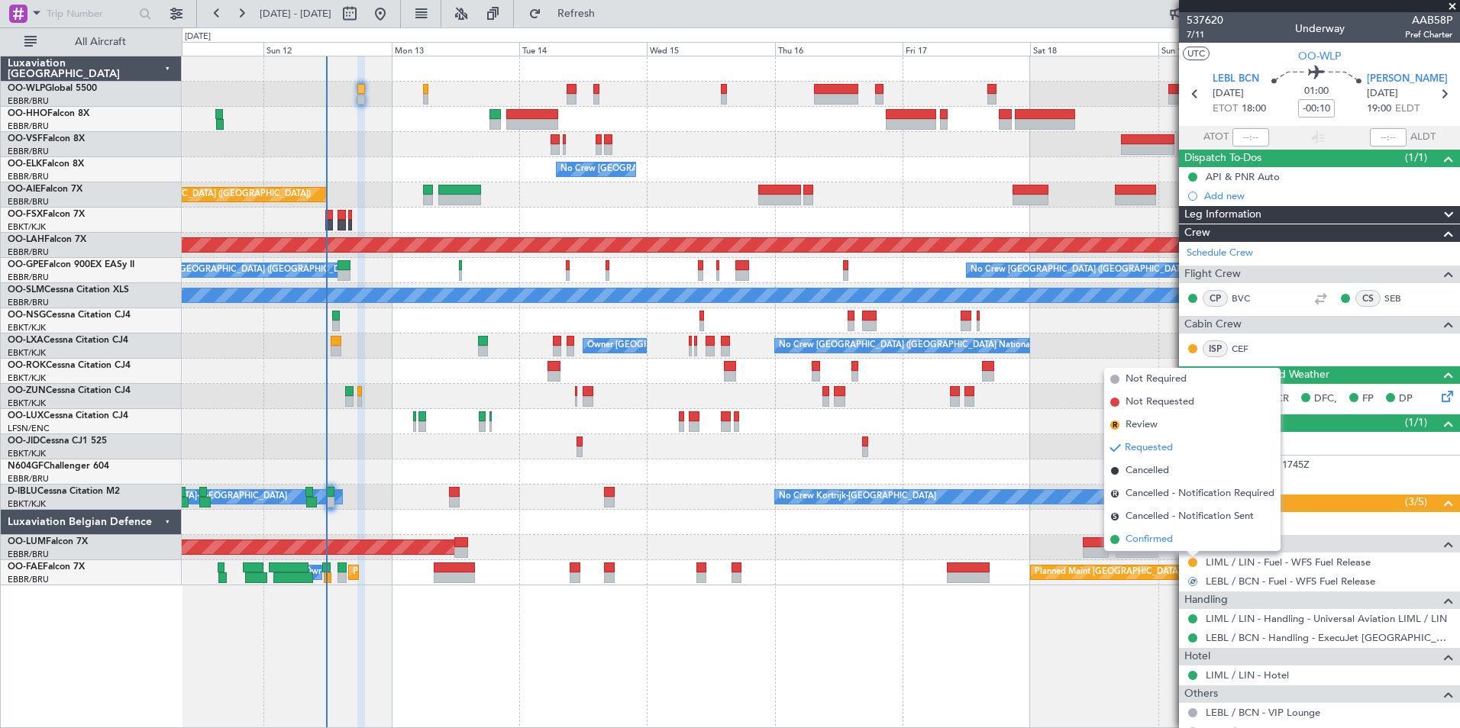
click at [1143, 545] on span "Confirmed" at bounding box center [1148, 539] width 47 height 15
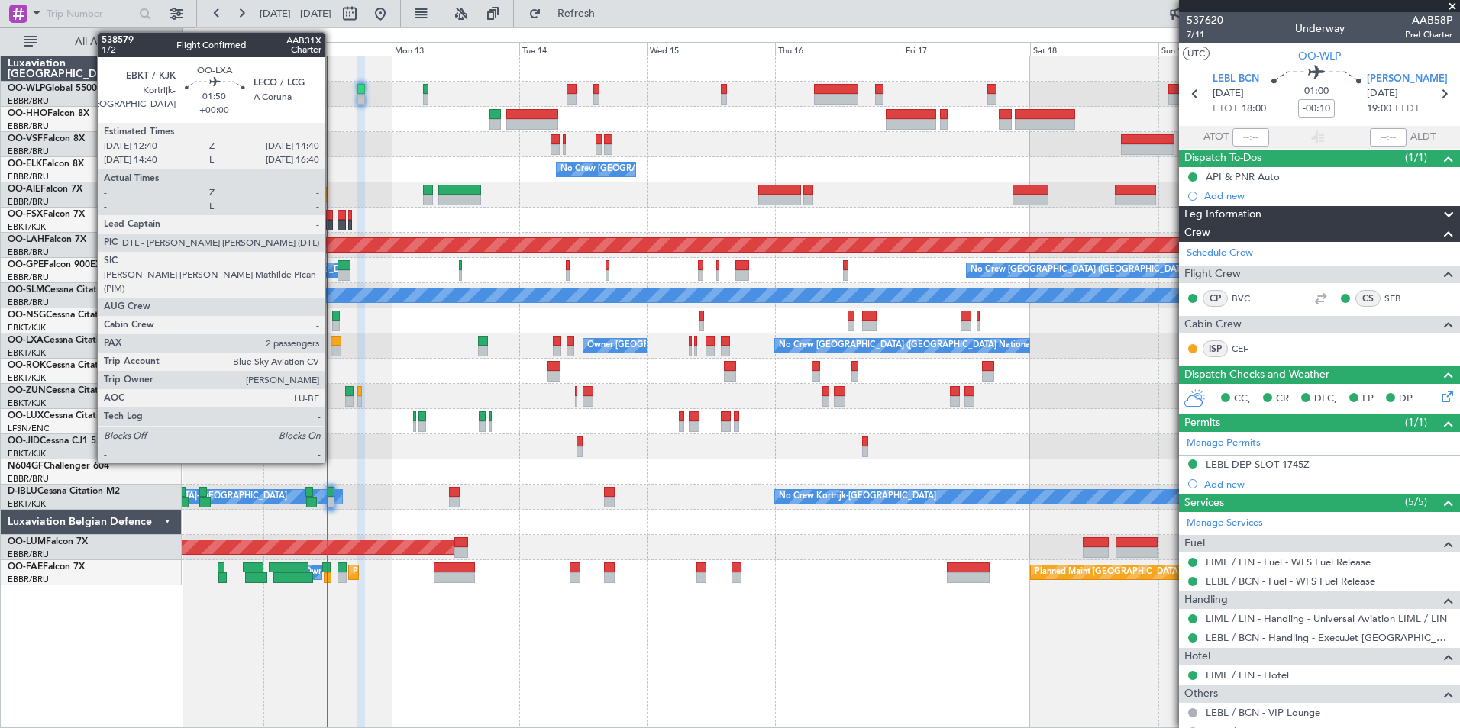
click at [332, 343] on div at bounding box center [336, 341] width 11 height 11
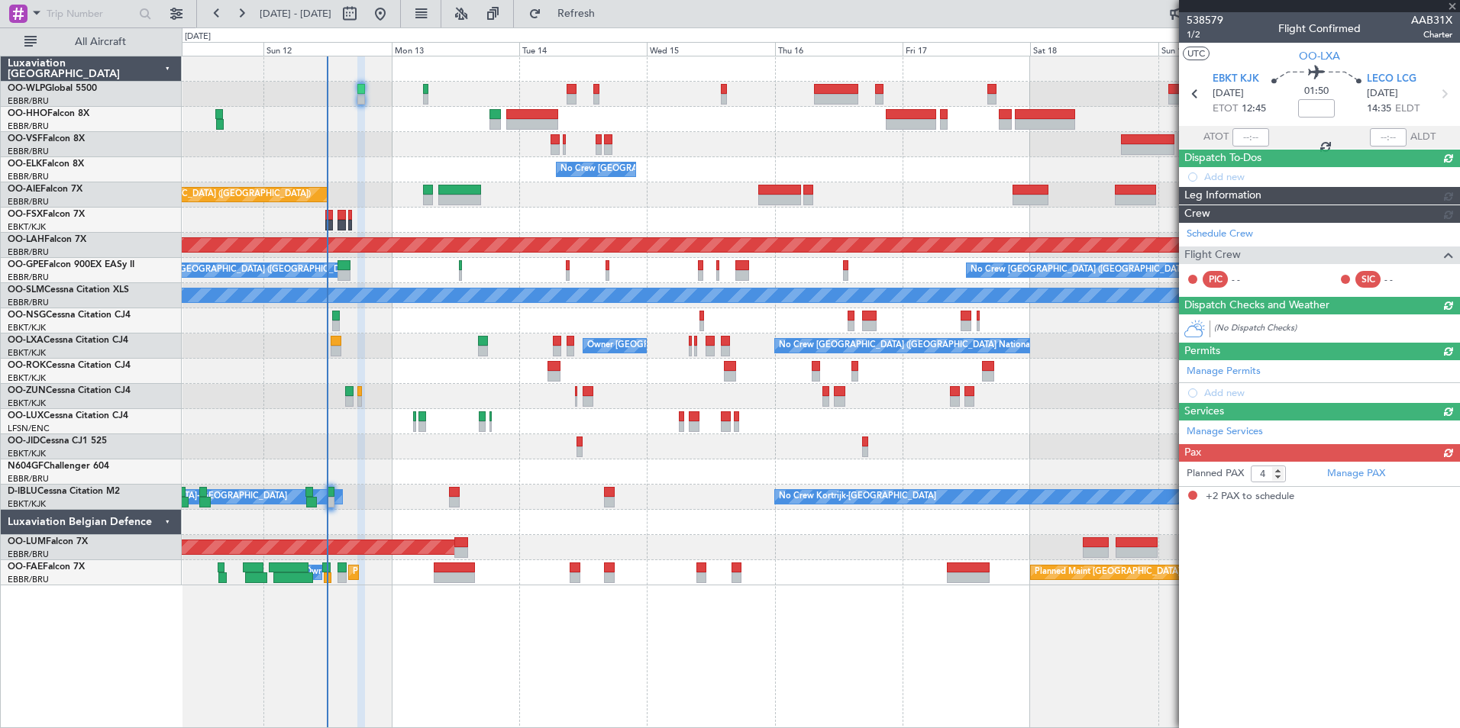
type input "2"
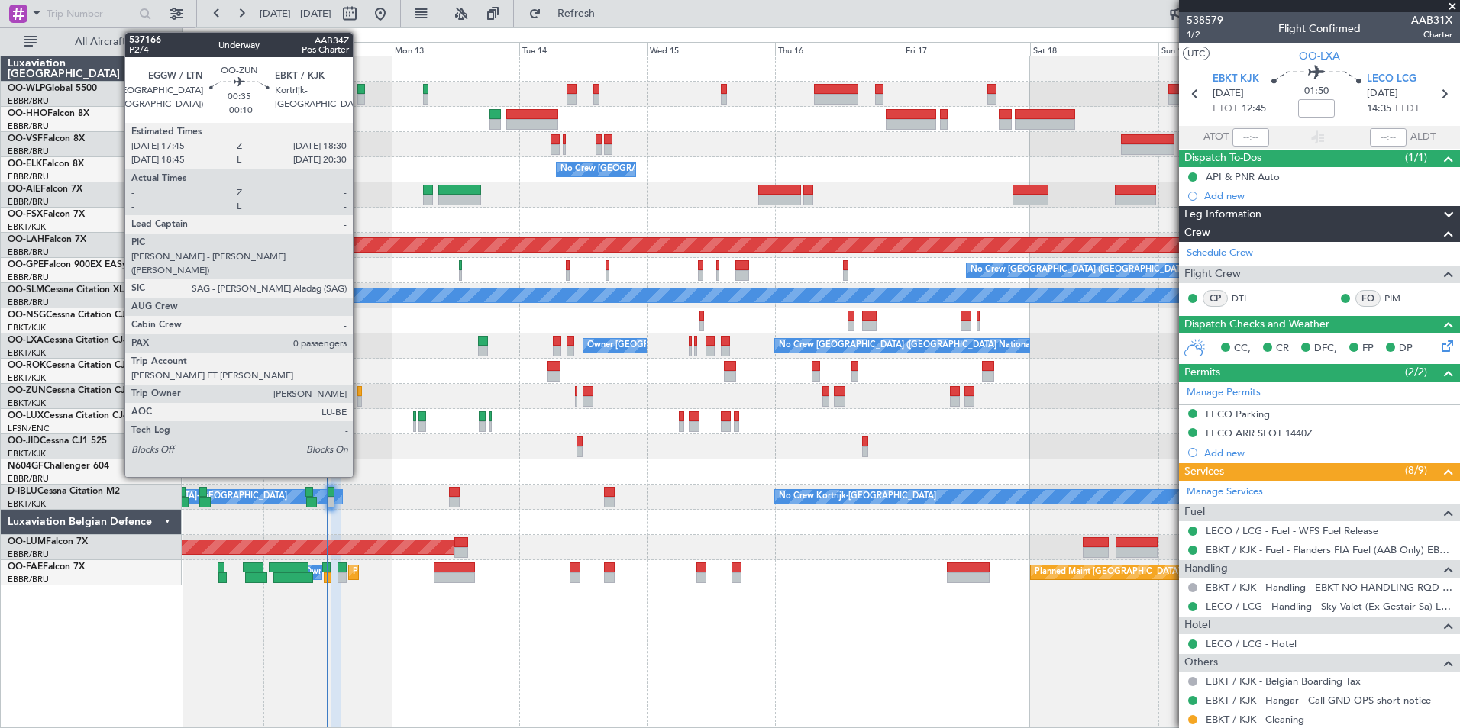
click at [360, 396] on div at bounding box center [359, 401] width 5 height 11
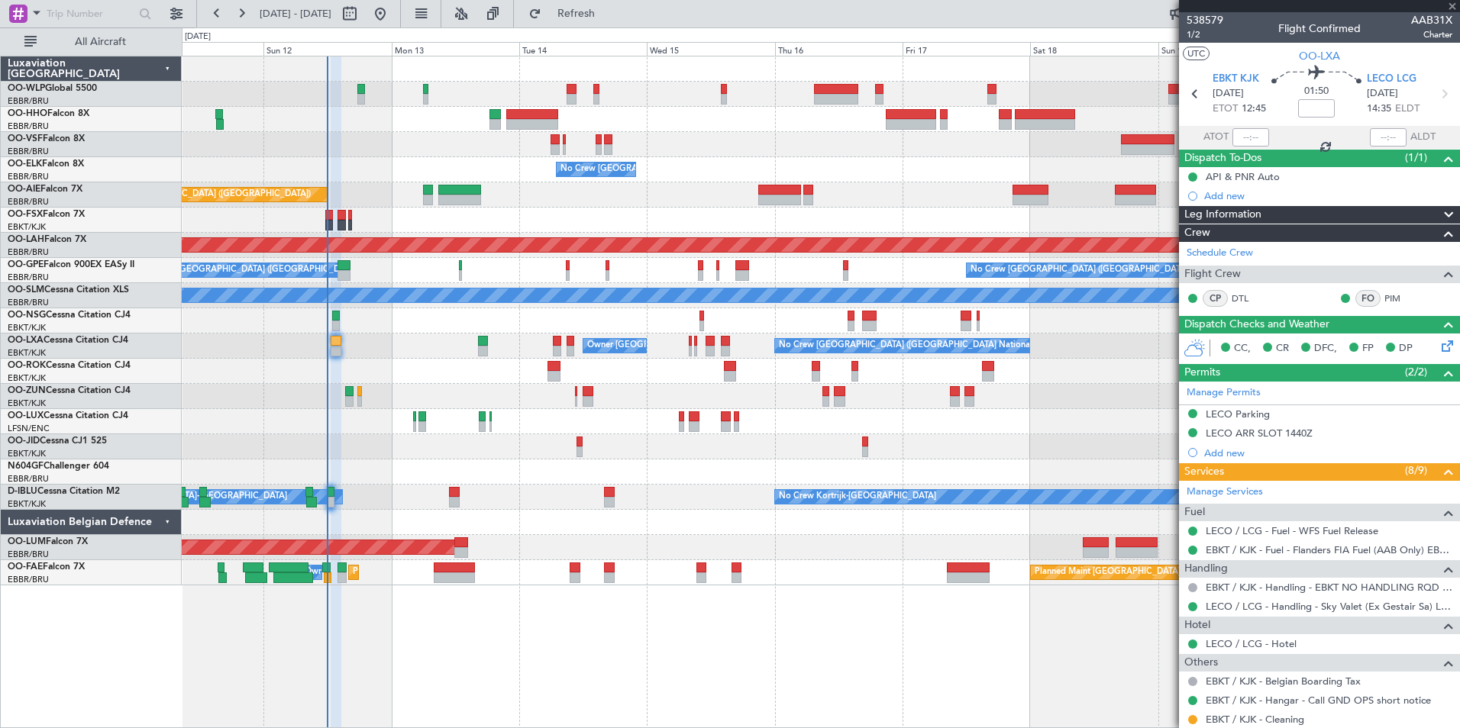
type input "-00:10"
type input "0"
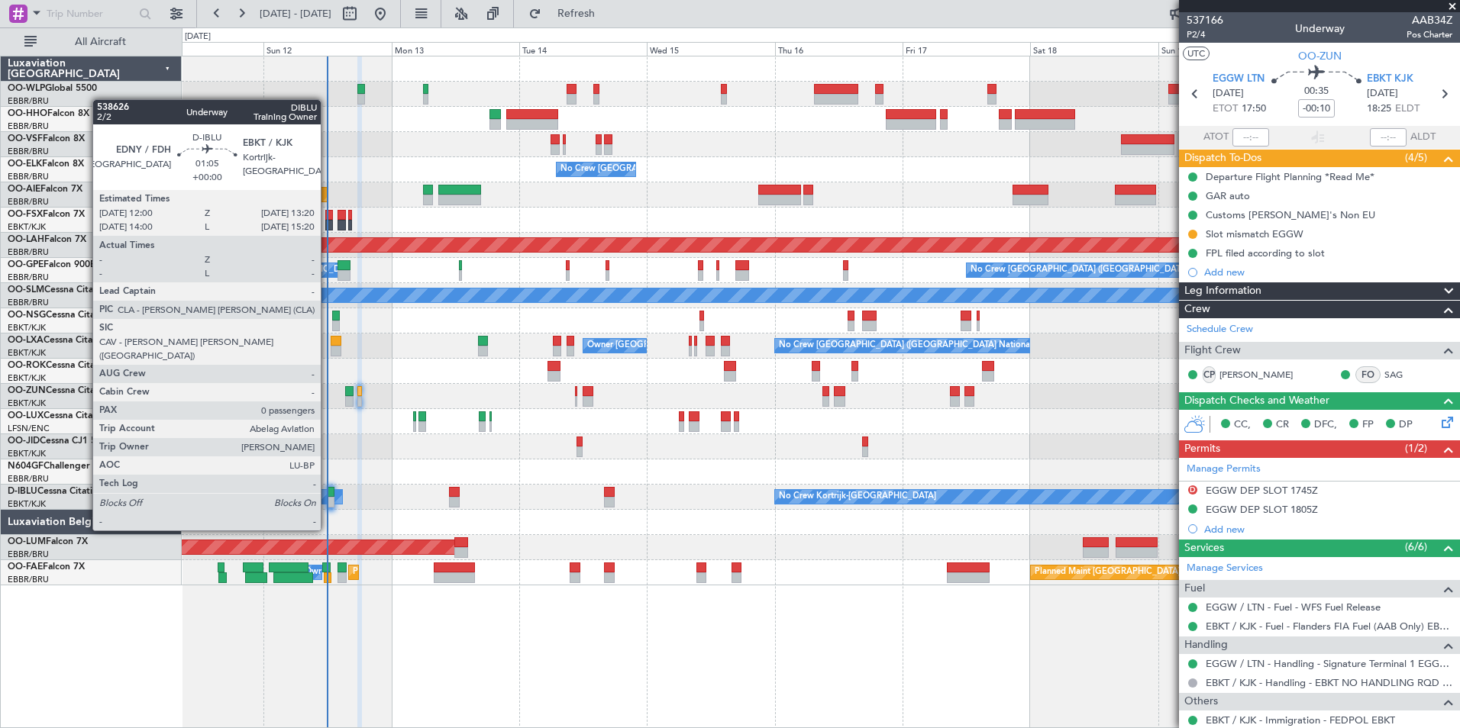
click at [328, 502] on div at bounding box center [331, 502] width 8 height 11
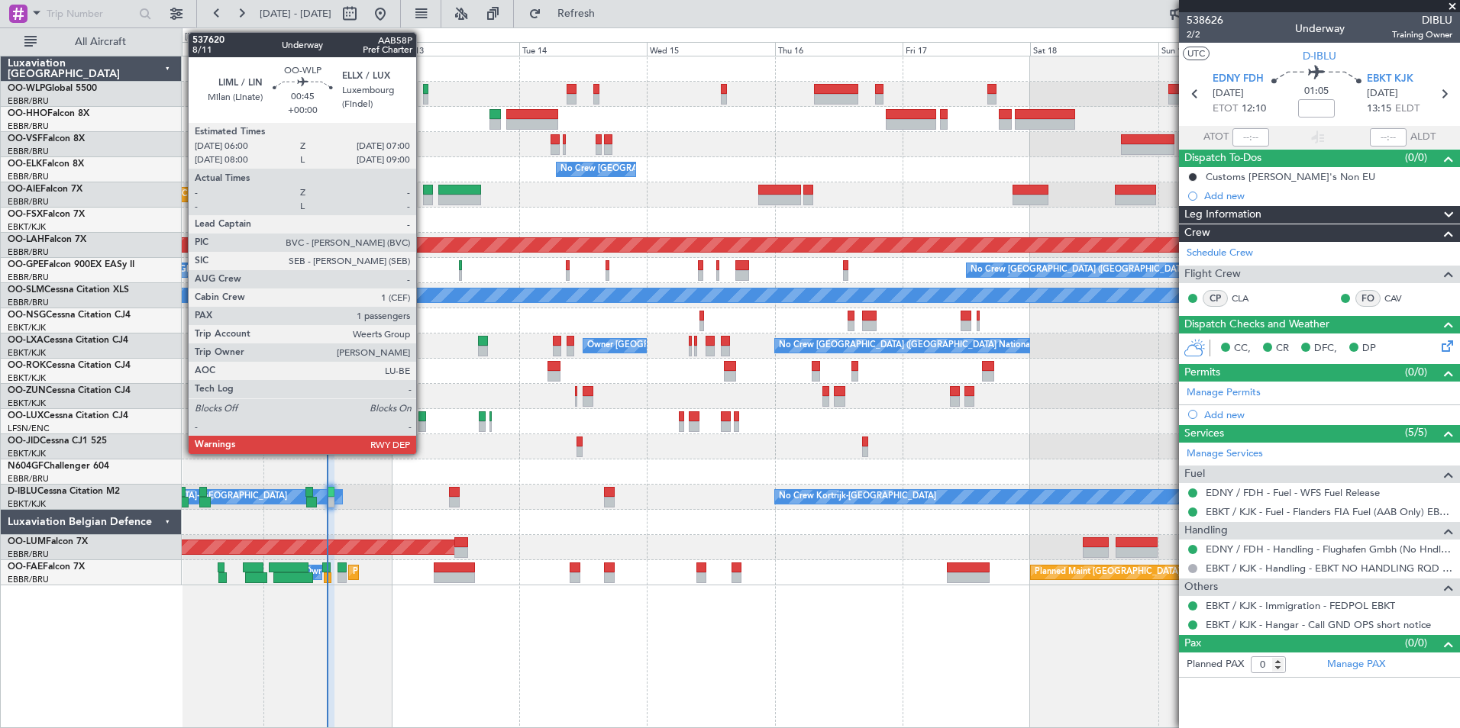
click at [423, 90] on div at bounding box center [425, 89] width 5 height 11
type input "1"
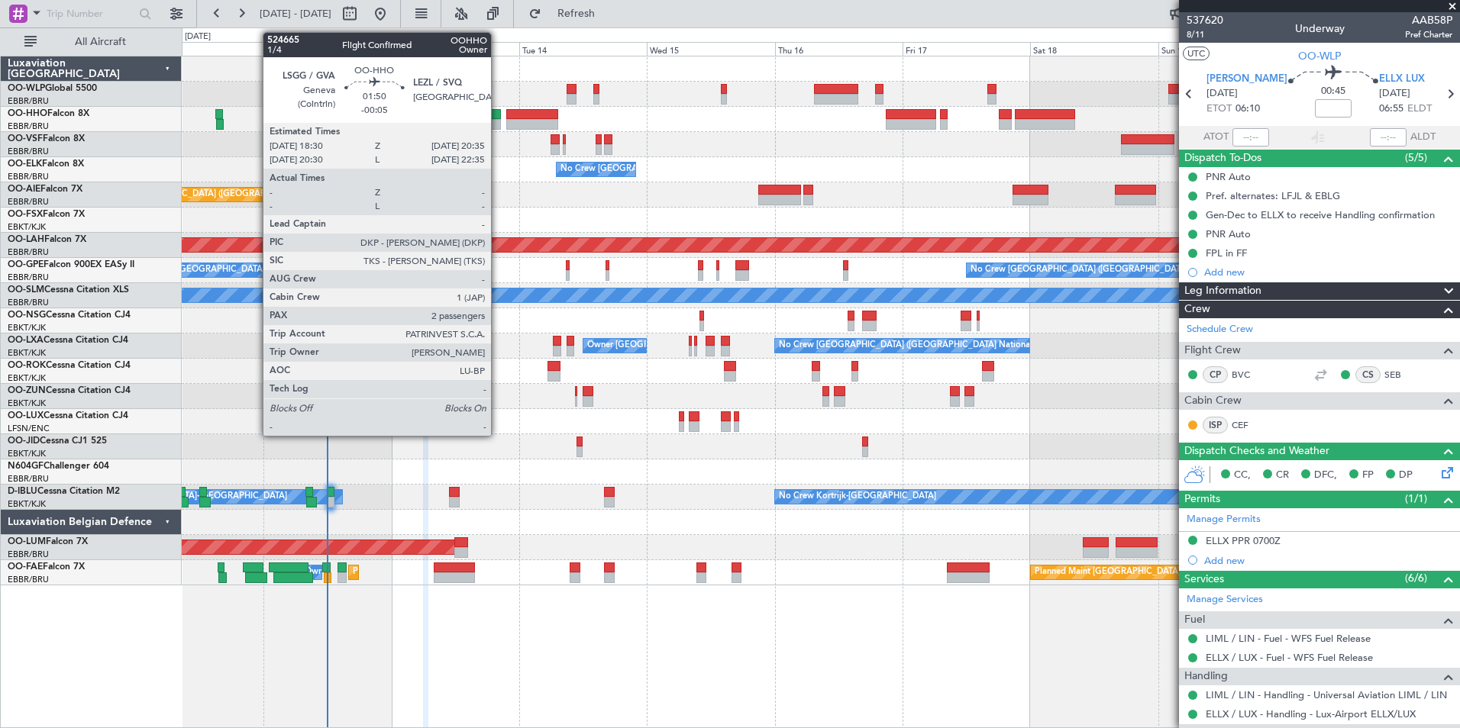
click at [498, 125] on div at bounding box center [494, 124] width 11 height 11
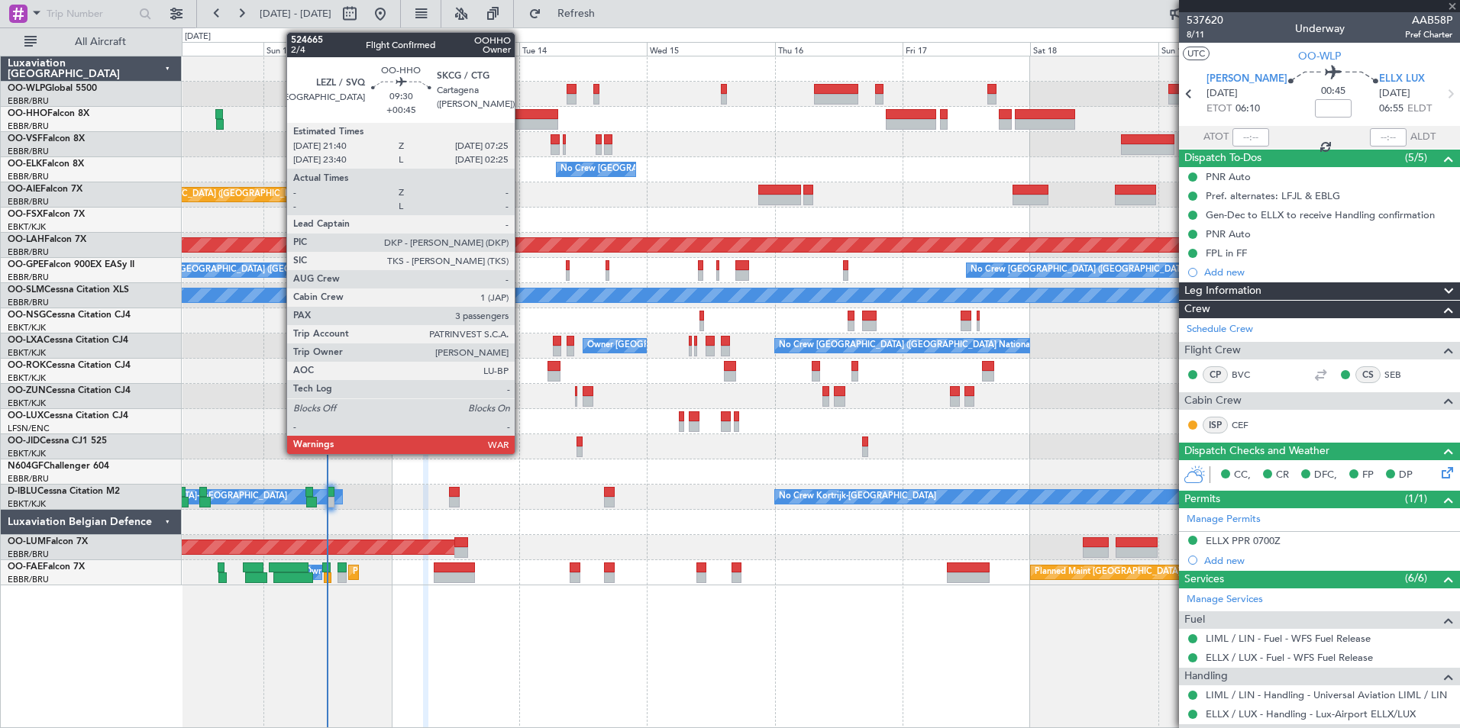
type input "-00:05"
type input "2"
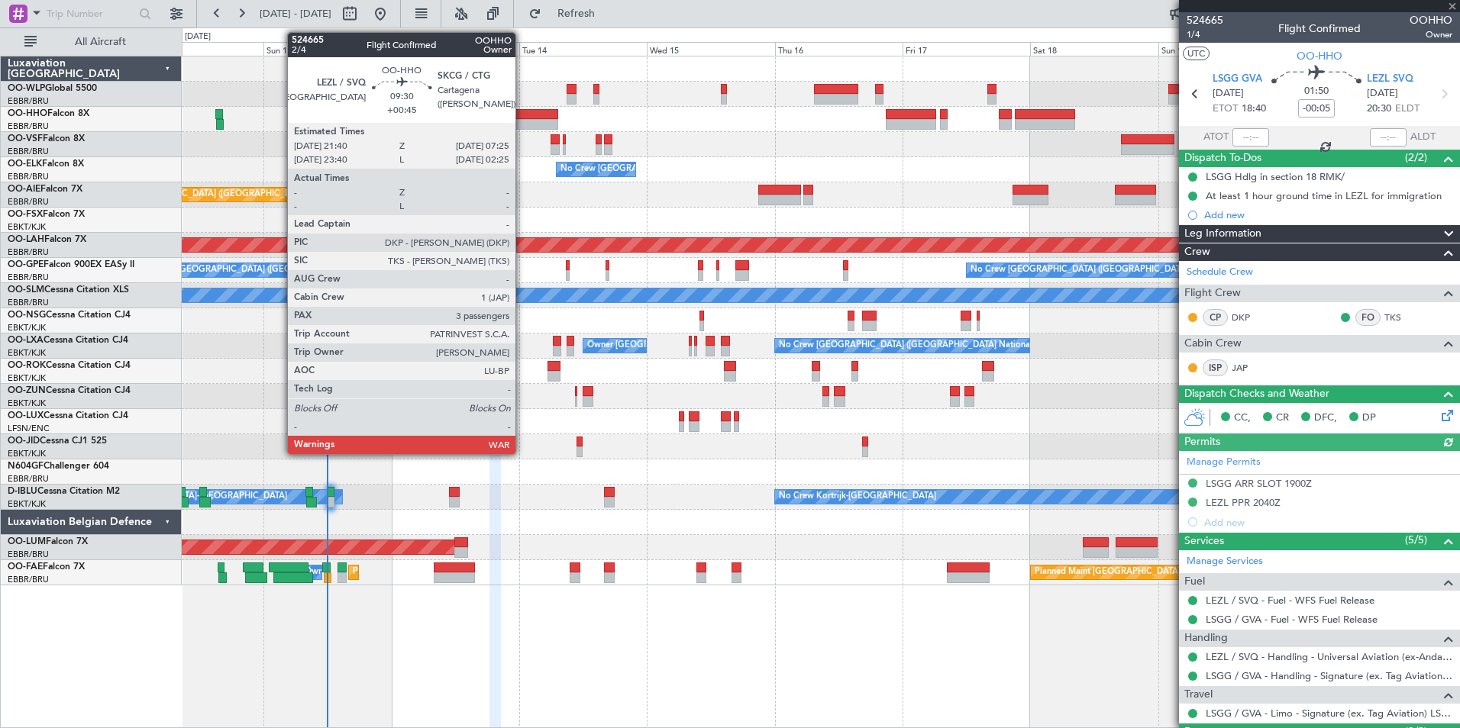
click at [522, 122] on div at bounding box center [532, 124] width 52 height 11
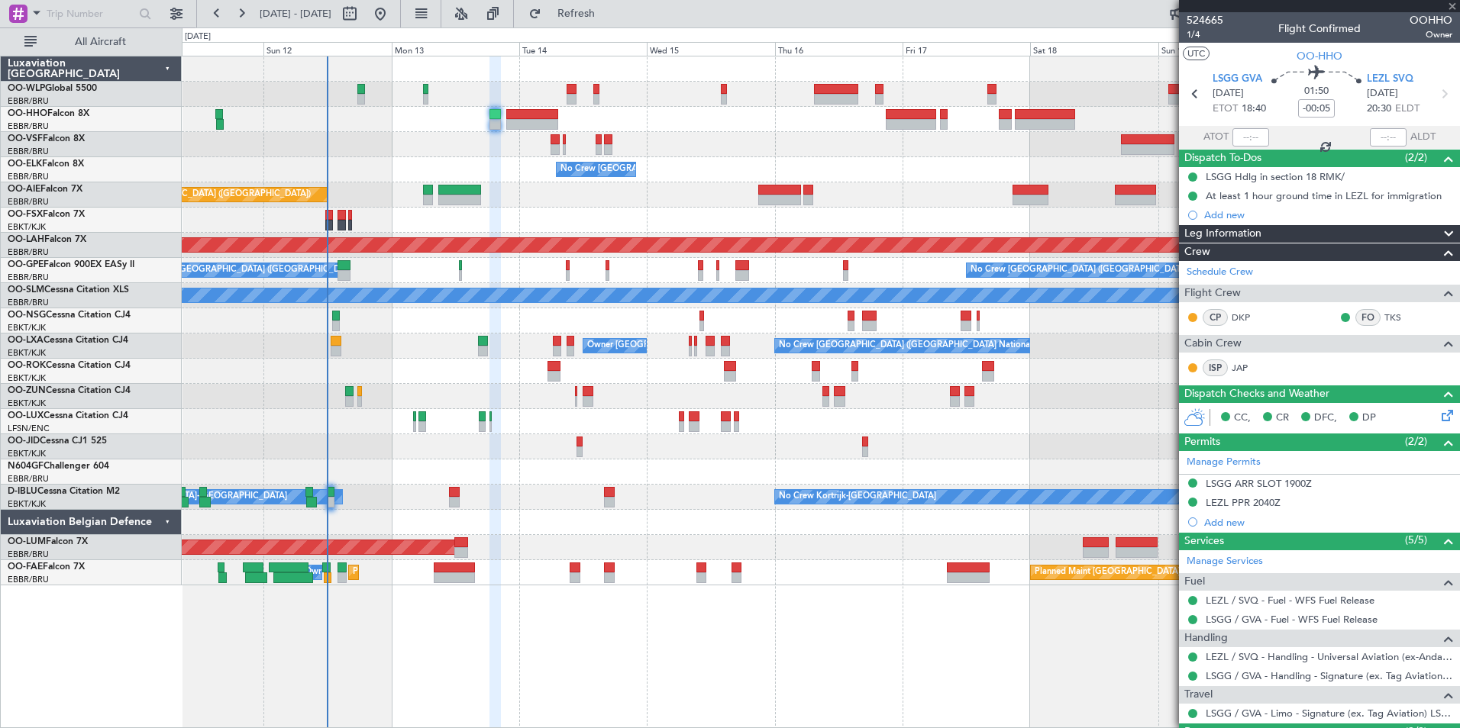
type input "+00:45"
type input "3"
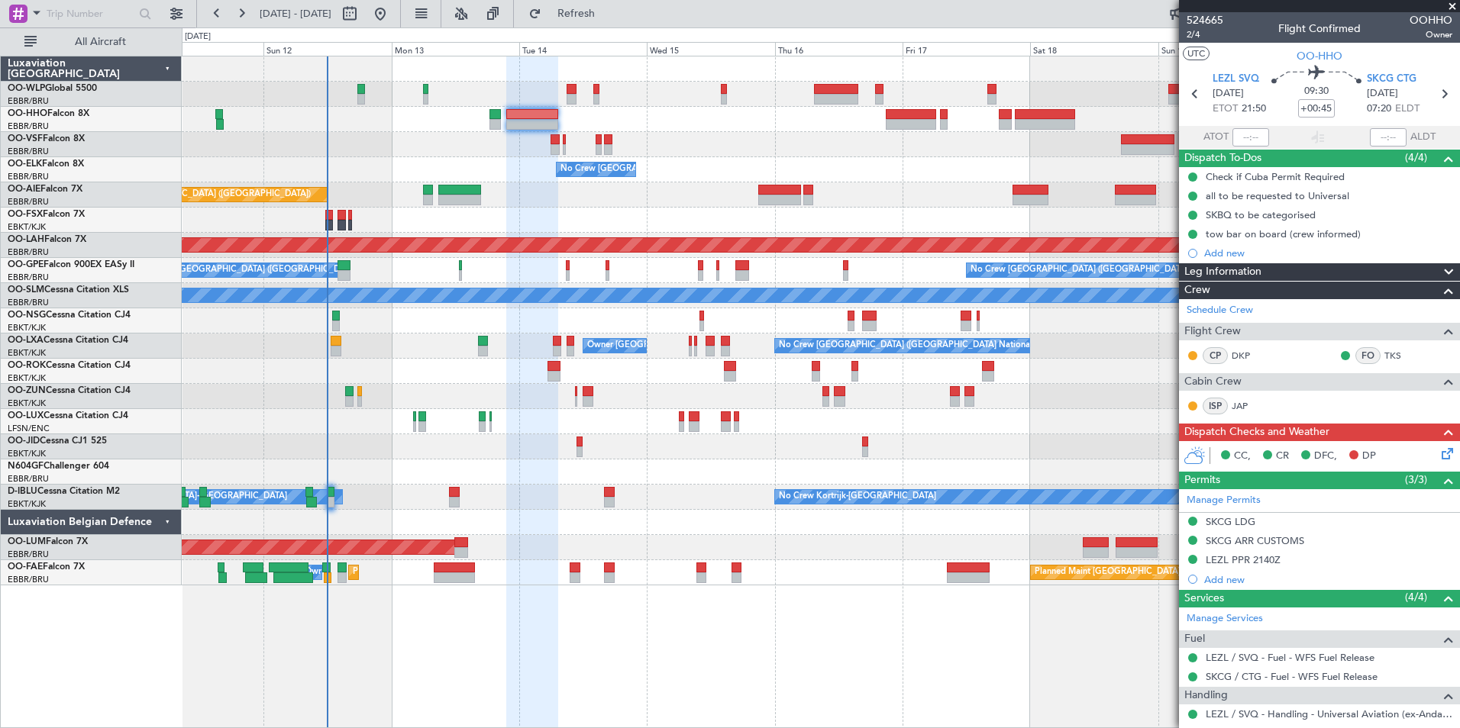
click at [1439, 457] on icon at bounding box center [1444, 451] width 12 height 12
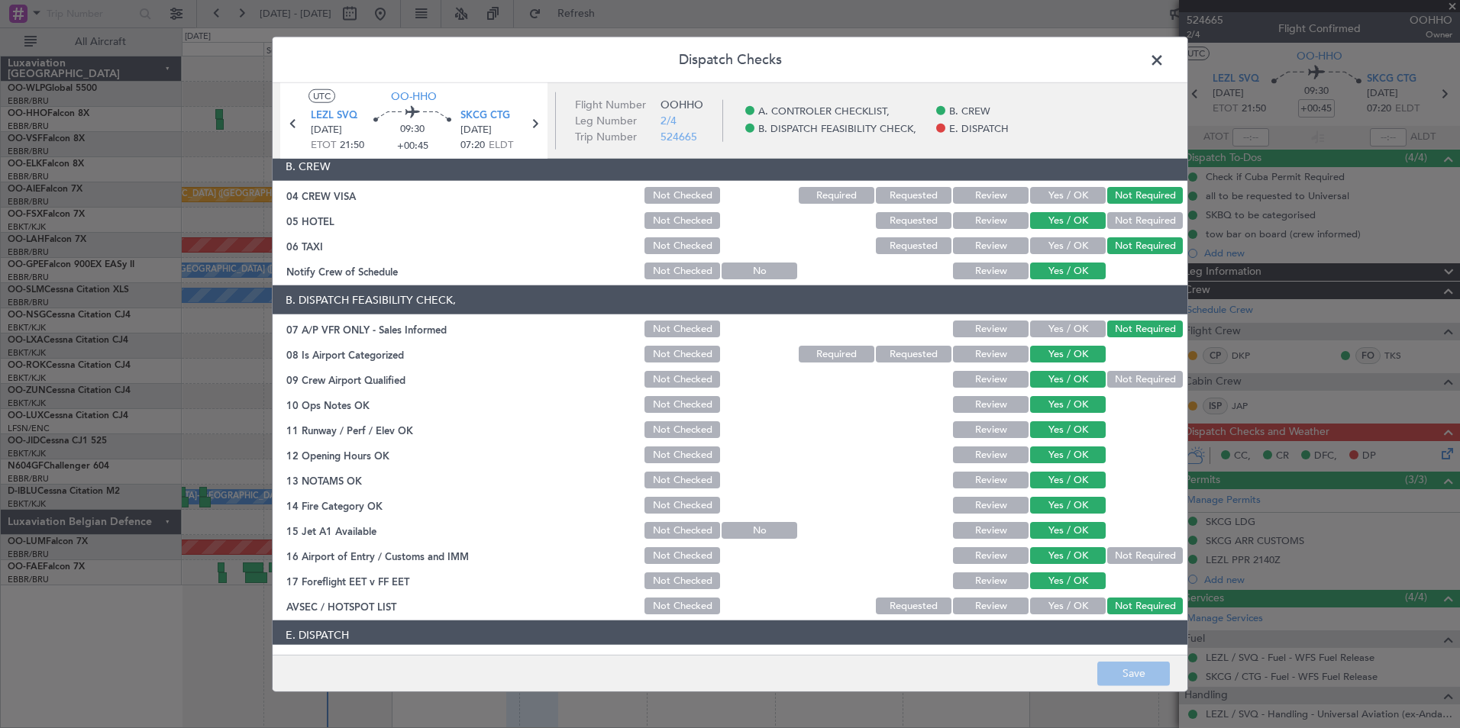
scroll to position [224, 0]
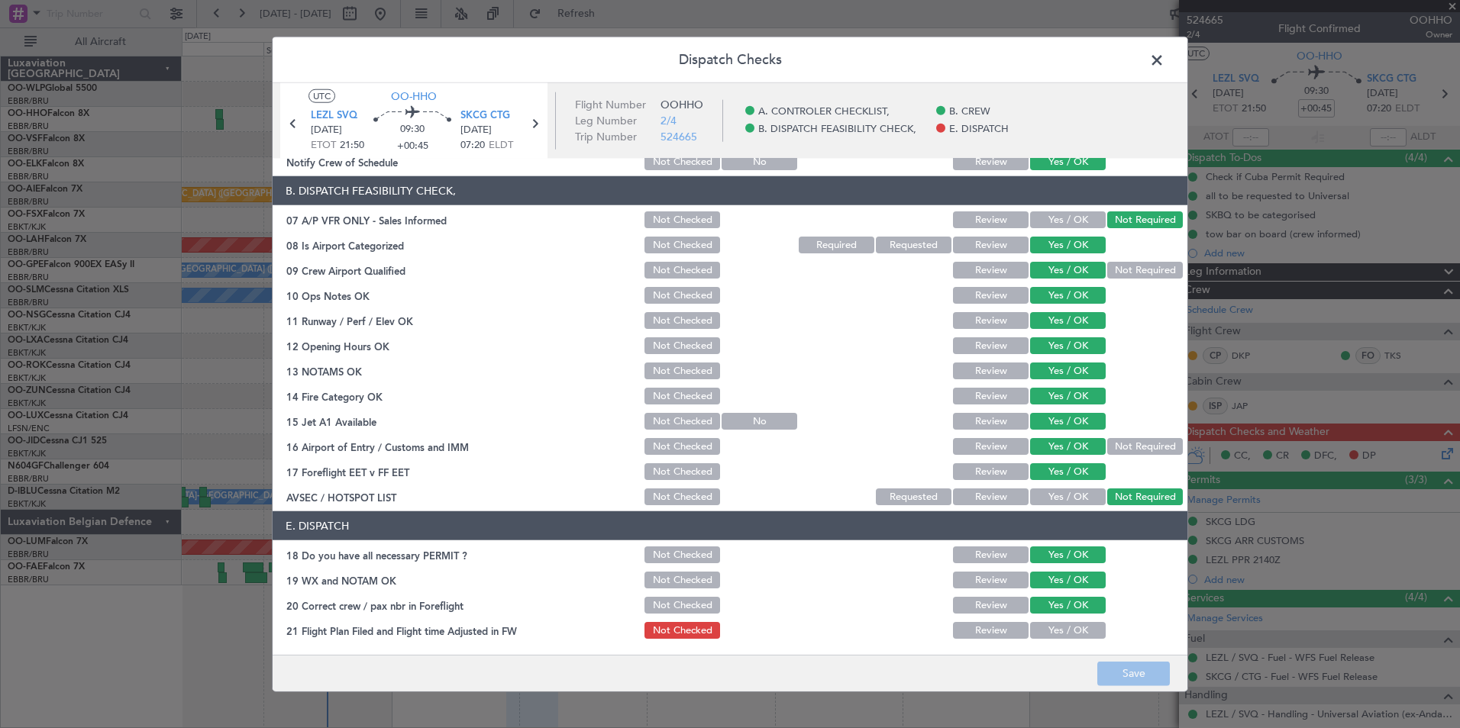
click at [1164, 63] on span at bounding box center [1164, 64] width 0 height 31
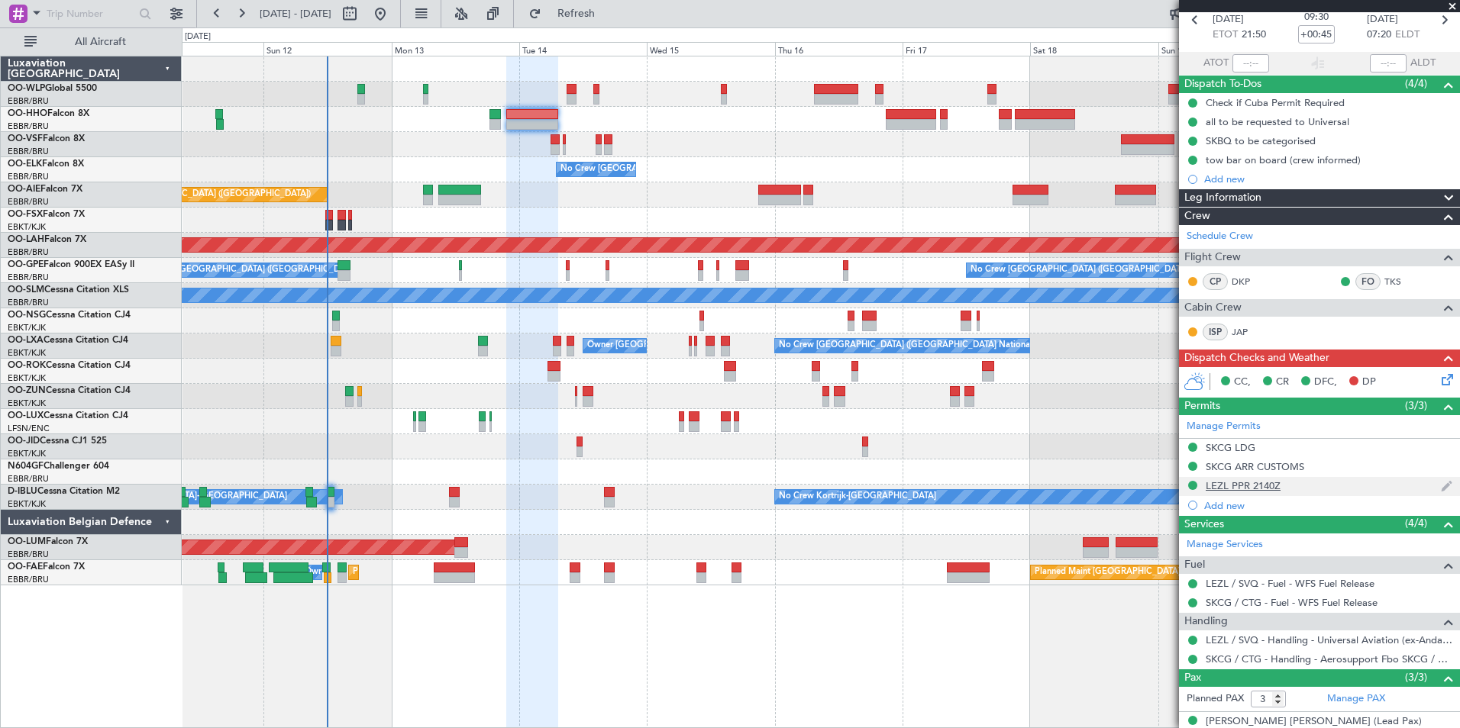
scroll to position [160, 0]
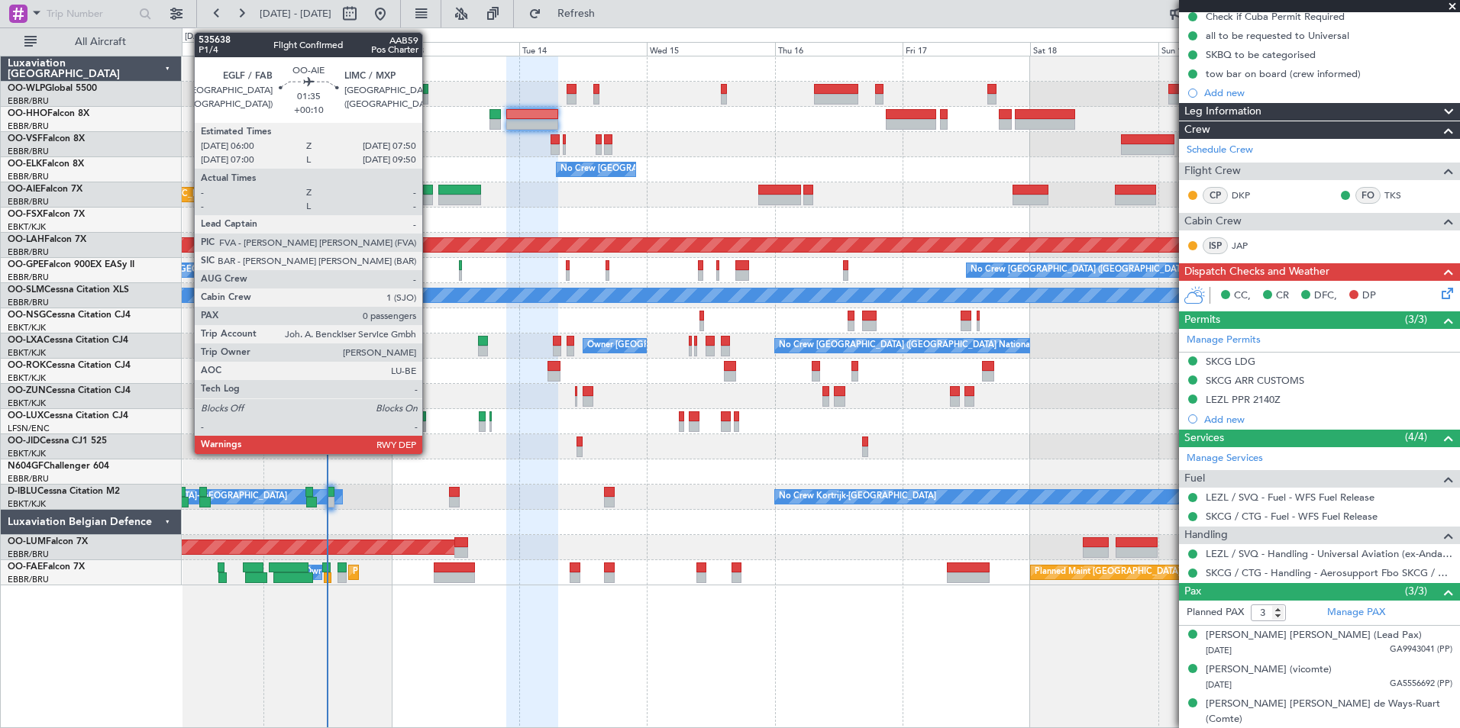
click at [429, 202] on div at bounding box center [428, 200] width 10 height 11
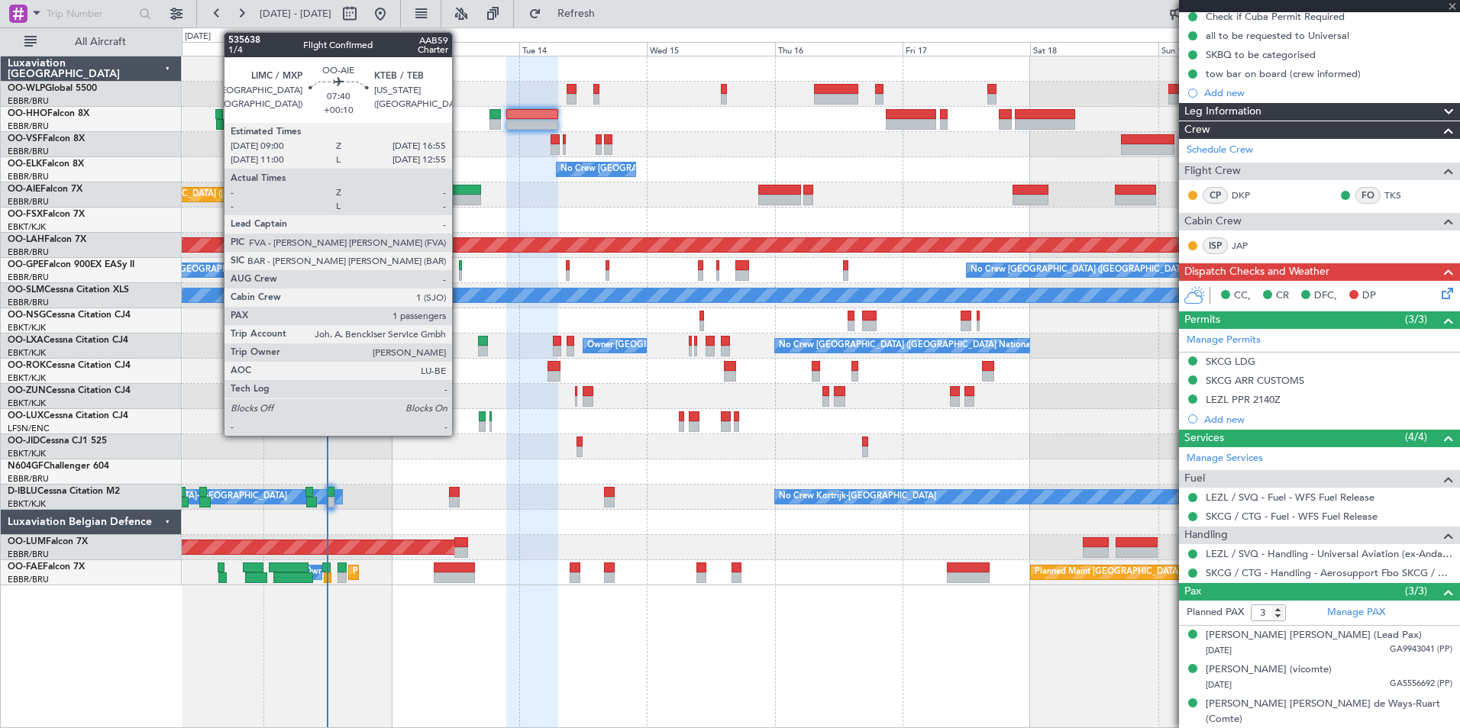
type input "+00:10"
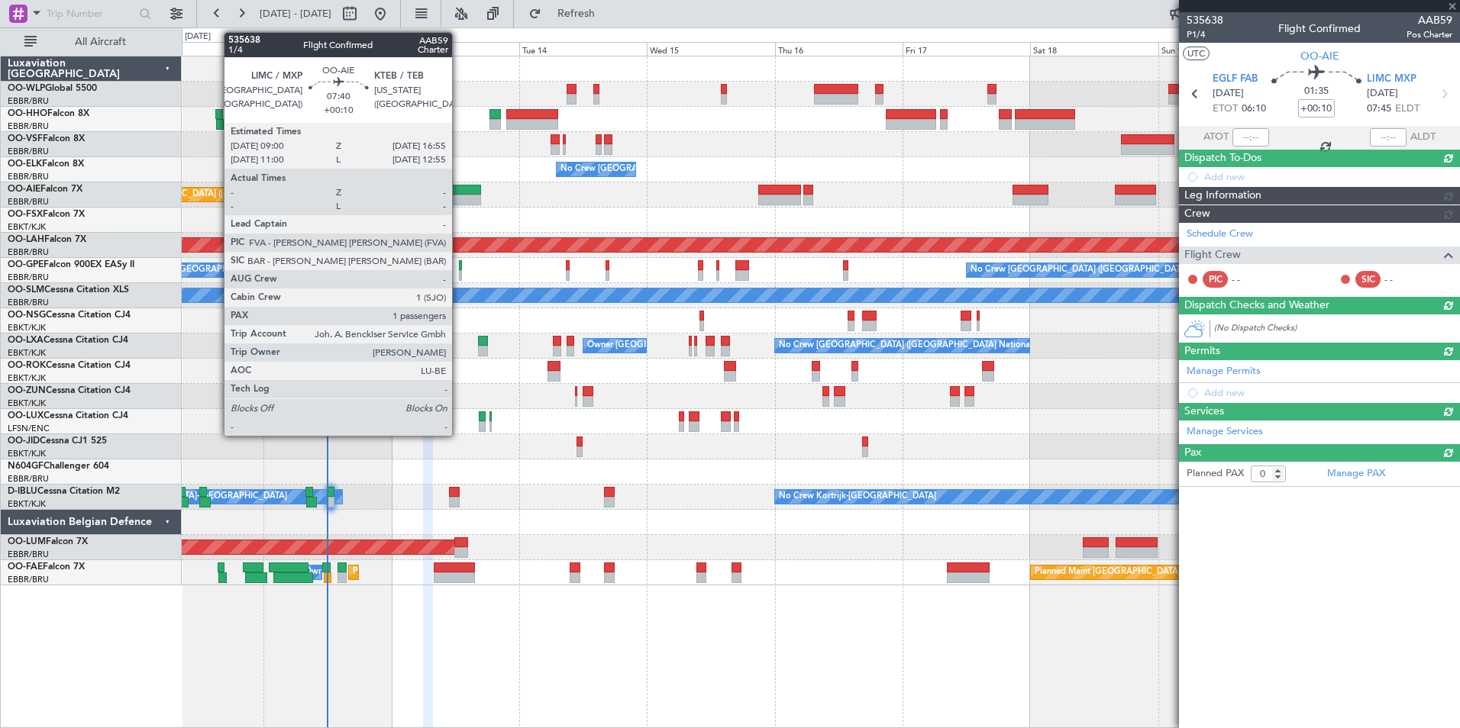
scroll to position [0, 0]
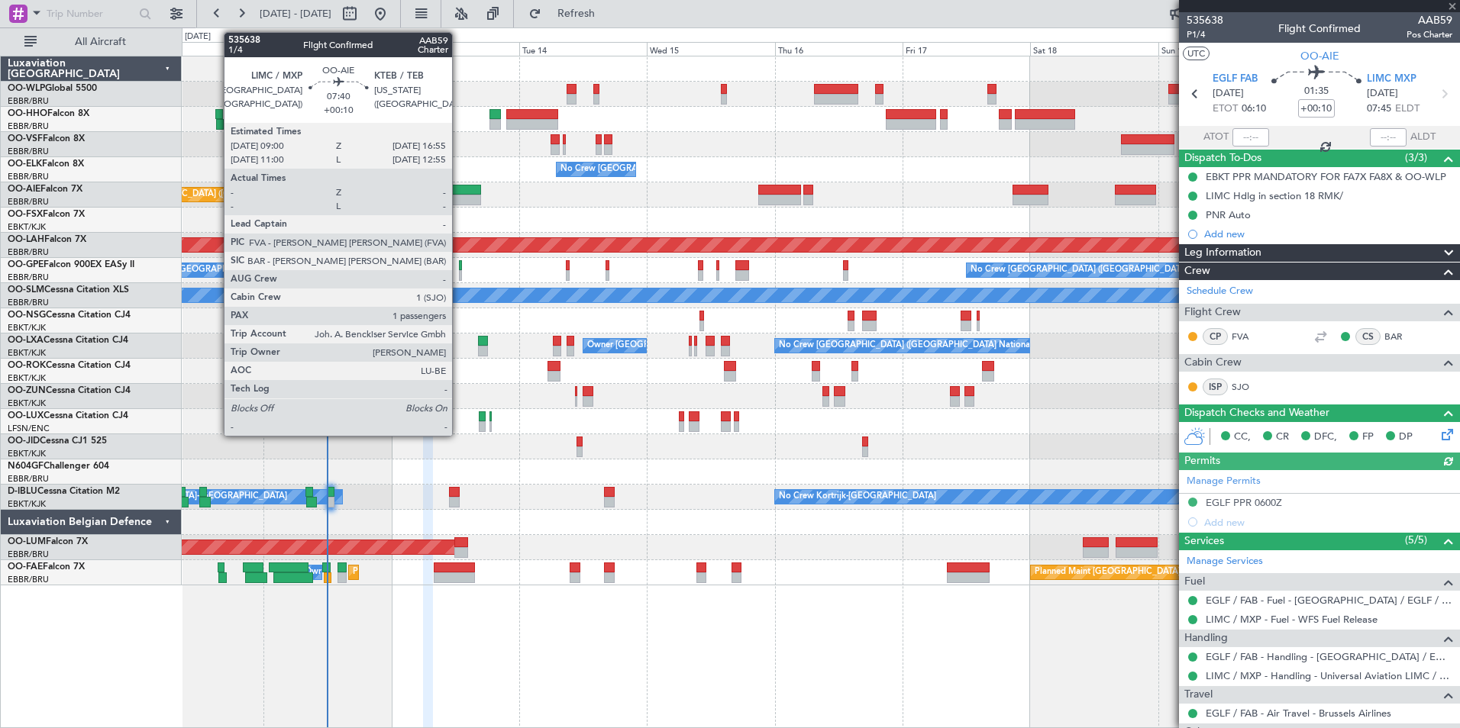
click at [459, 198] on div at bounding box center [459, 200] width 43 height 11
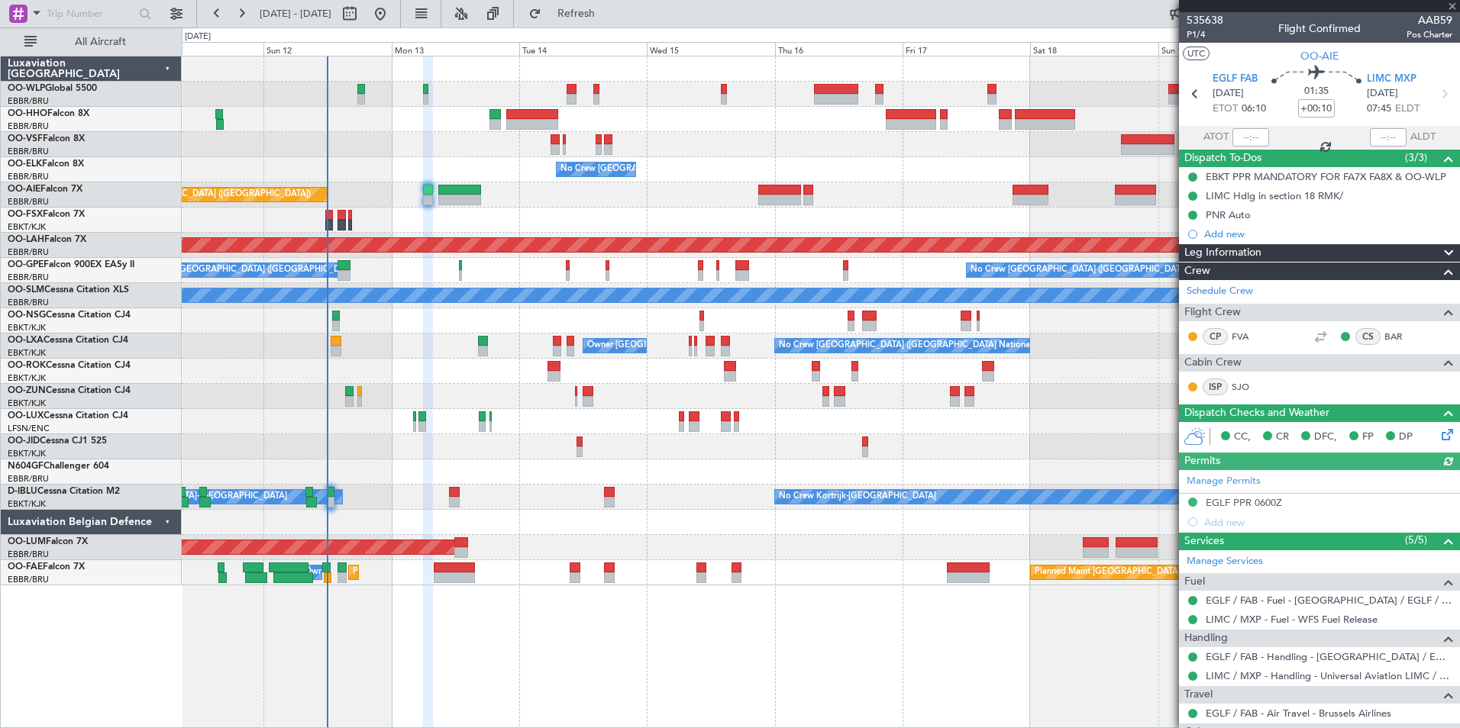
type input "1"
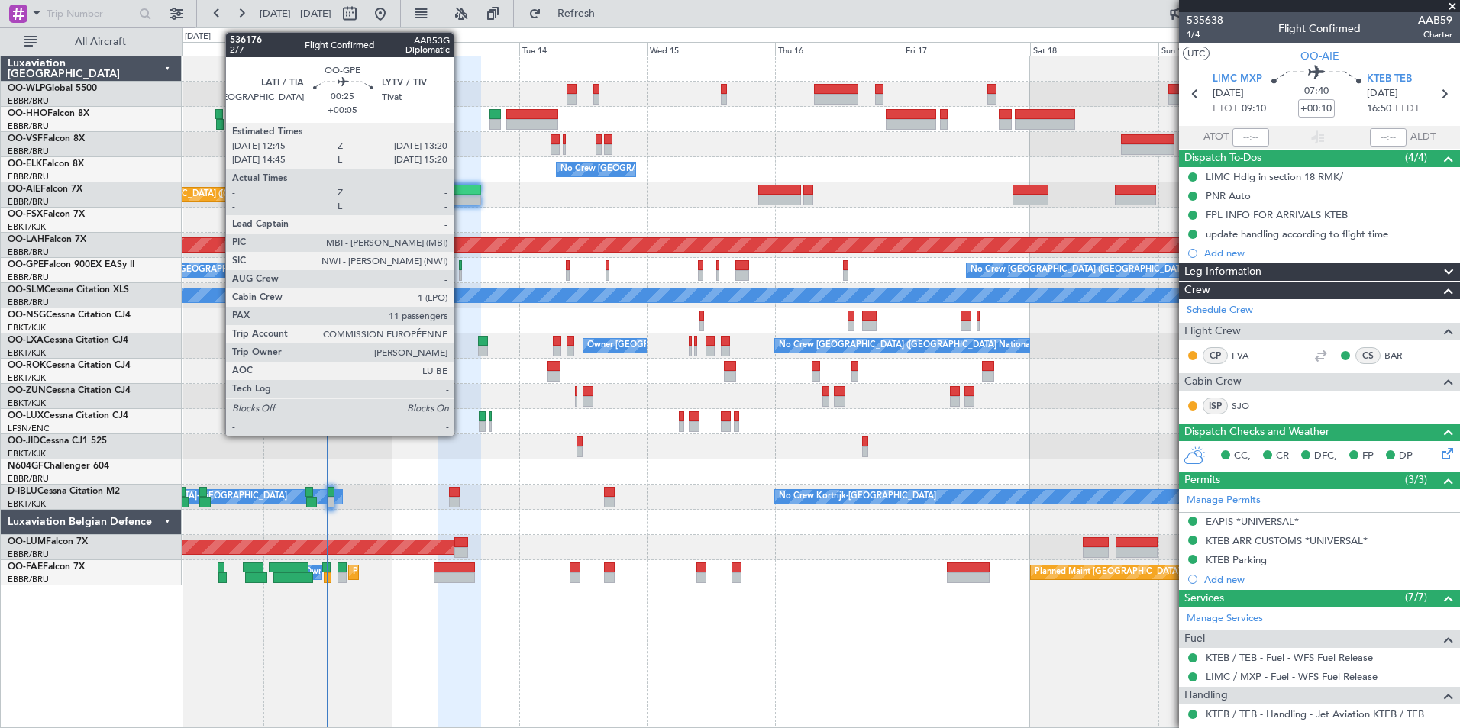
click at [460, 271] on div at bounding box center [461, 275] width 4 height 11
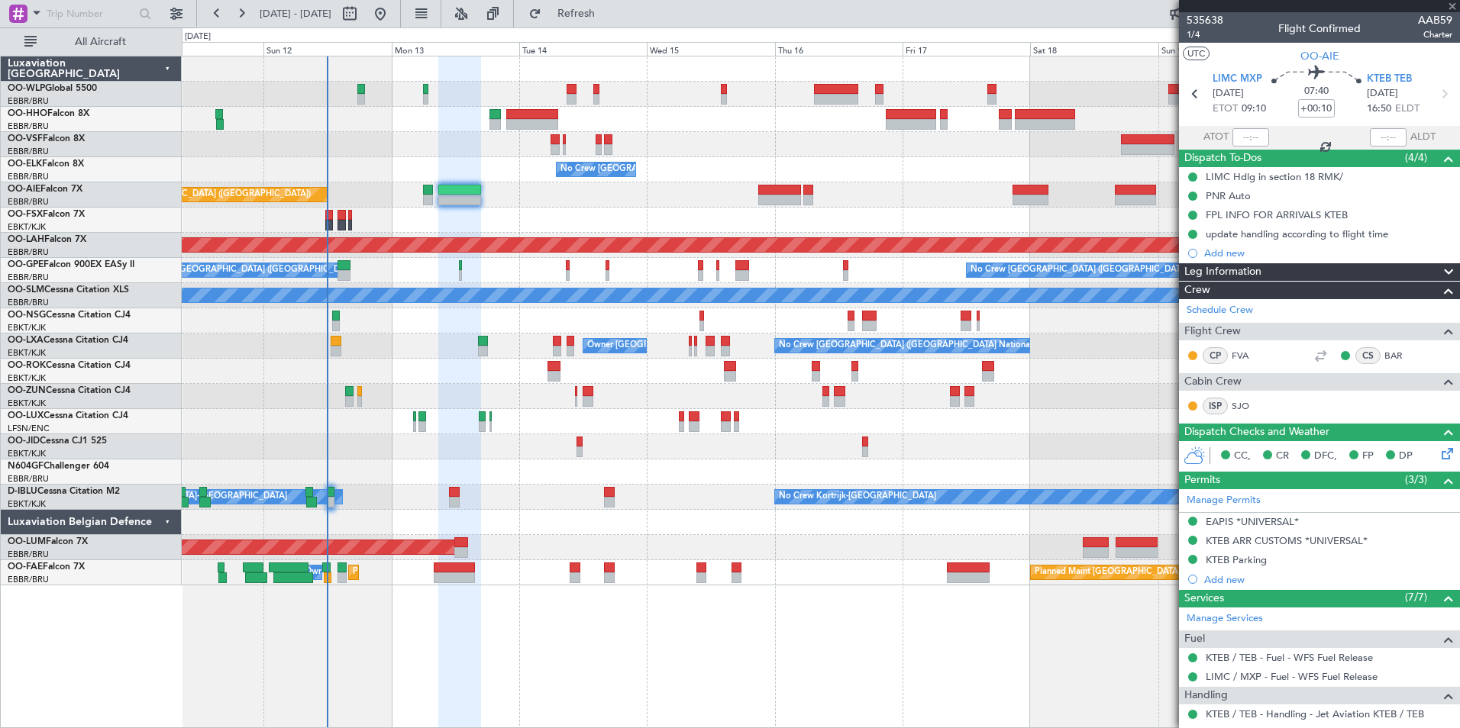
type input "+00:05"
type input "11"
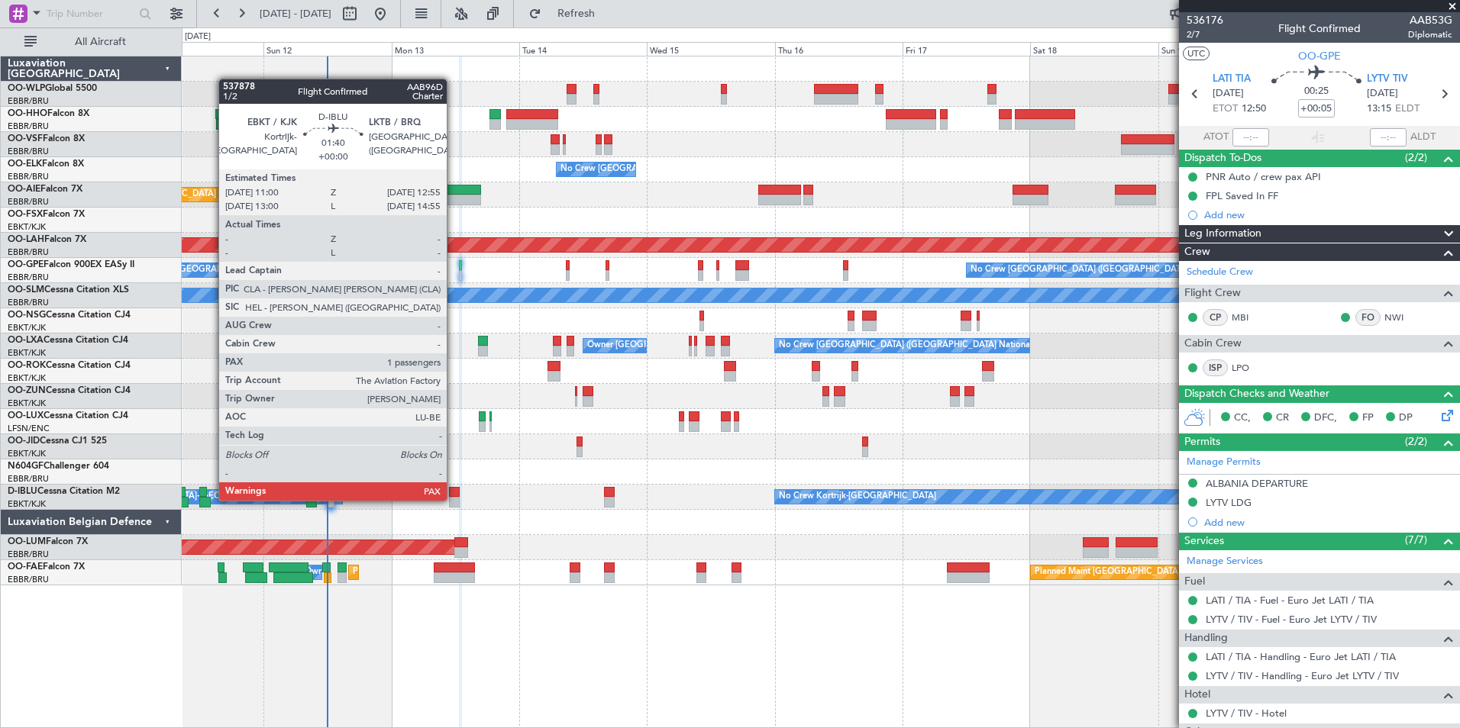
click at [453, 499] on div at bounding box center [454, 502] width 11 height 11
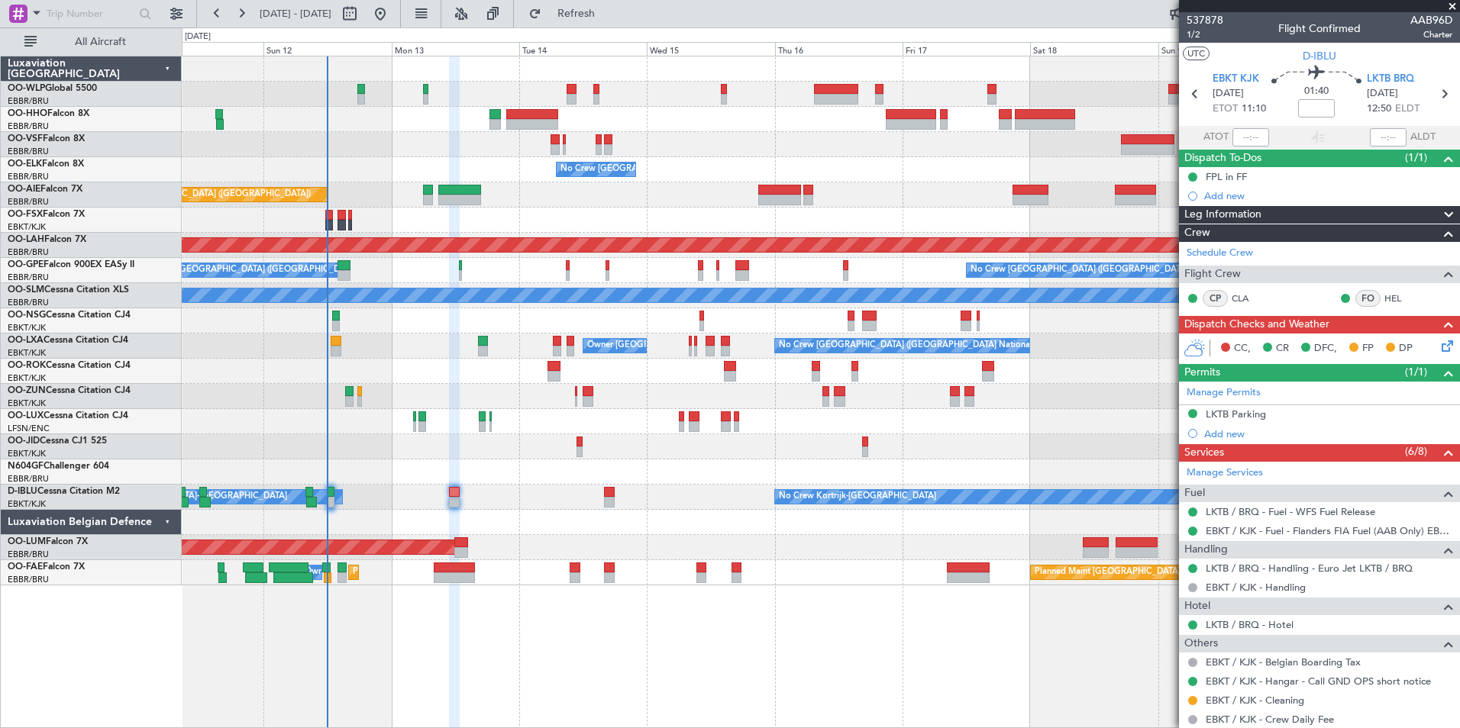
scroll to position [136, 0]
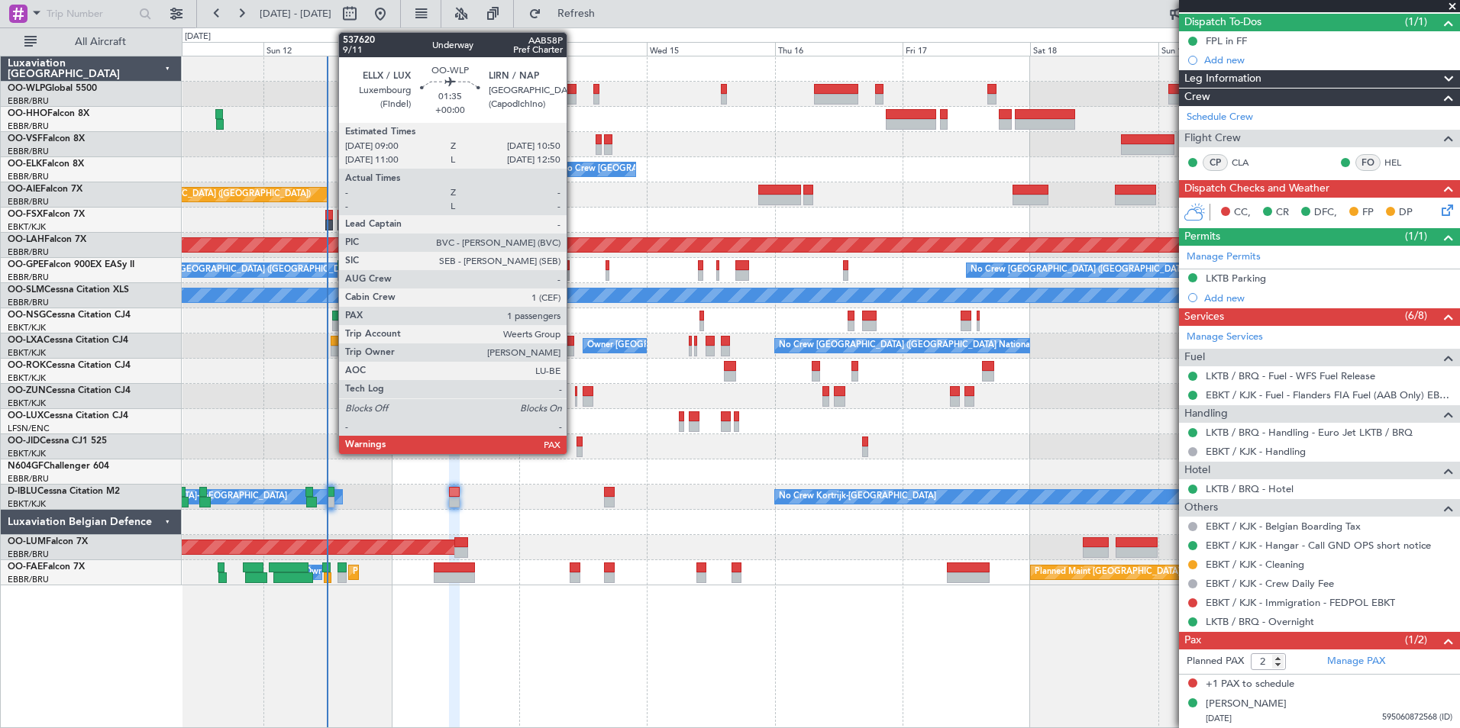
click at [573, 98] on div at bounding box center [571, 99] width 10 height 11
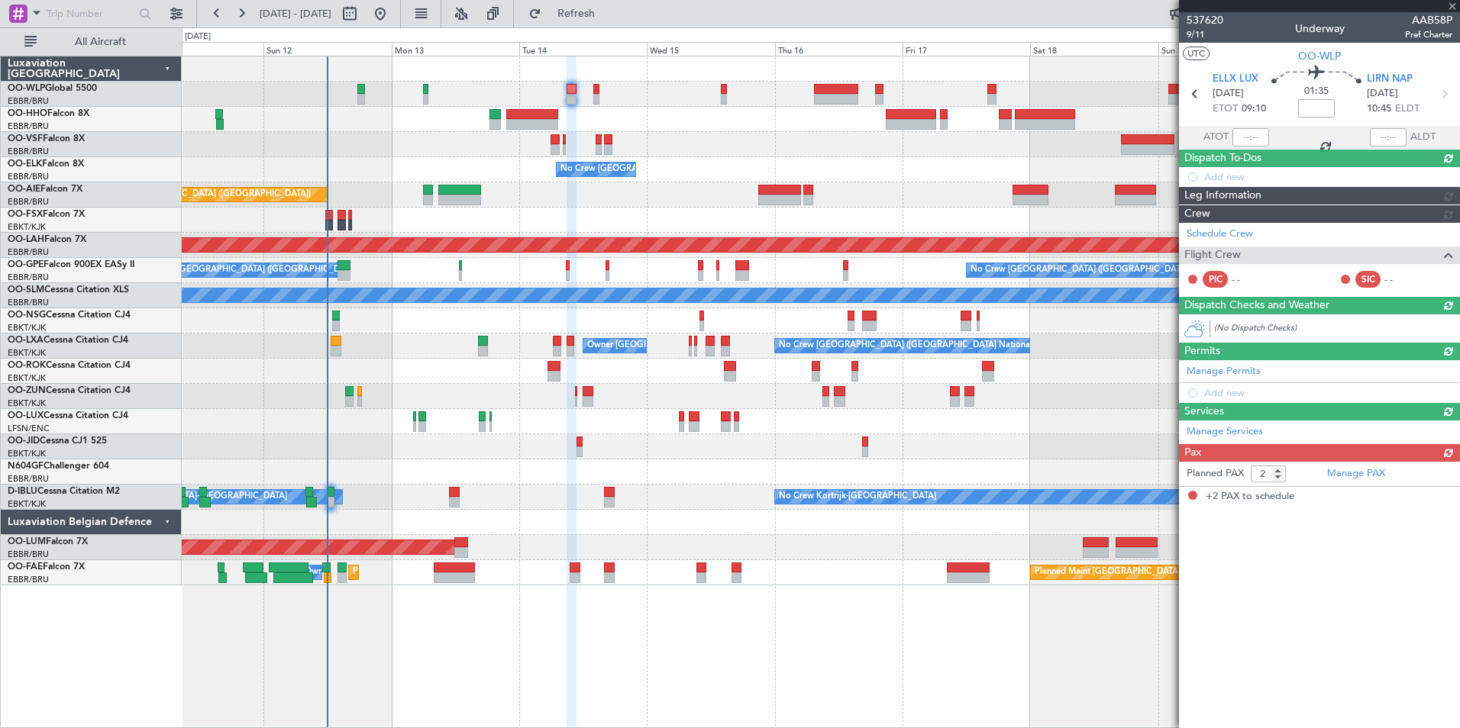
scroll to position [0, 0]
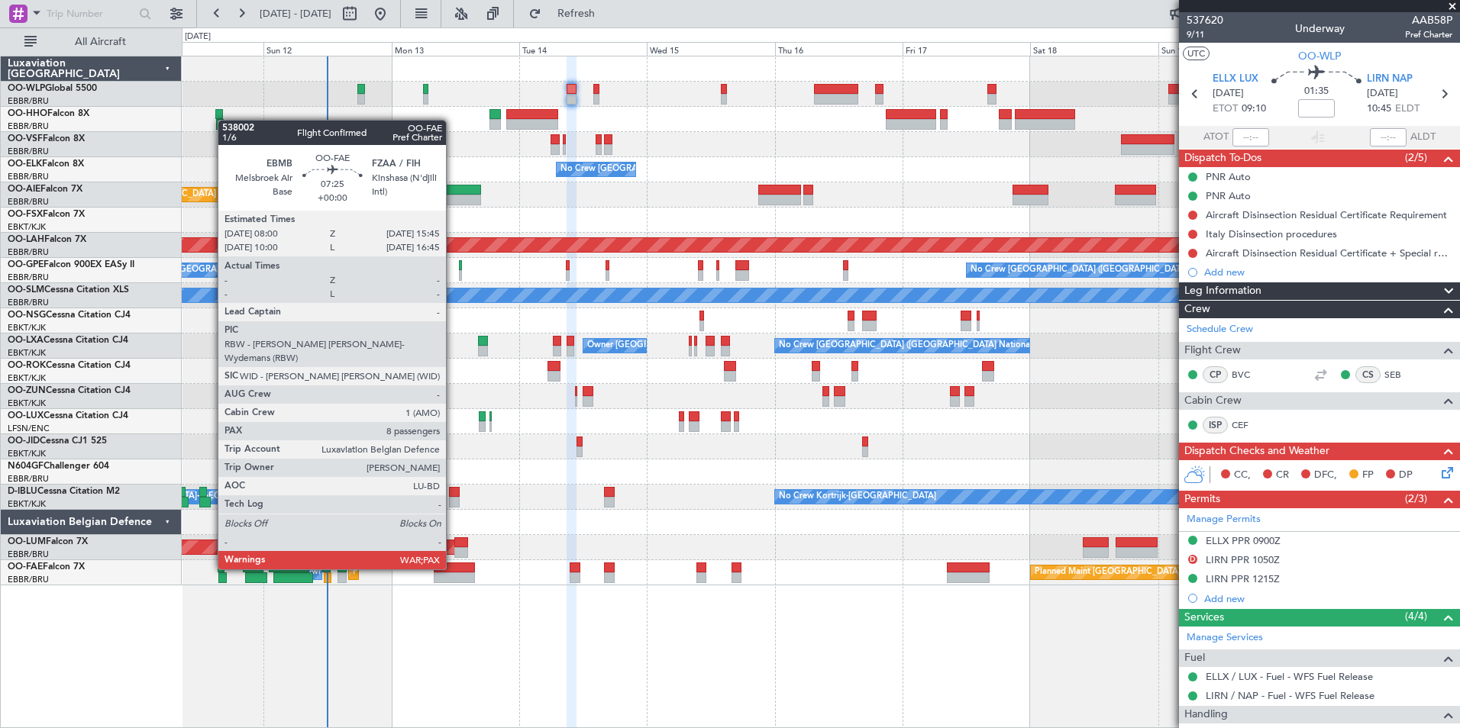
click at [453, 568] on div at bounding box center [455, 568] width 42 height 11
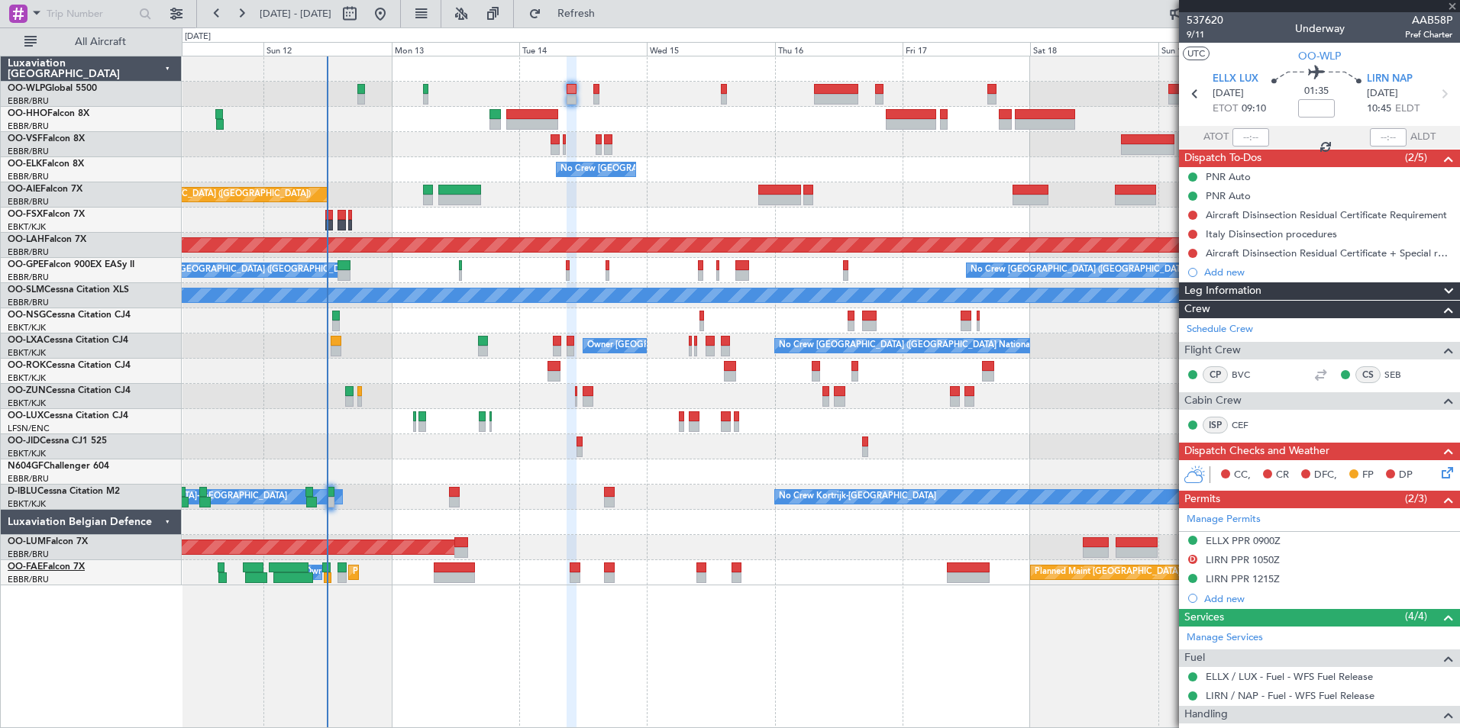
type input "8"
